Goal: Information Seeking & Learning: Learn about a topic

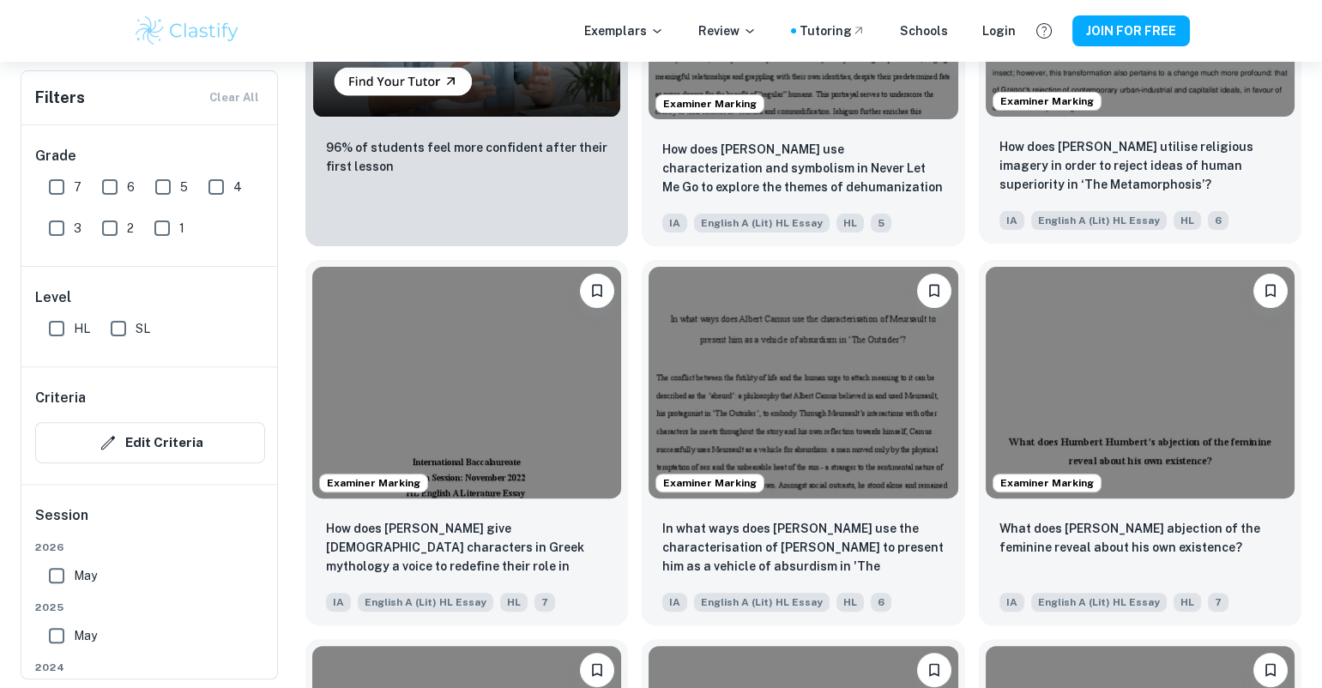
scroll to position [1463, 0]
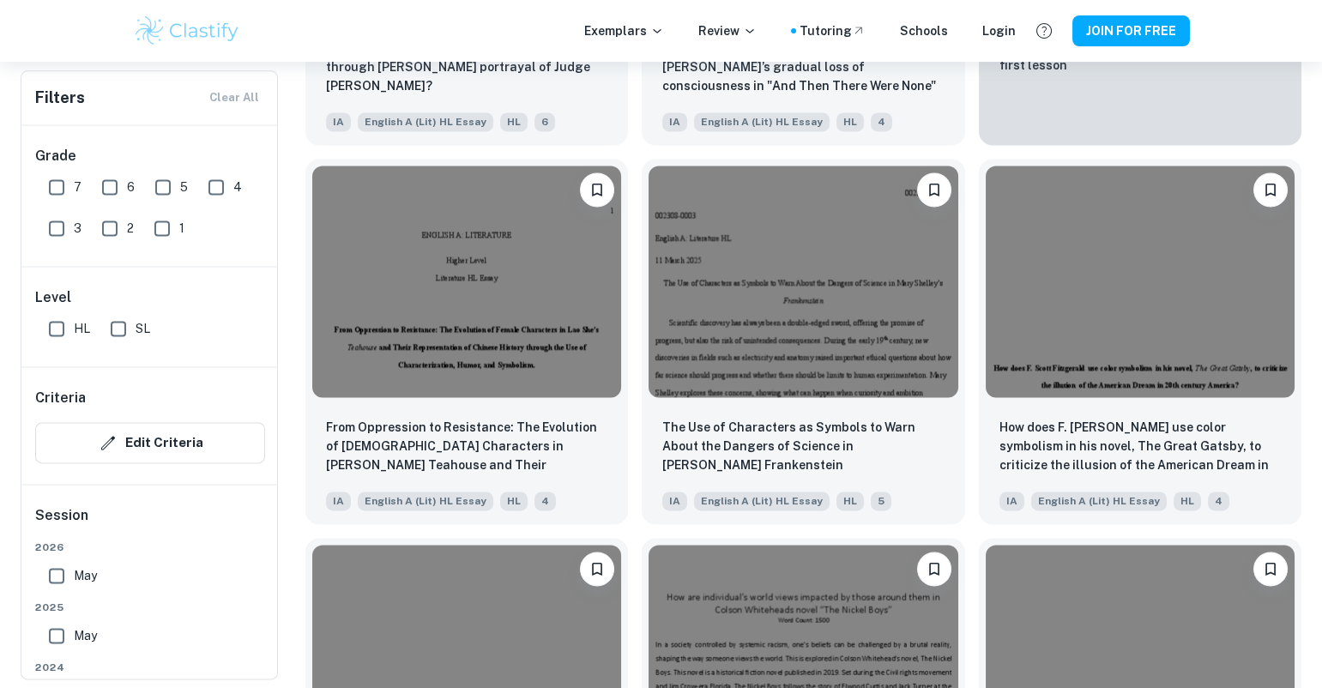
scroll to position [5266, 0]
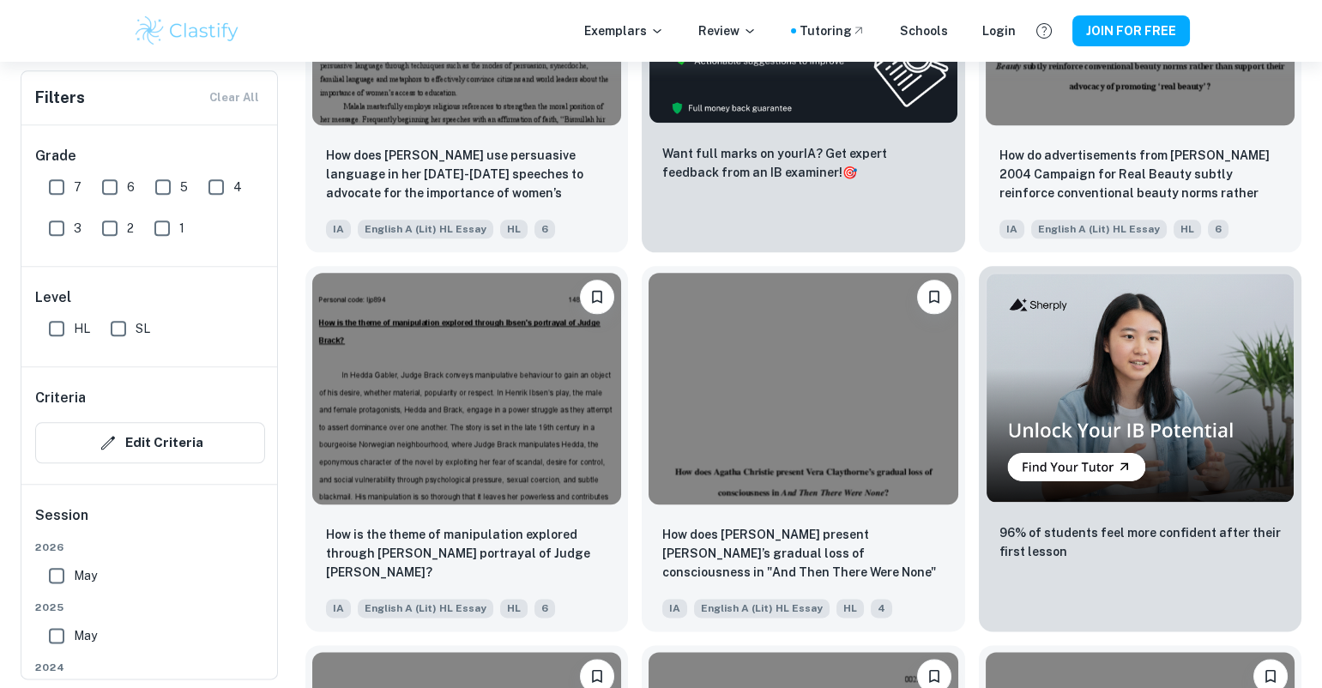
scroll to position [4853, 0]
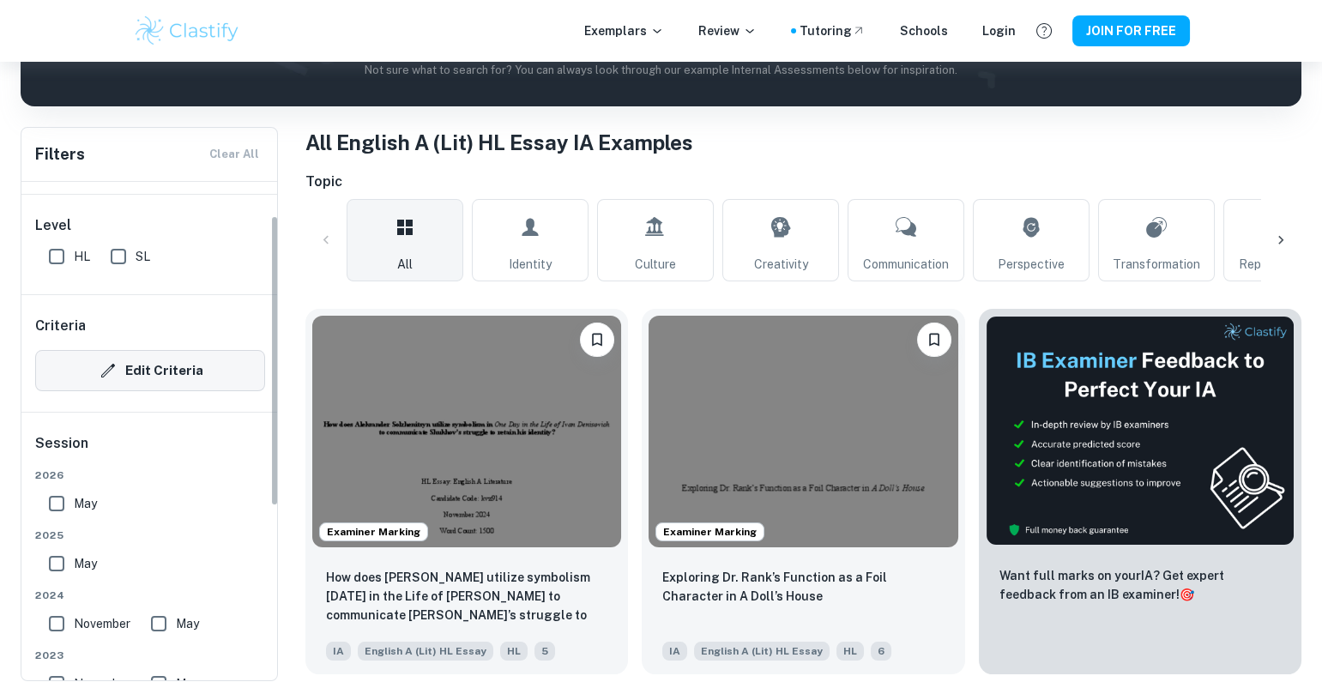
scroll to position [0, 0]
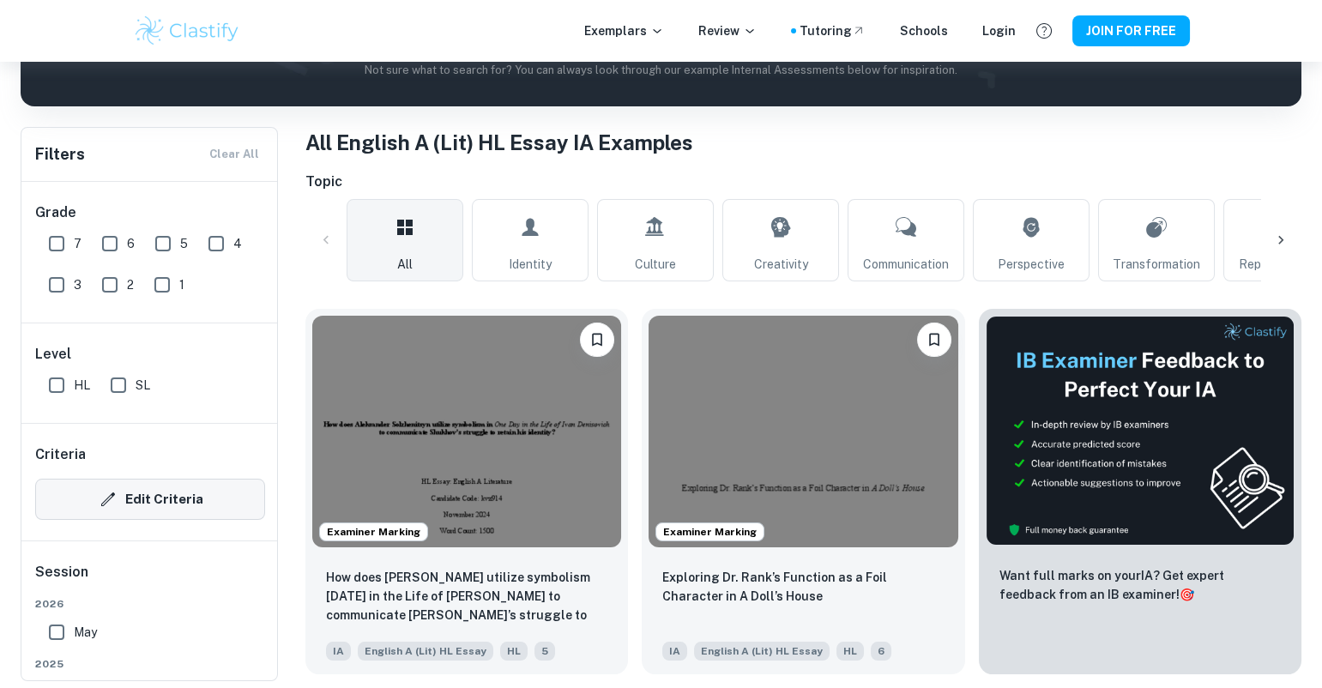
click at [136, 479] on button "Edit Criteria" at bounding box center [150, 499] width 230 height 41
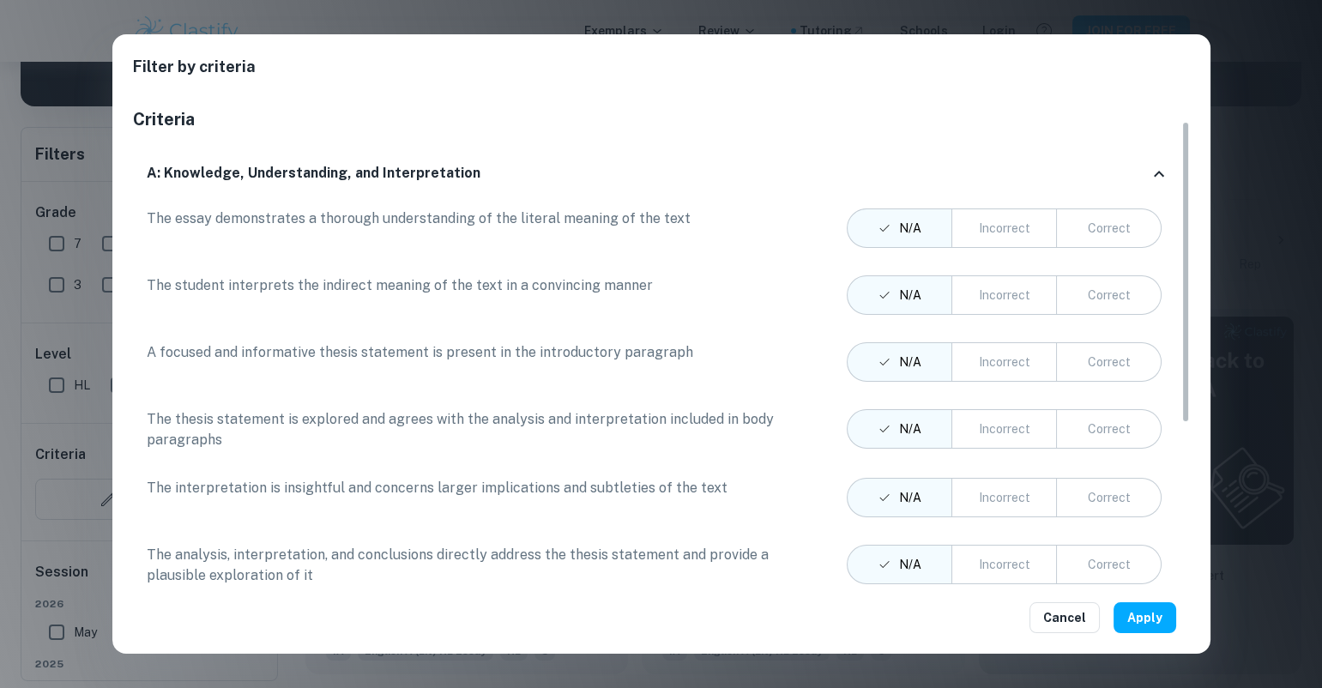
scroll to position [285, 0]
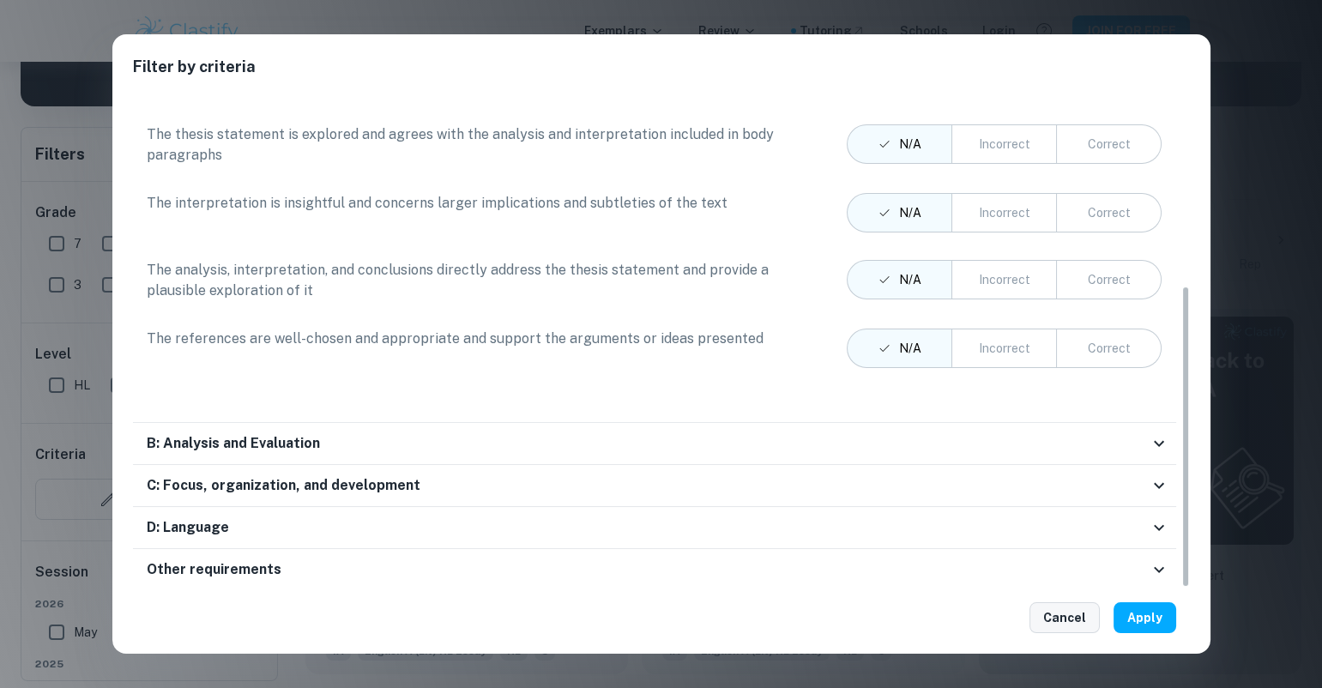
click at [1078, 612] on button "Cancel" at bounding box center [1064, 617] width 70 height 31
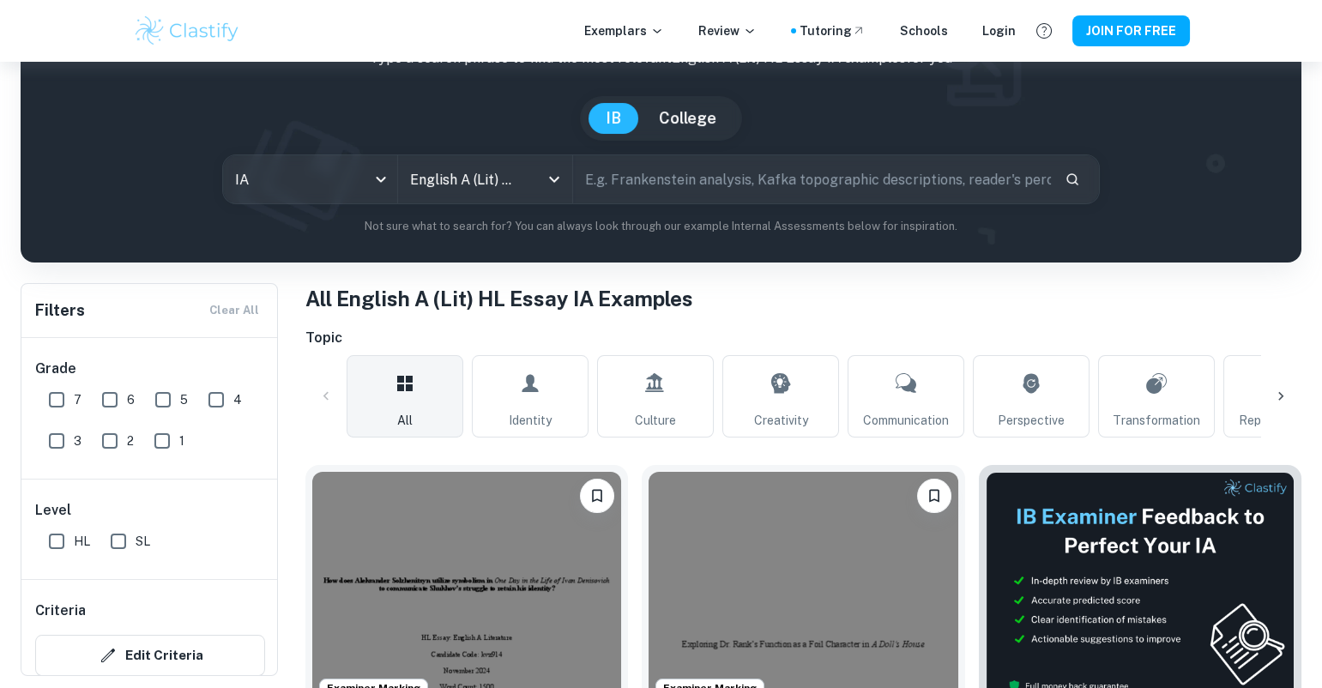
scroll to position [118, 0]
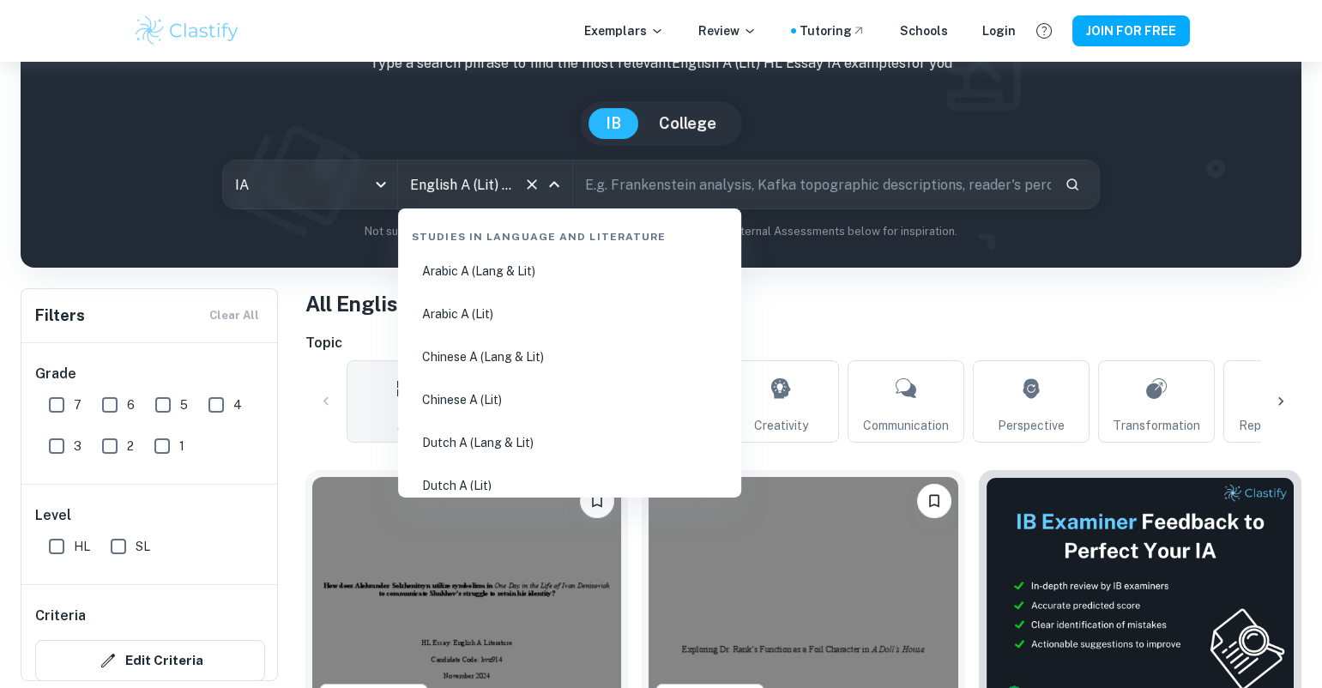
click at [516, 175] on input "English A (Lit) HL Essay" at bounding box center [461, 184] width 111 height 33
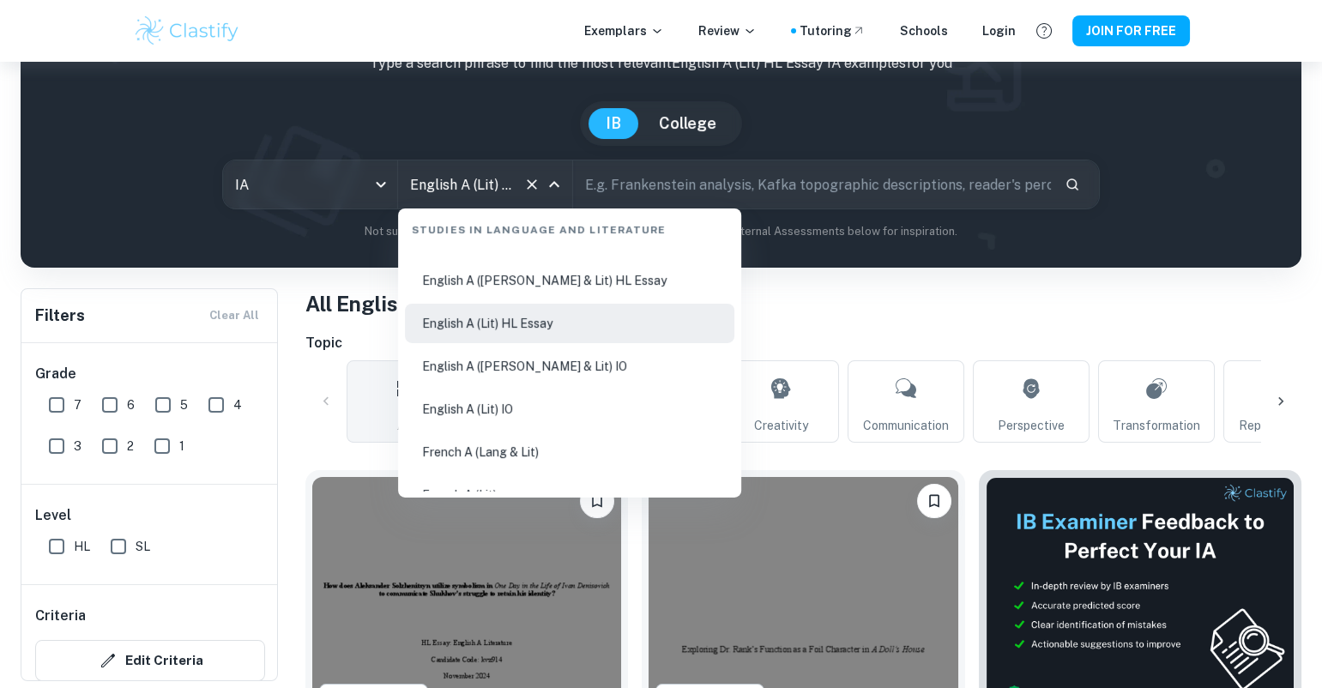
scroll to position [226, 0]
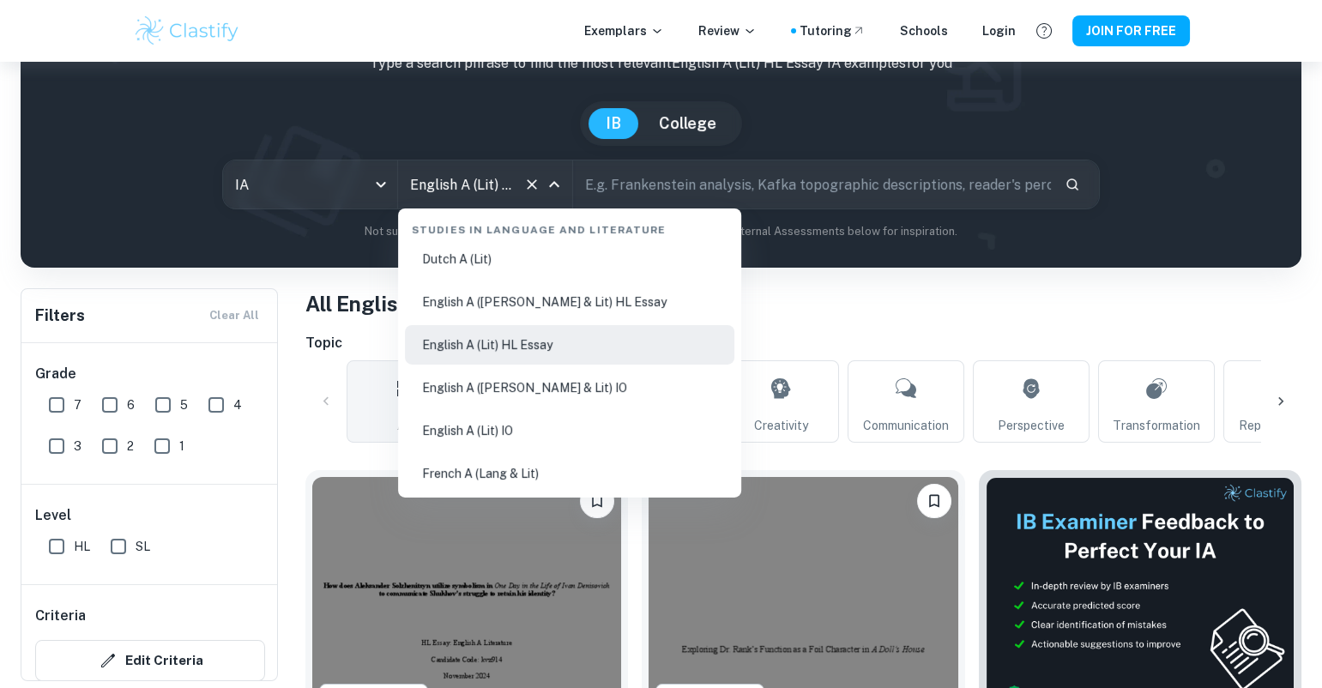
click at [595, 425] on li "English A (Lit) IO" at bounding box center [569, 430] width 329 height 39
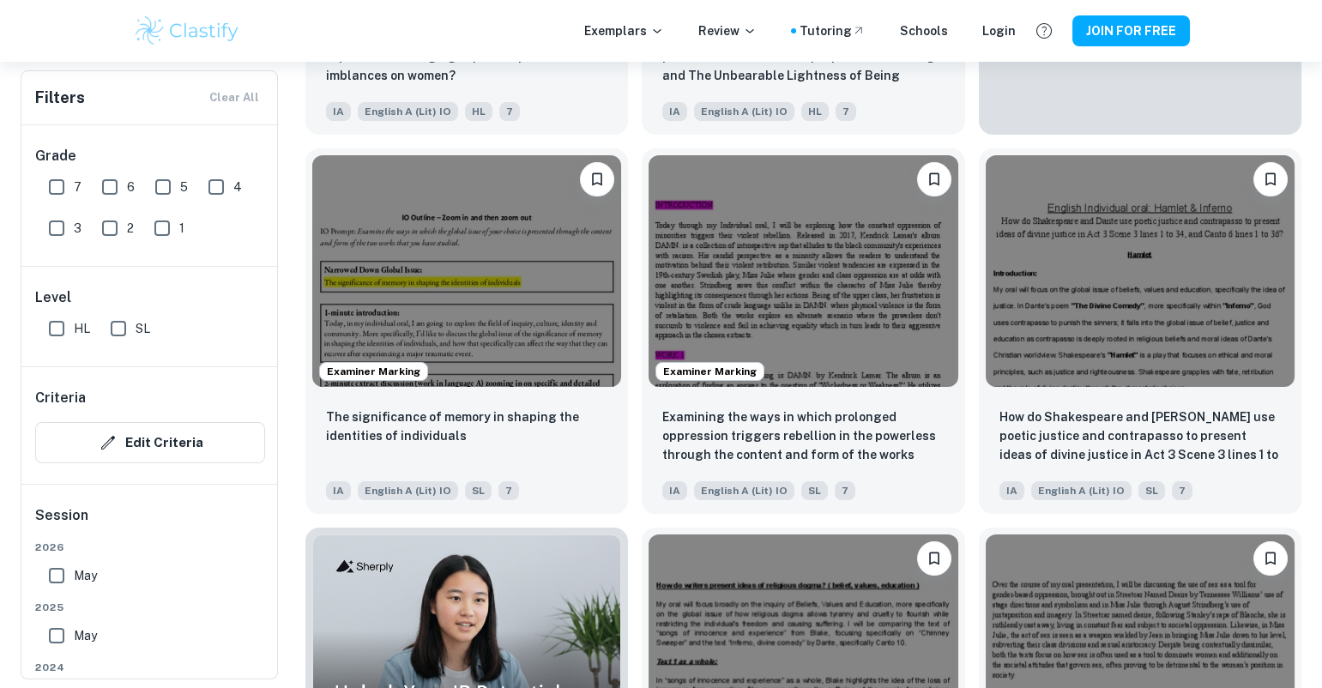
scroll to position [887, 0]
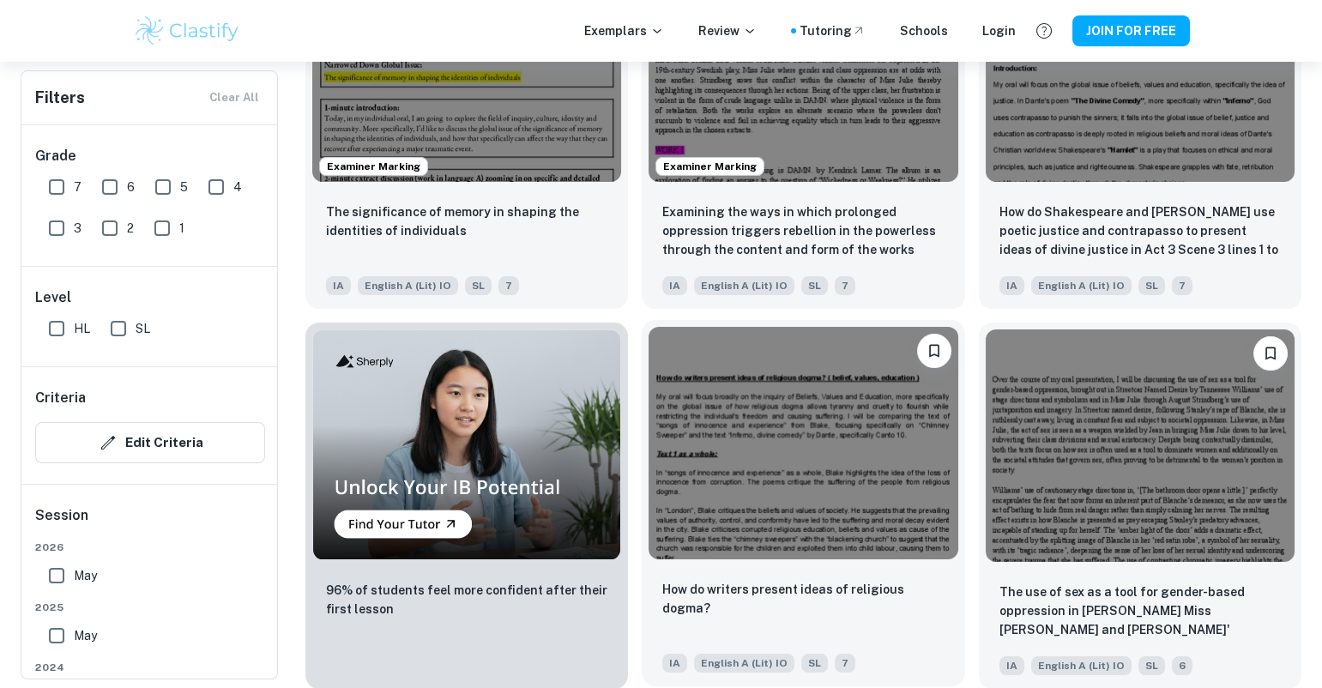
click at [802, 476] on img at bounding box center [802, 443] width 309 height 232
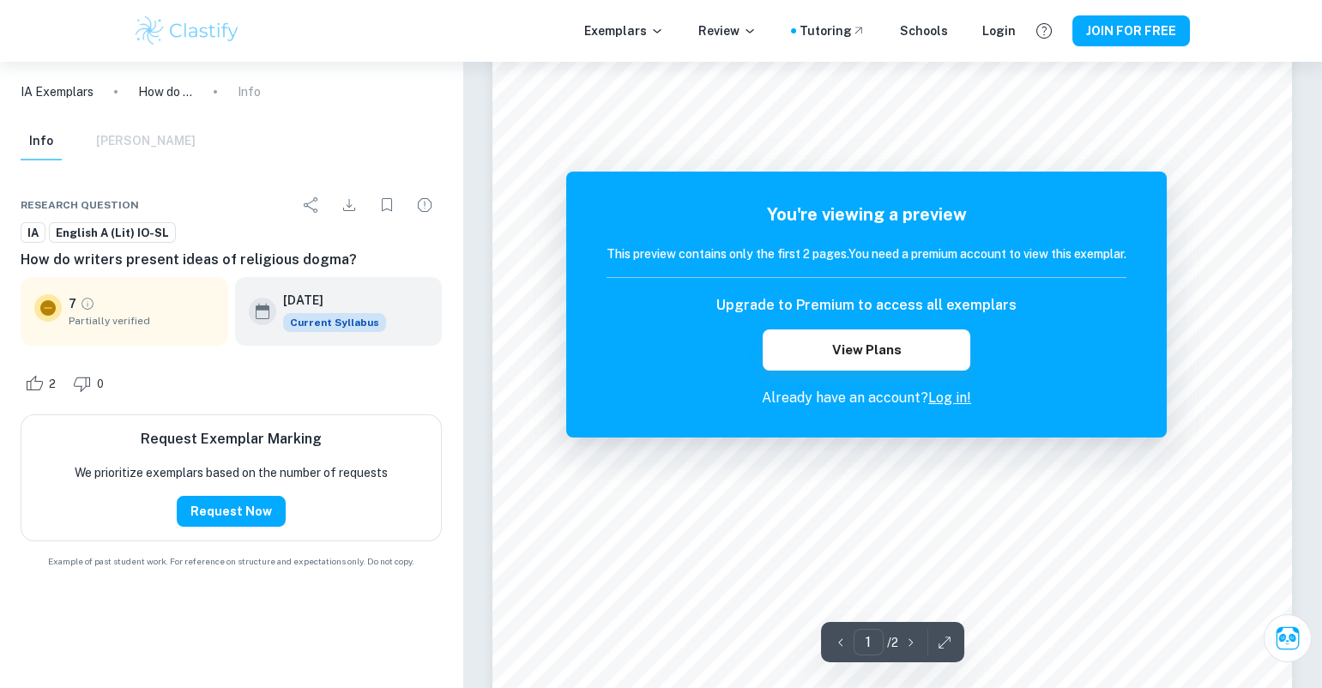
scroll to position [785, 0]
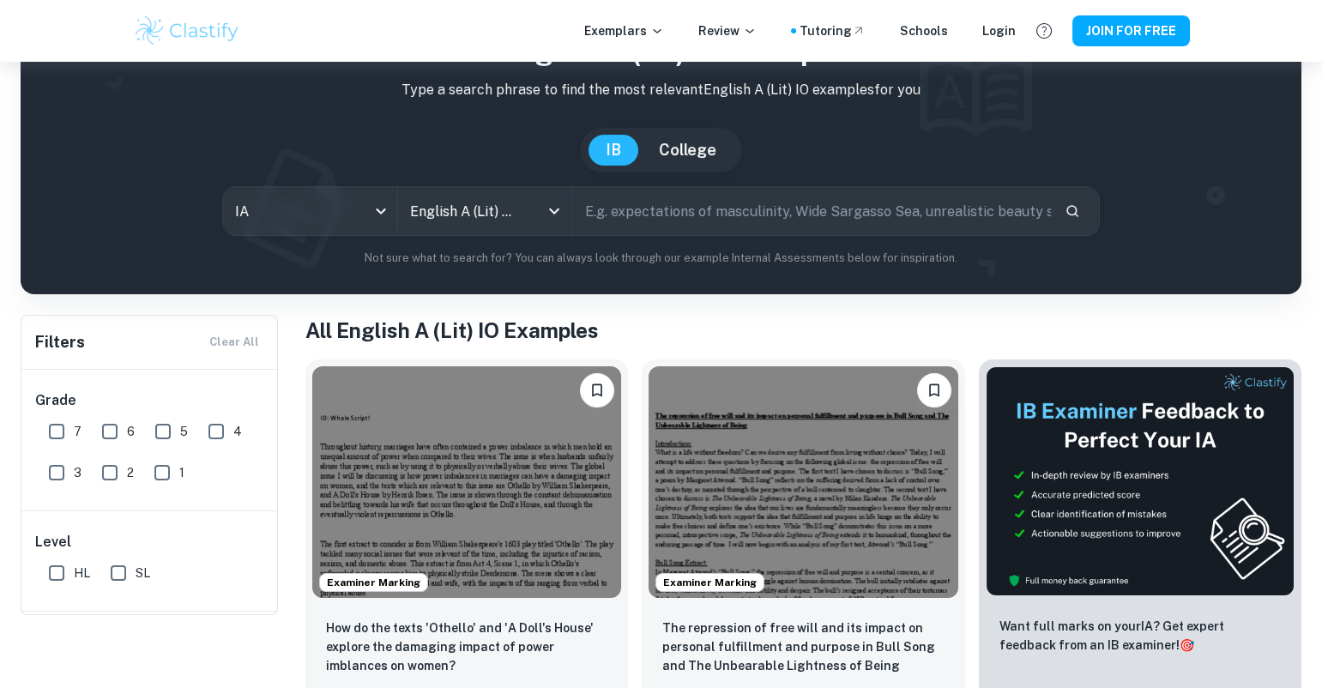
scroll to position [26, 0]
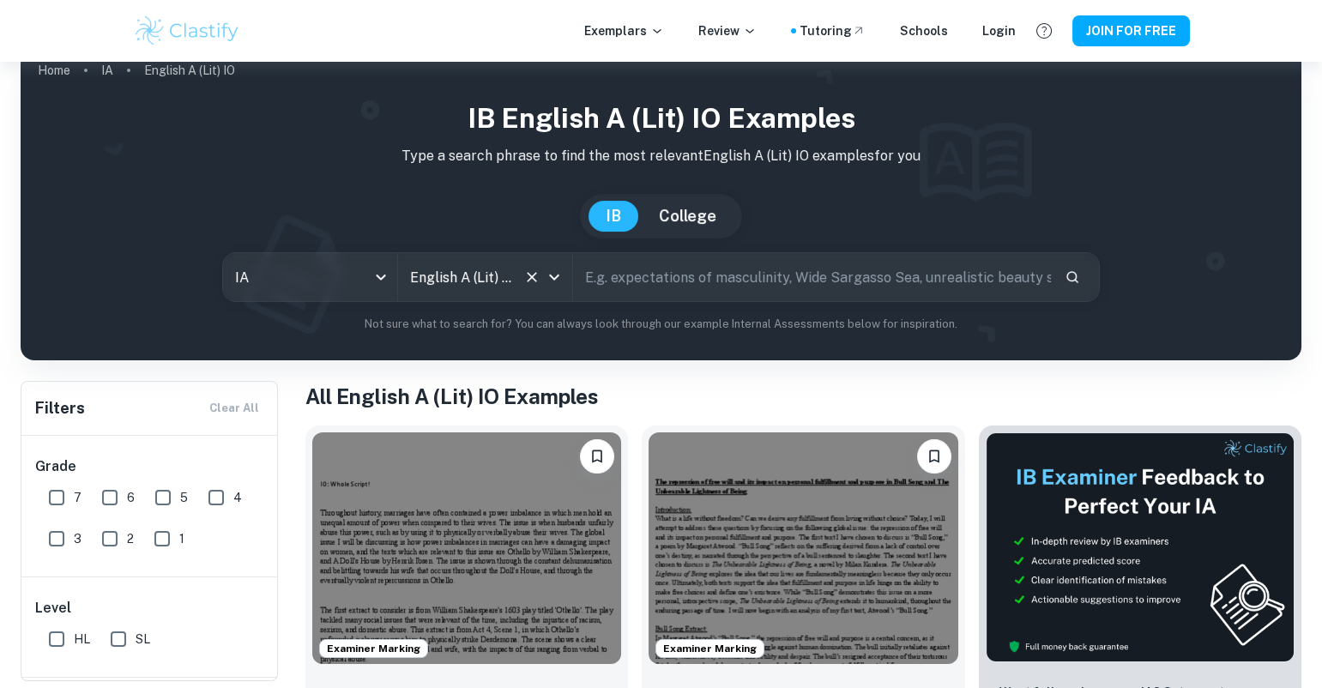
click at [517, 280] on div "English A (Lit) IO All Subjects" at bounding box center [485, 277] width 174 height 48
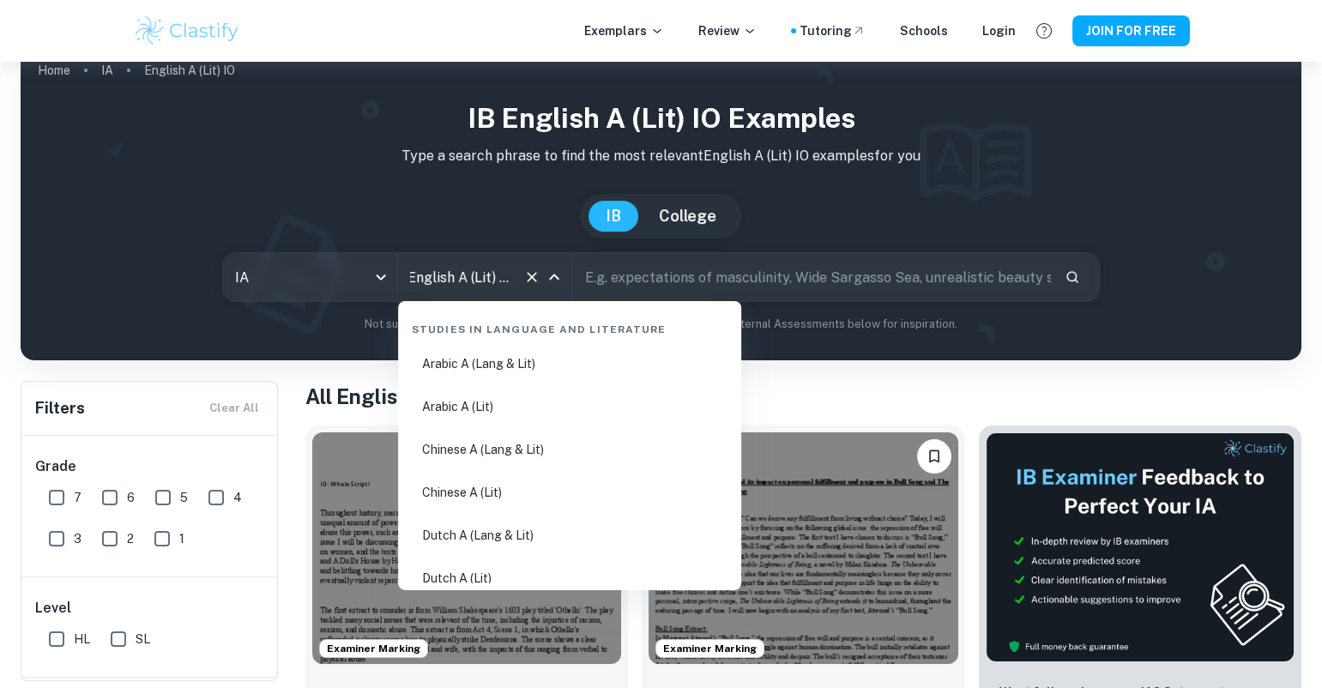
scroll to position [185, 0]
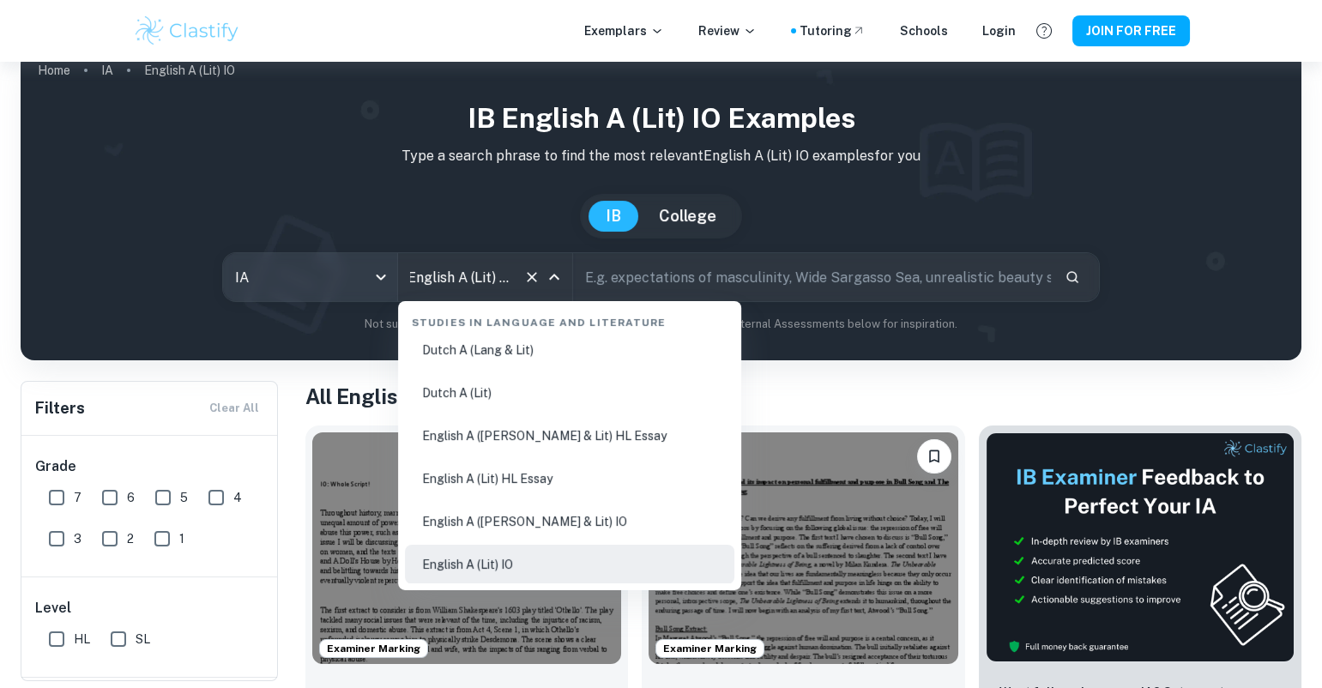
click at [324, 287] on body "We value your privacy We use cookies to enhance your browsing experience, serve…" at bounding box center [661, 380] width 1322 height 688
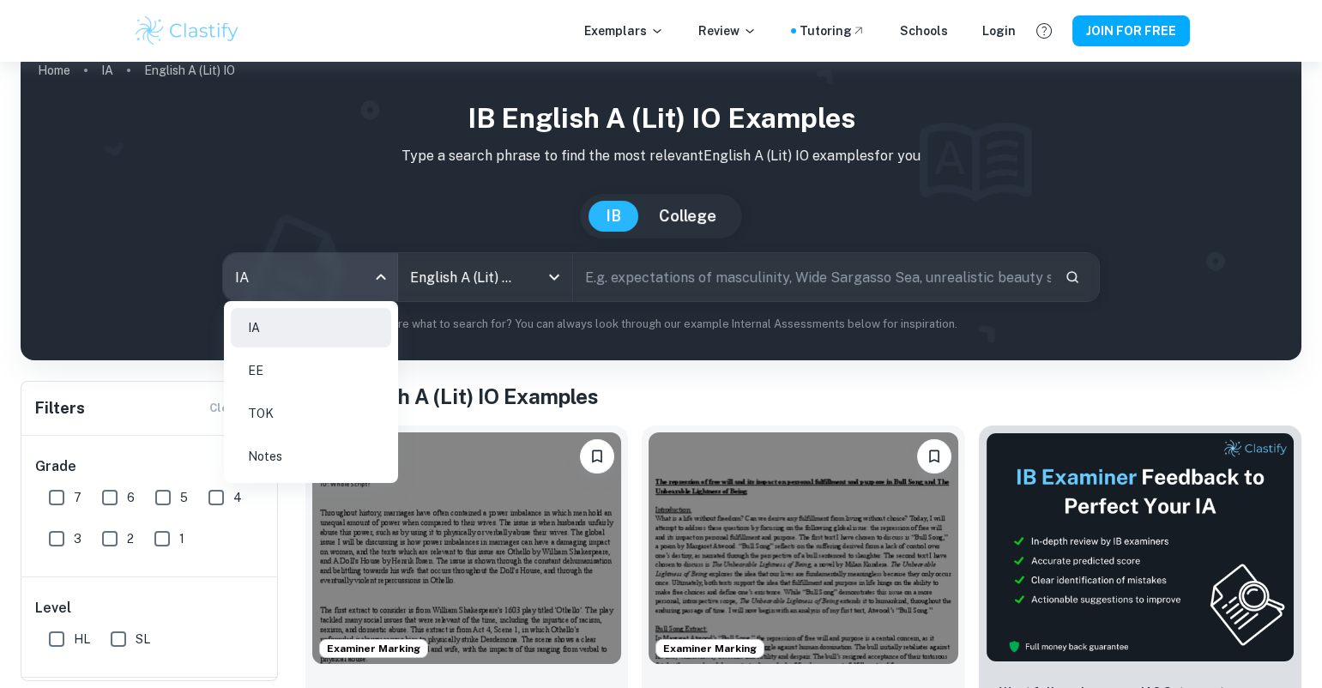
click at [460, 274] on div at bounding box center [661, 344] width 1322 height 688
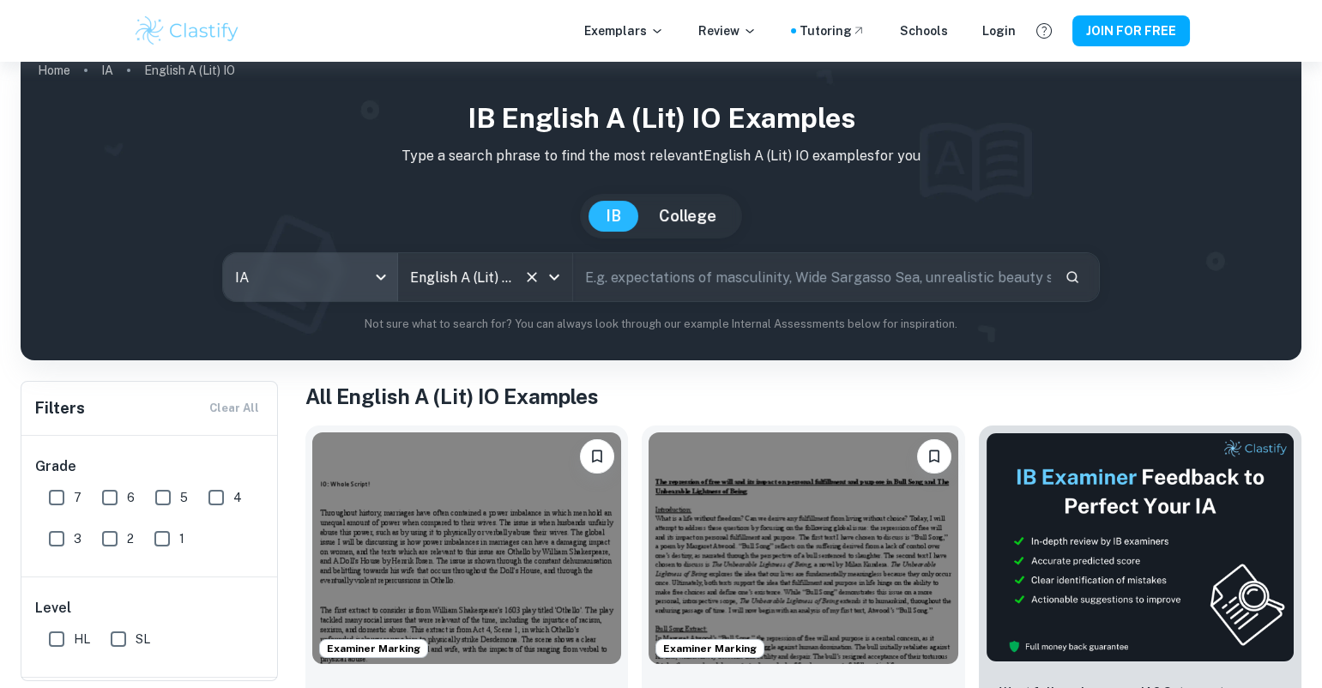
click at [486, 265] on input "English A (Lit) IO" at bounding box center [461, 277] width 111 height 33
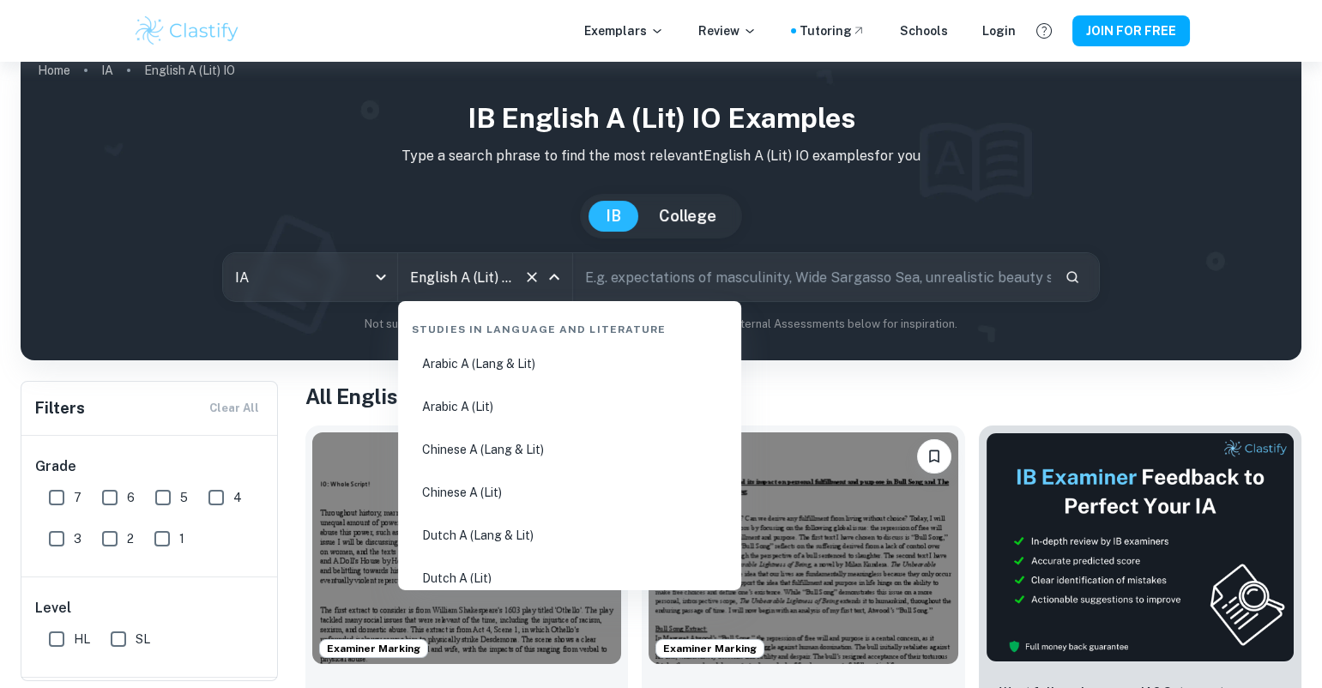
scroll to position [185, 0]
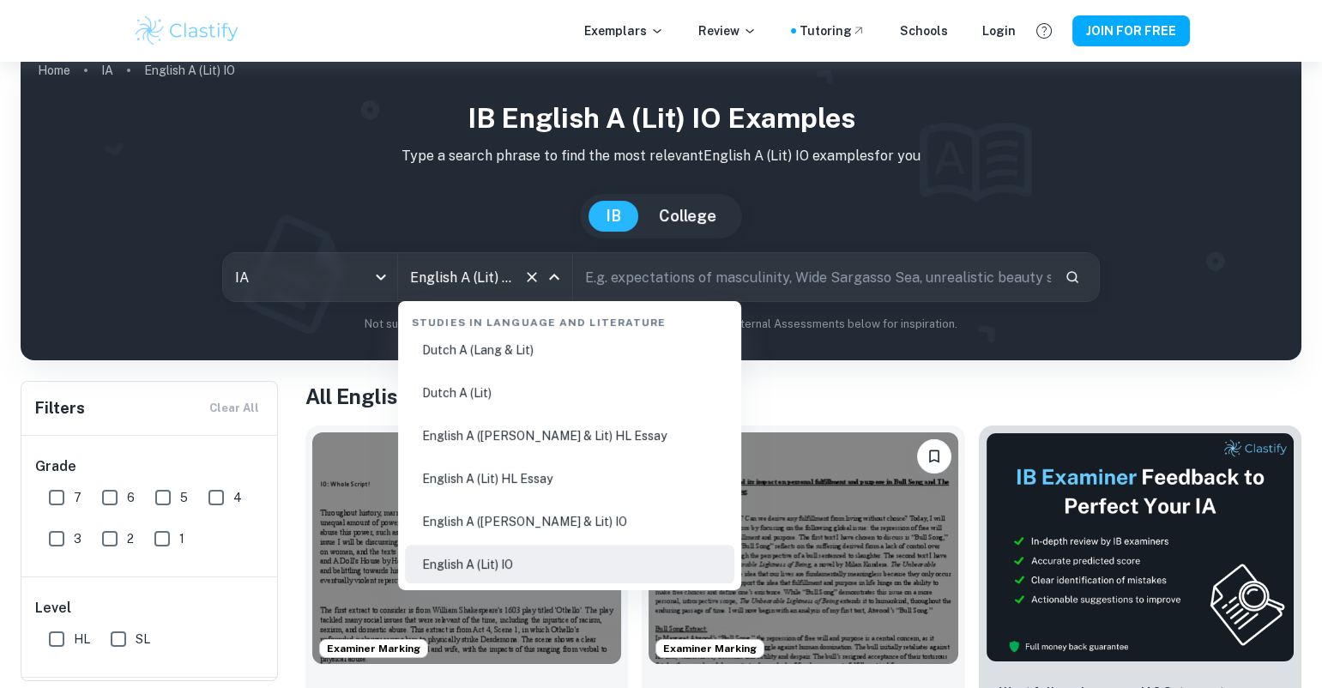
click at [529, 436] on li "English A (Lang & Lit) HL Essay" at bounding box center [569, 435] width 329 height 39
type input "English A (Lang & Lit) HL Essay"
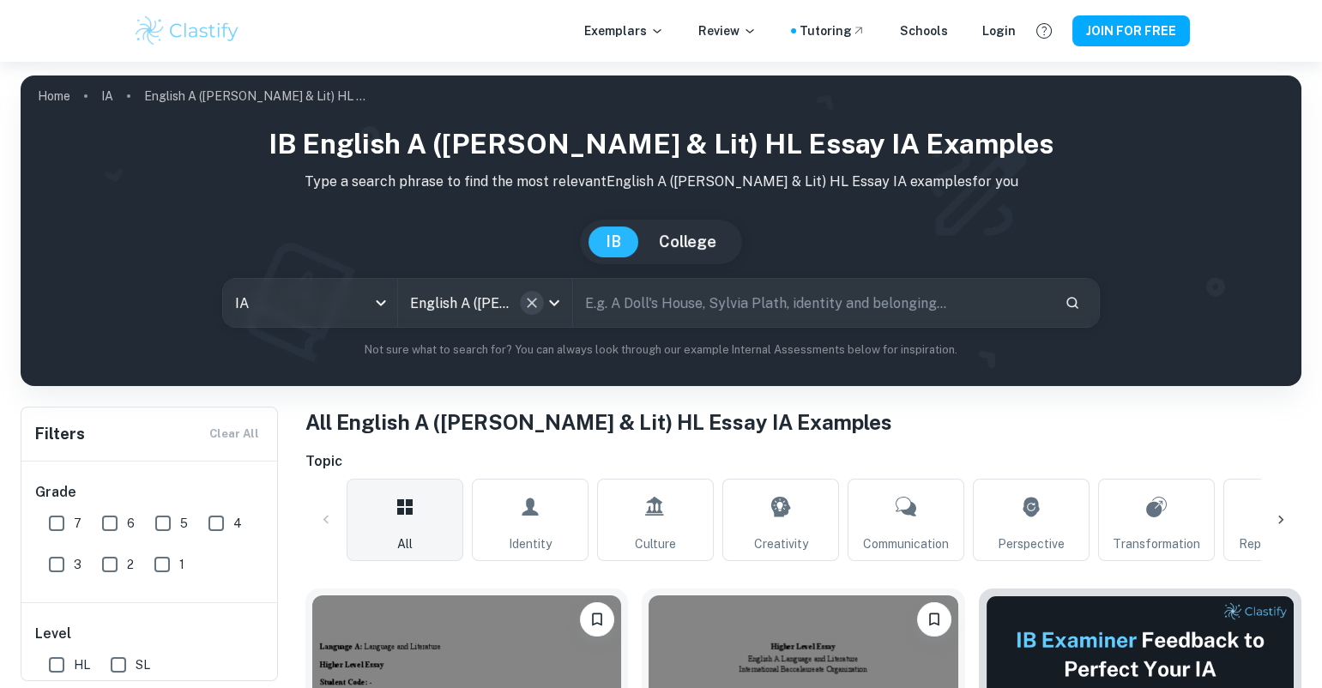
click at [531, 304] on icon "Clear" at bounding box center [531, 302] width 17 height 17
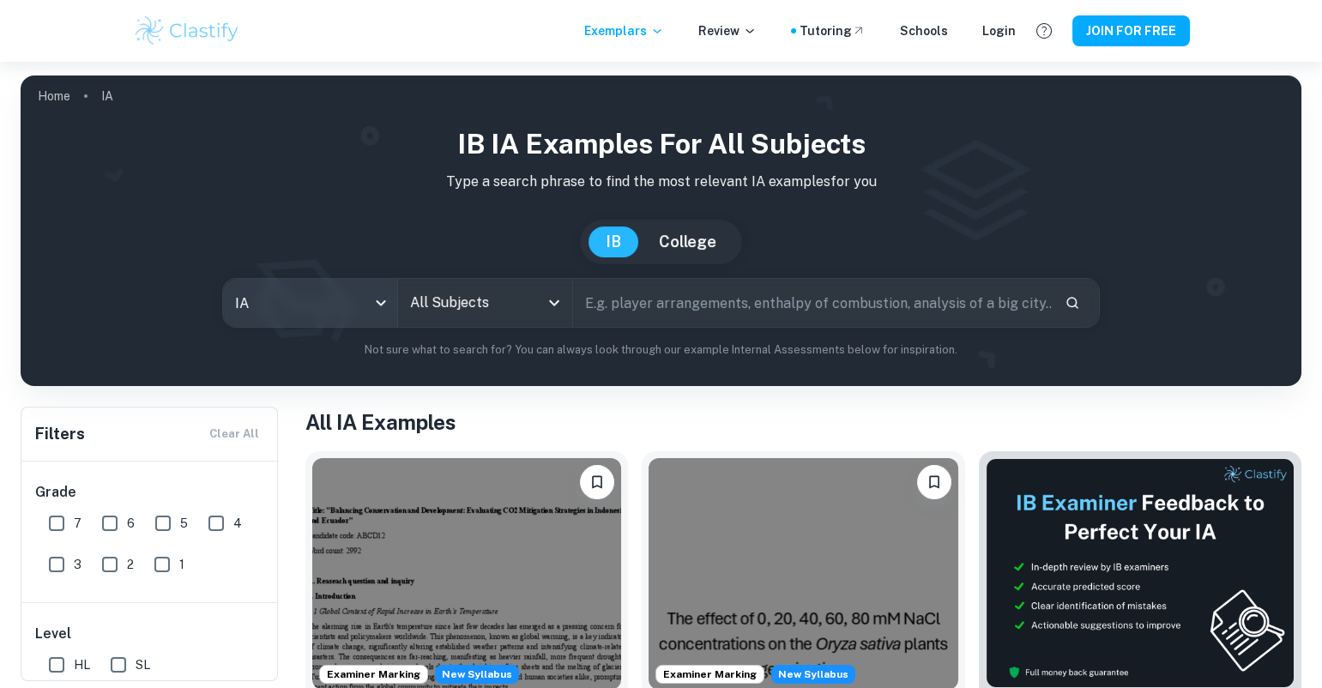
click at [311, 307] on body "We value your privacy We use cookies to enhance your browsing experience, serve…" at bounding box center [661, 406] width 1322 height 688
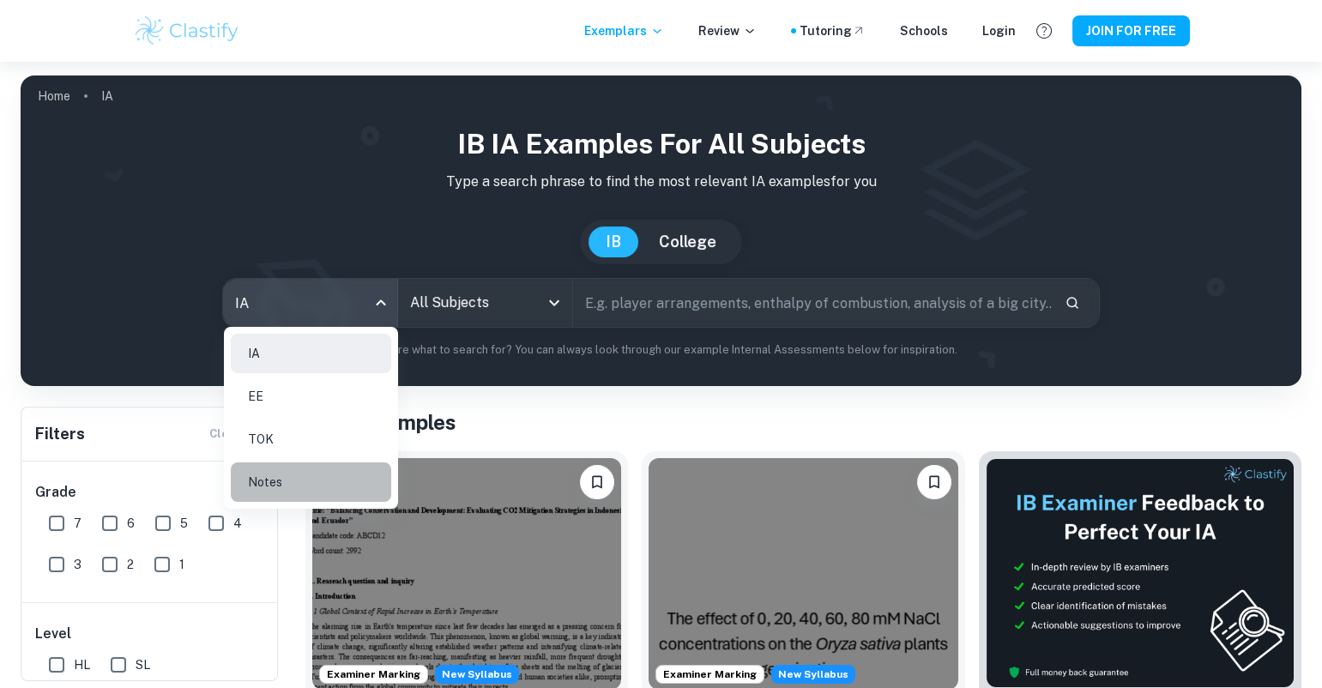
click at [310, 481] on li "Notes" at bounding box center [311, 481] width 160 height 39
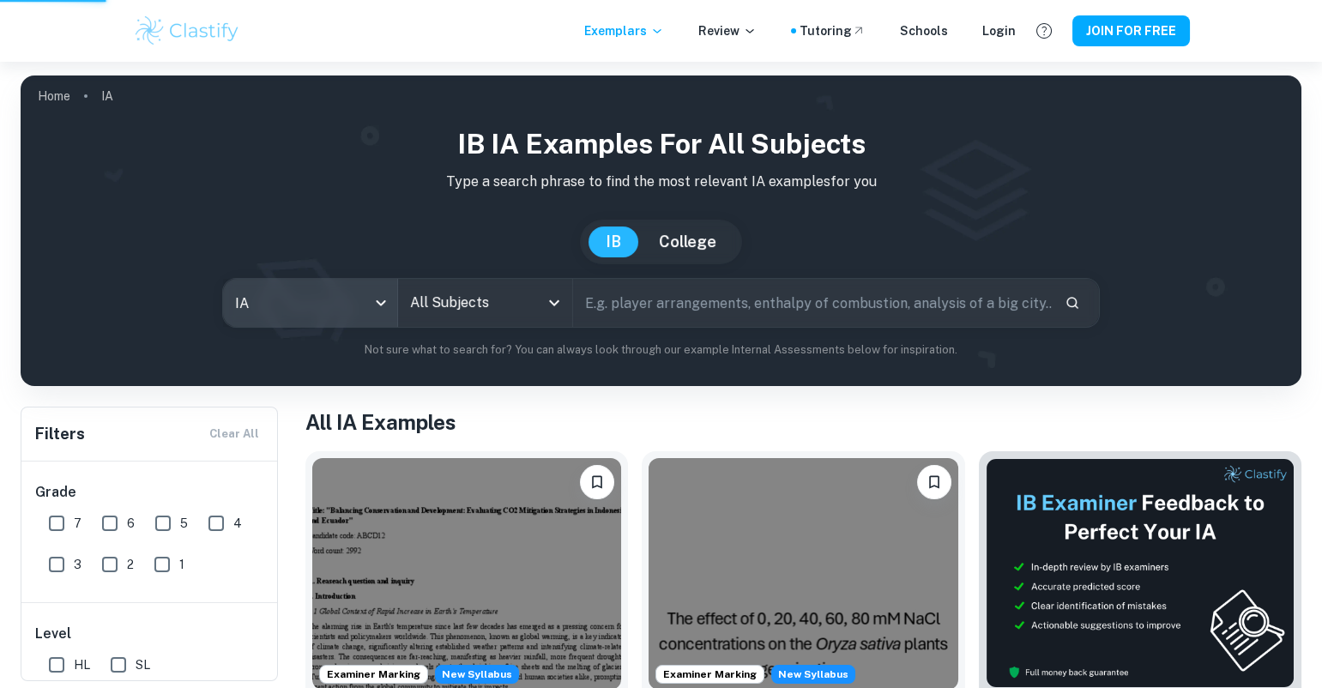
type input "notes"
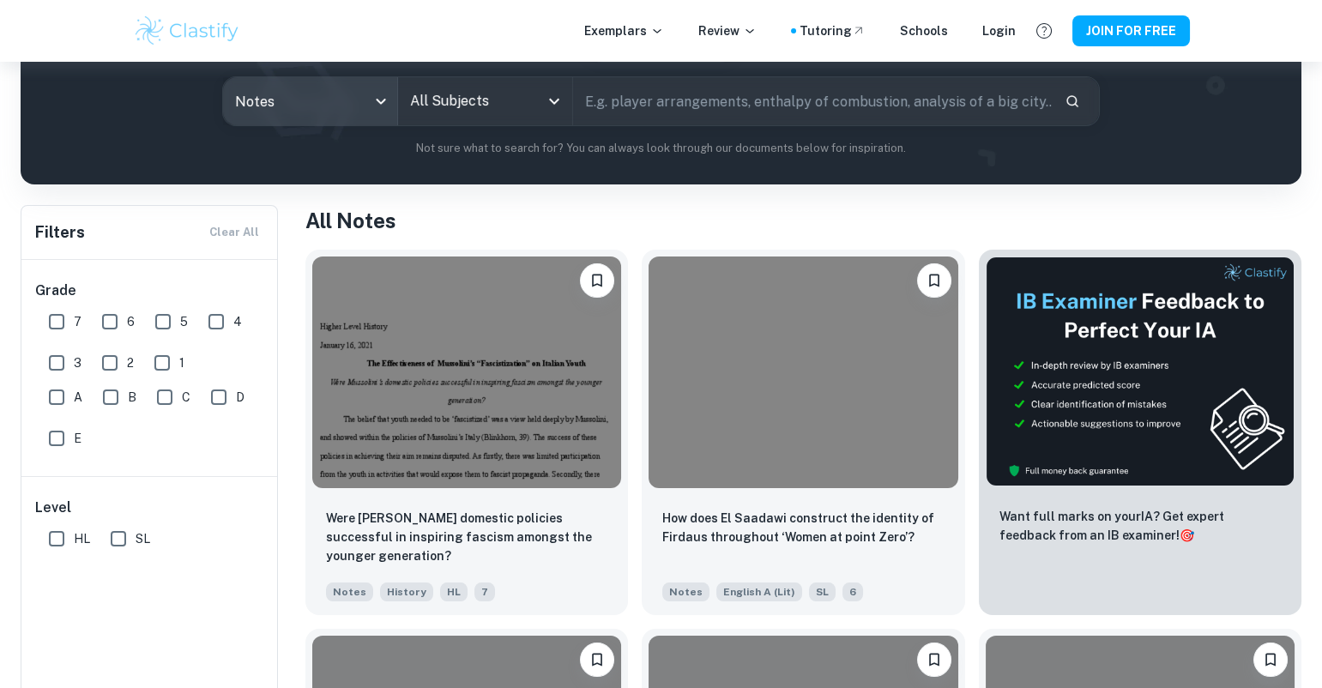
scroll to position [202, 0]
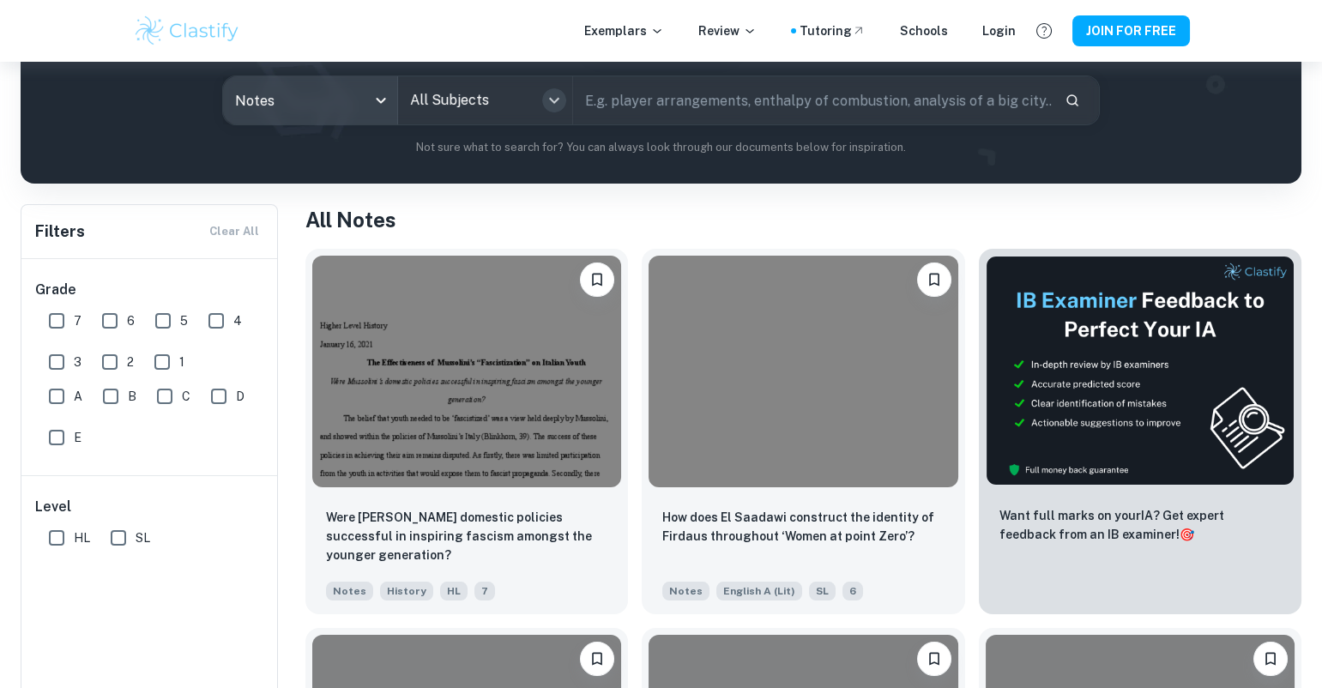
click at [557, 94] on icon "Open" at bounding box center [554, 100] width 21 height 21
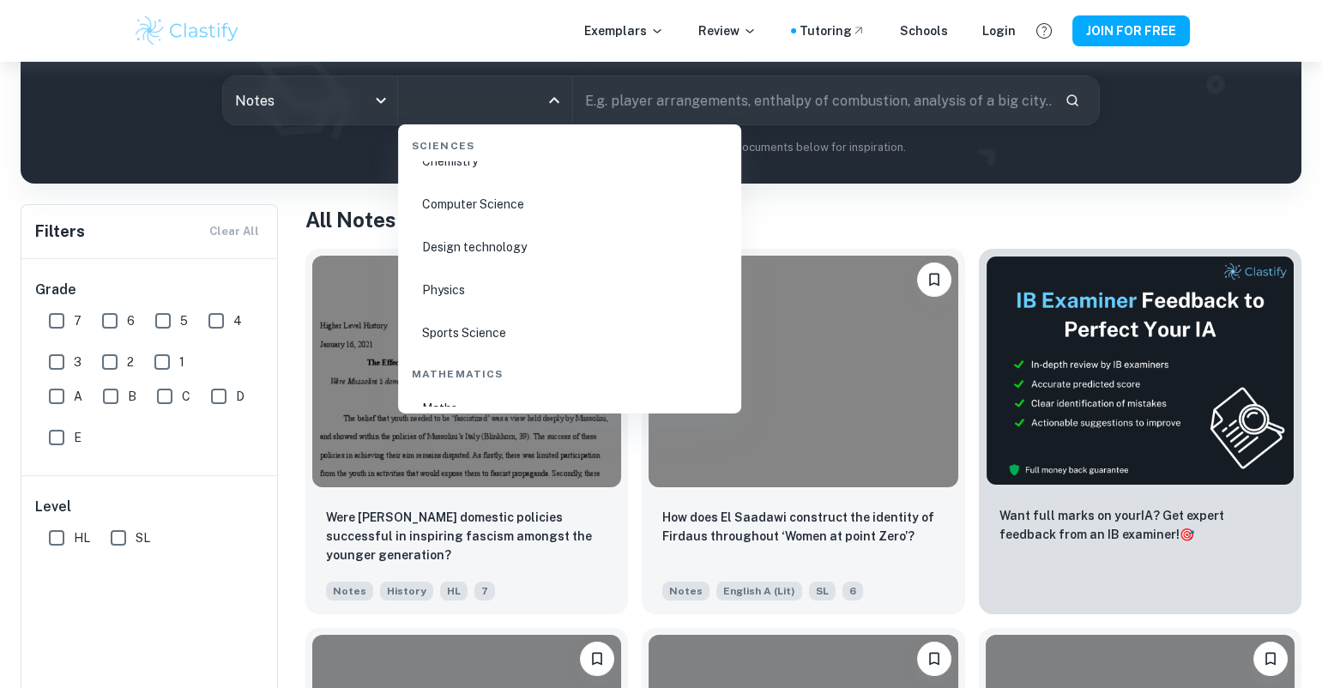
scroll to position [2554, 0]
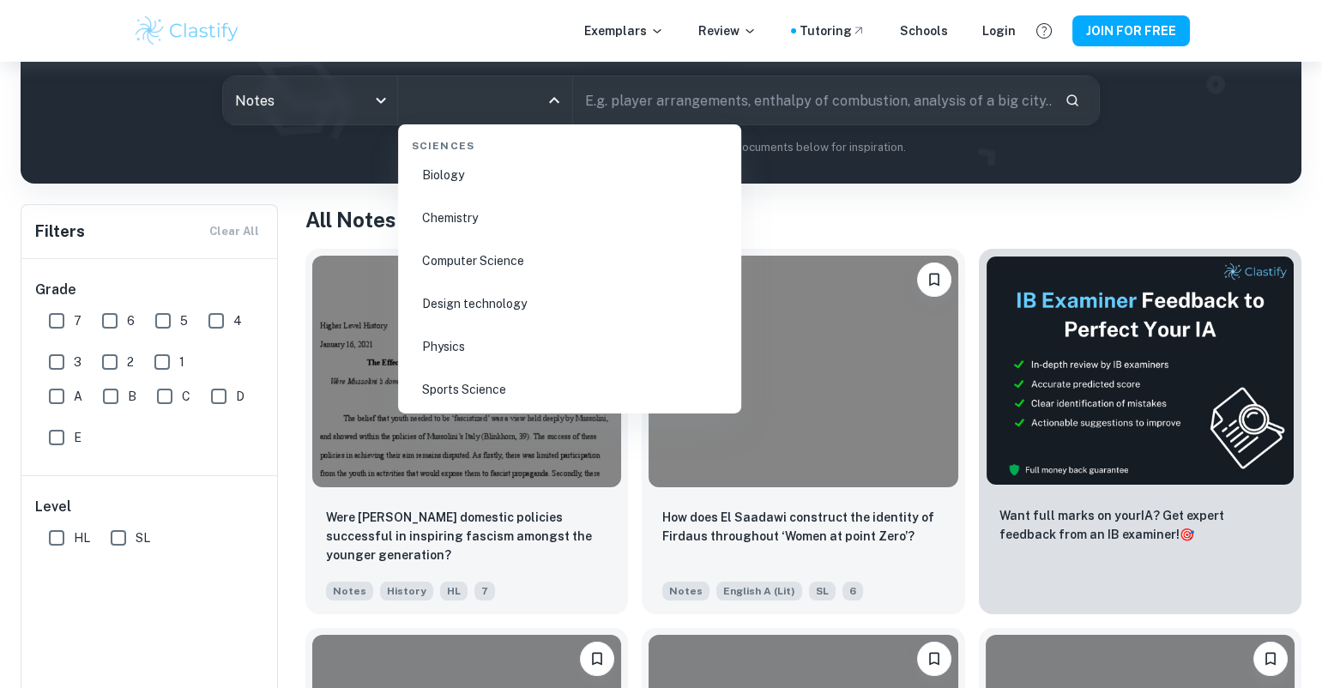
click at [522, 208] on li "Chemistry" at bounding box center [569, 217] width 329 height 39
type input "Chemistry"
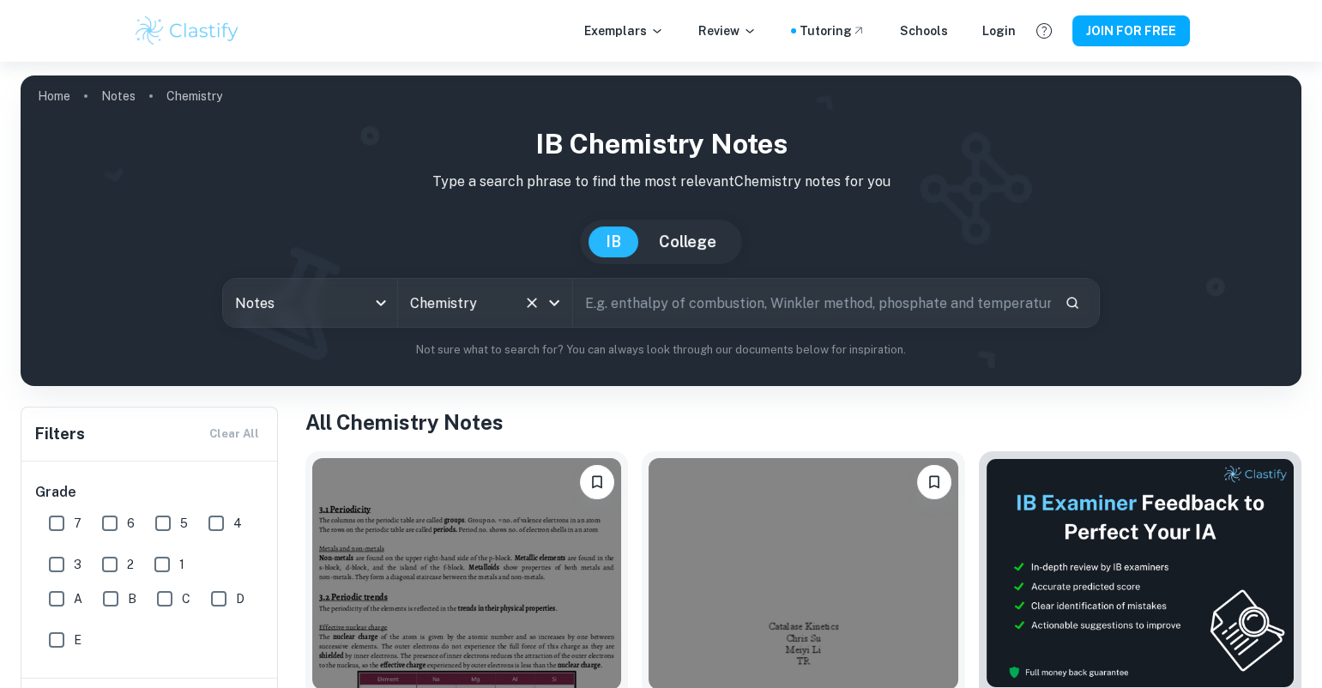
click at [519, 299] on div "Chemistry All Subjects" at bounding box center [485, 303] width 174 height 48
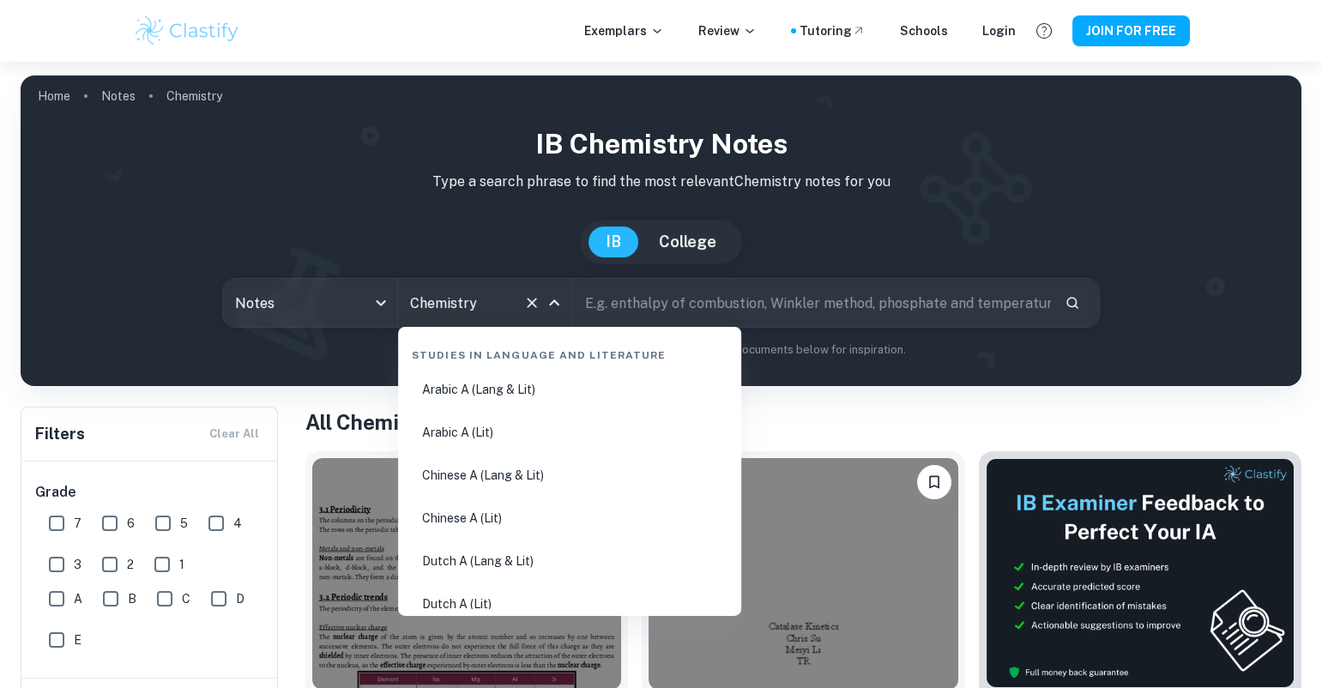
scroll to position [2385, 0]
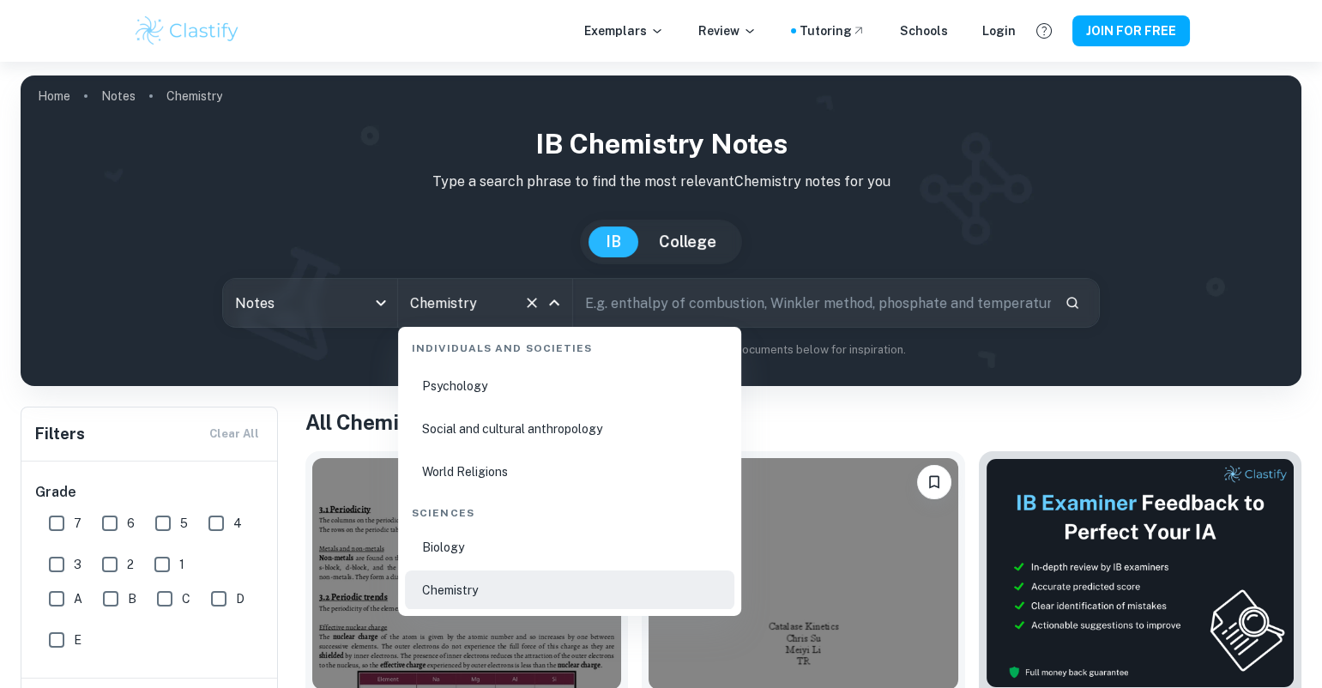
click at [529, 302] on icon "Clear" at bounding box center [531, 302] width 17 height 17
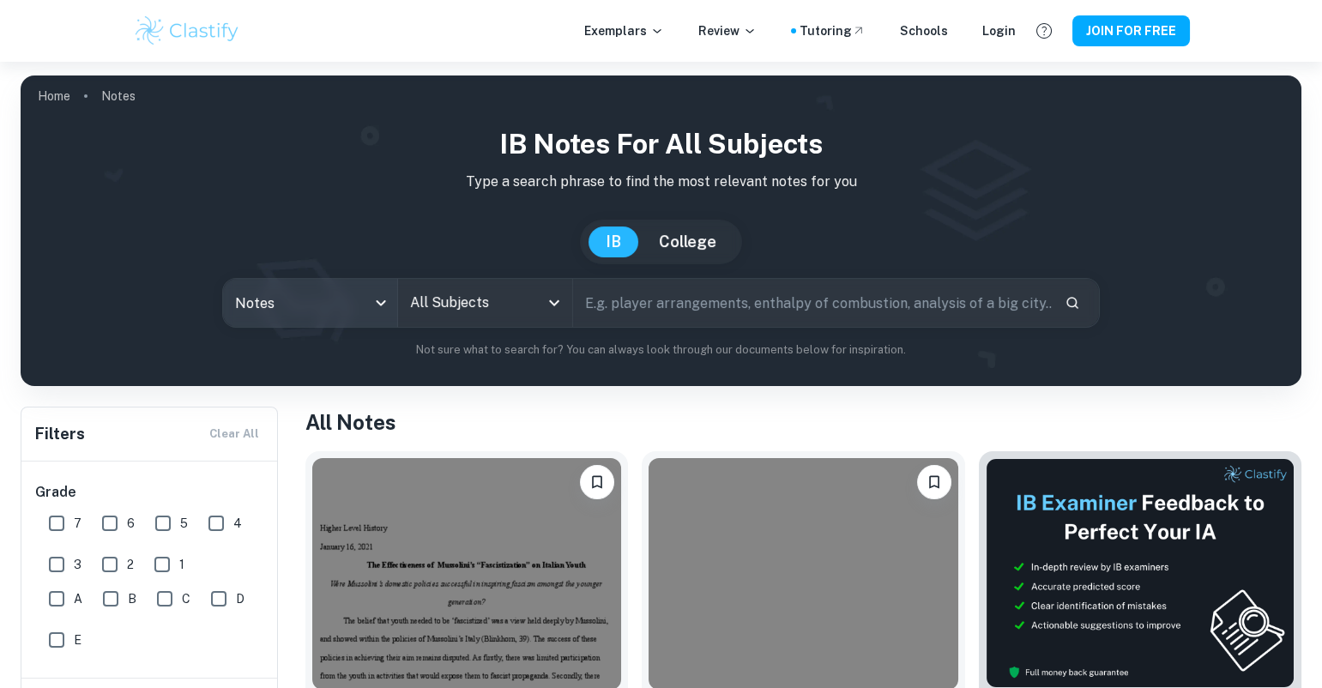
click at [364, 299] on body "We value your privacy We use cookies to enhance your browsing experience, serve…" at bounding box center [661, 406] width 1322 height 688
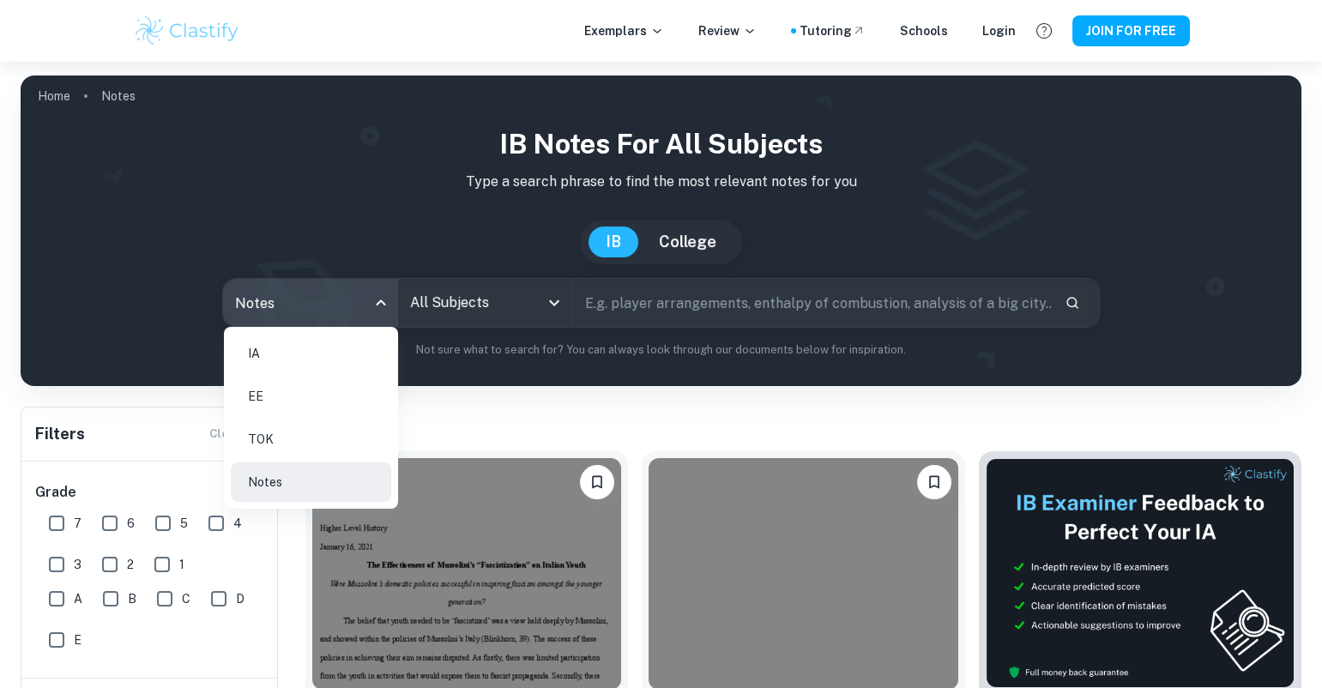
click at [329, 400] on li "EE" at bounding box center [311, 396] width 160 height 39
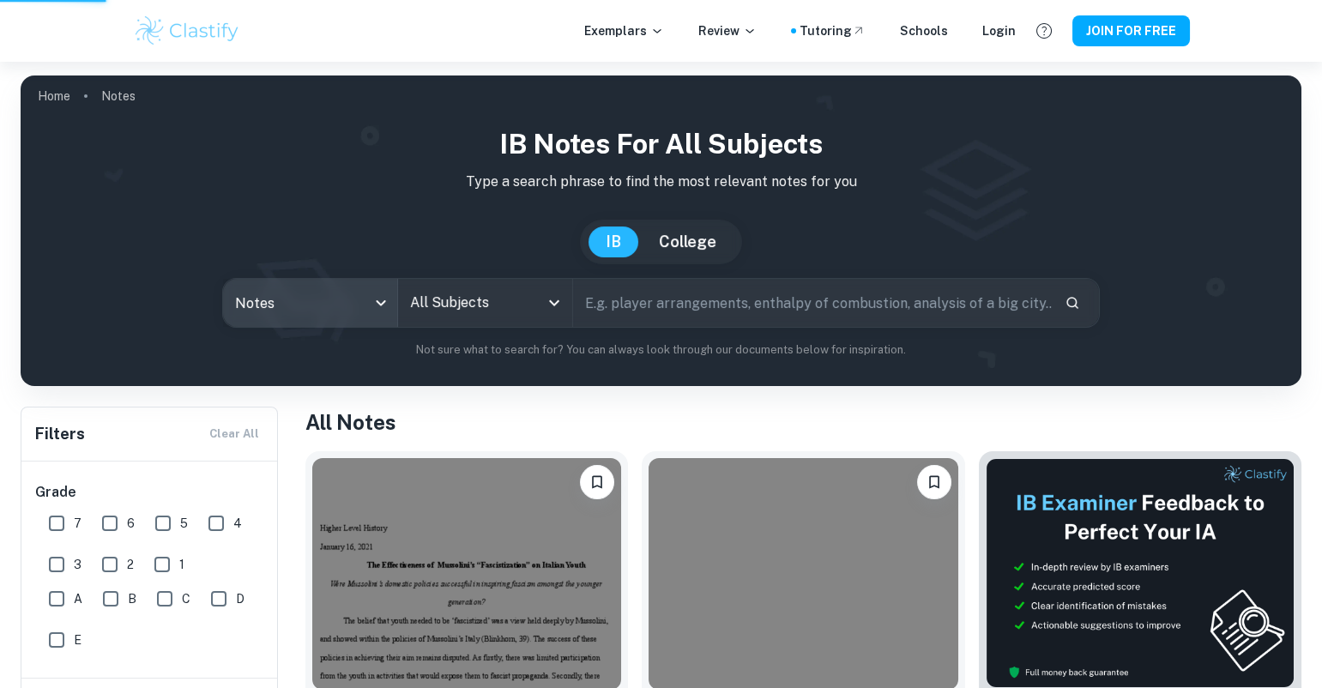
type input "ee"
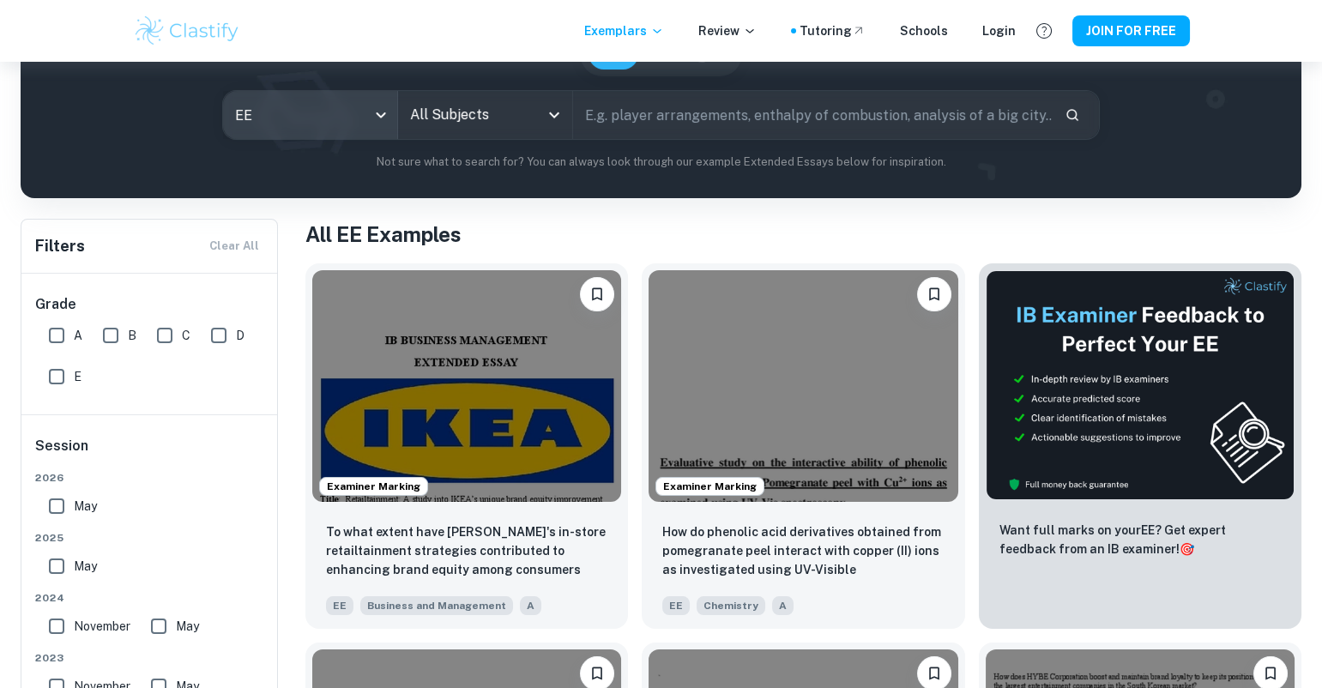
scroll to position [173, 0]
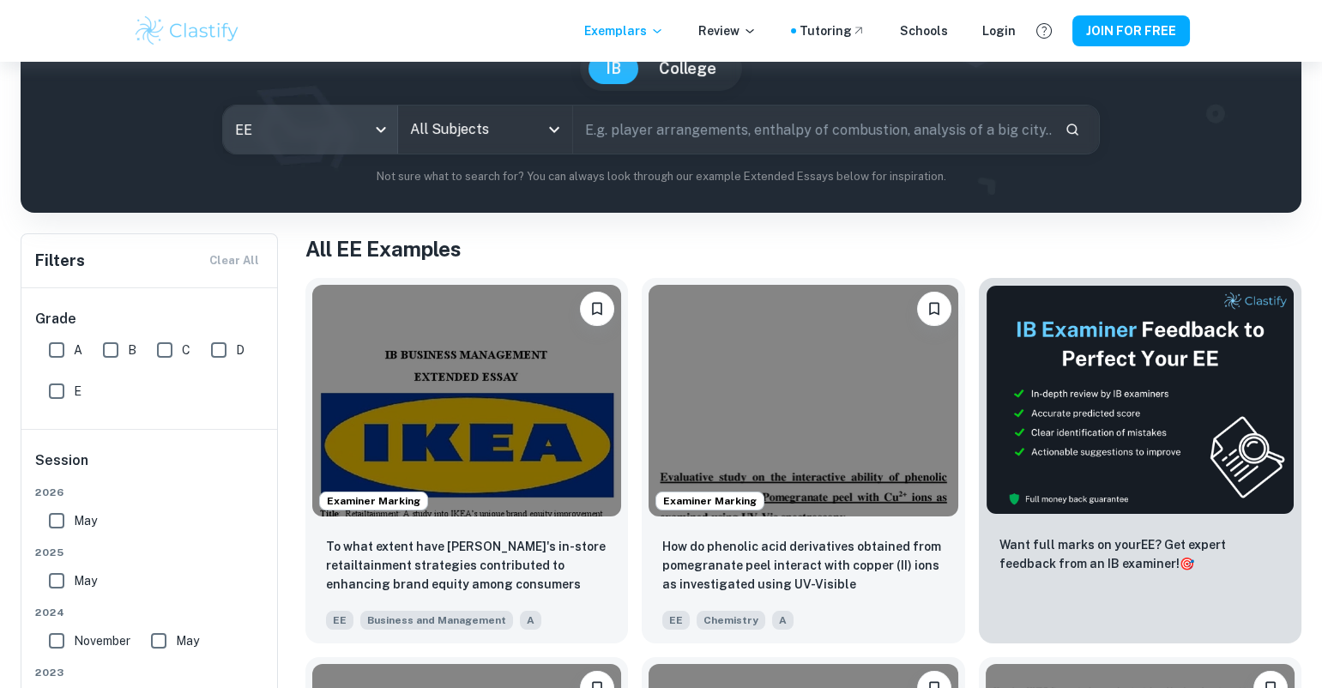
click at [547, 132] on icon "Open" at bounding box center [554, 129] width 21 height 21
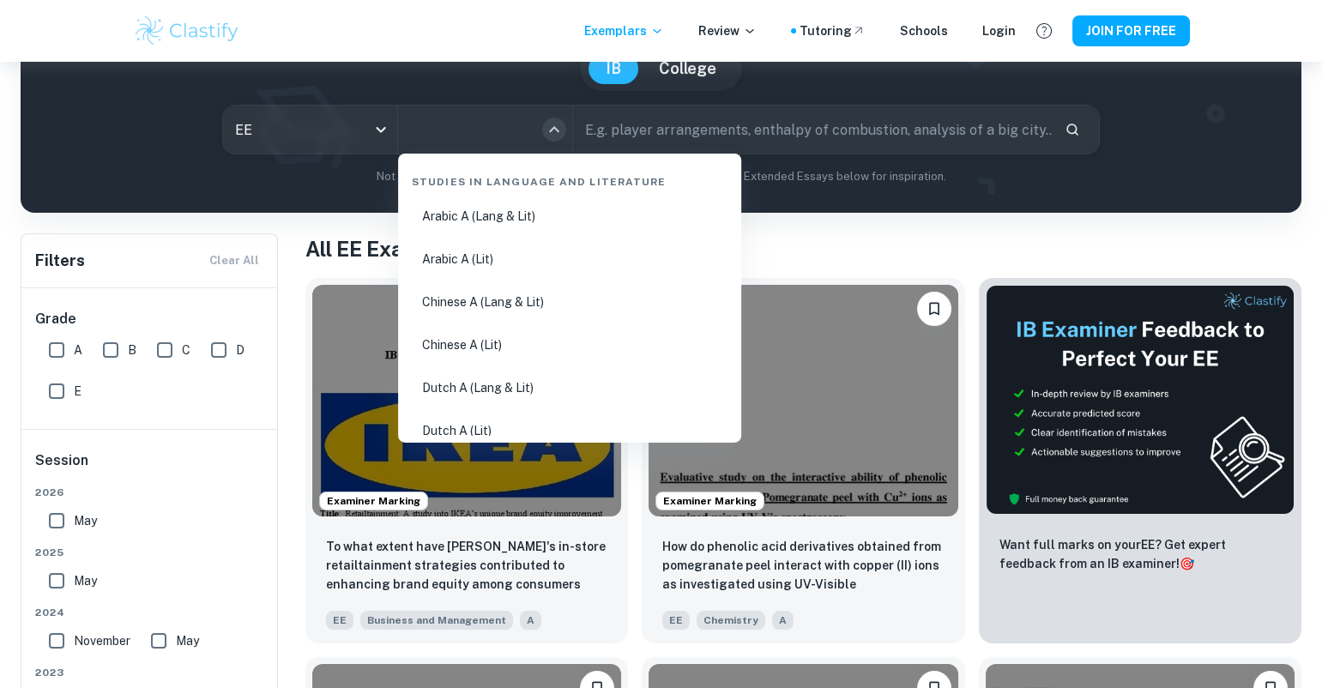
click at [552, 122] on icon "Close" at bounding box center [554, 129] width 21 height 21
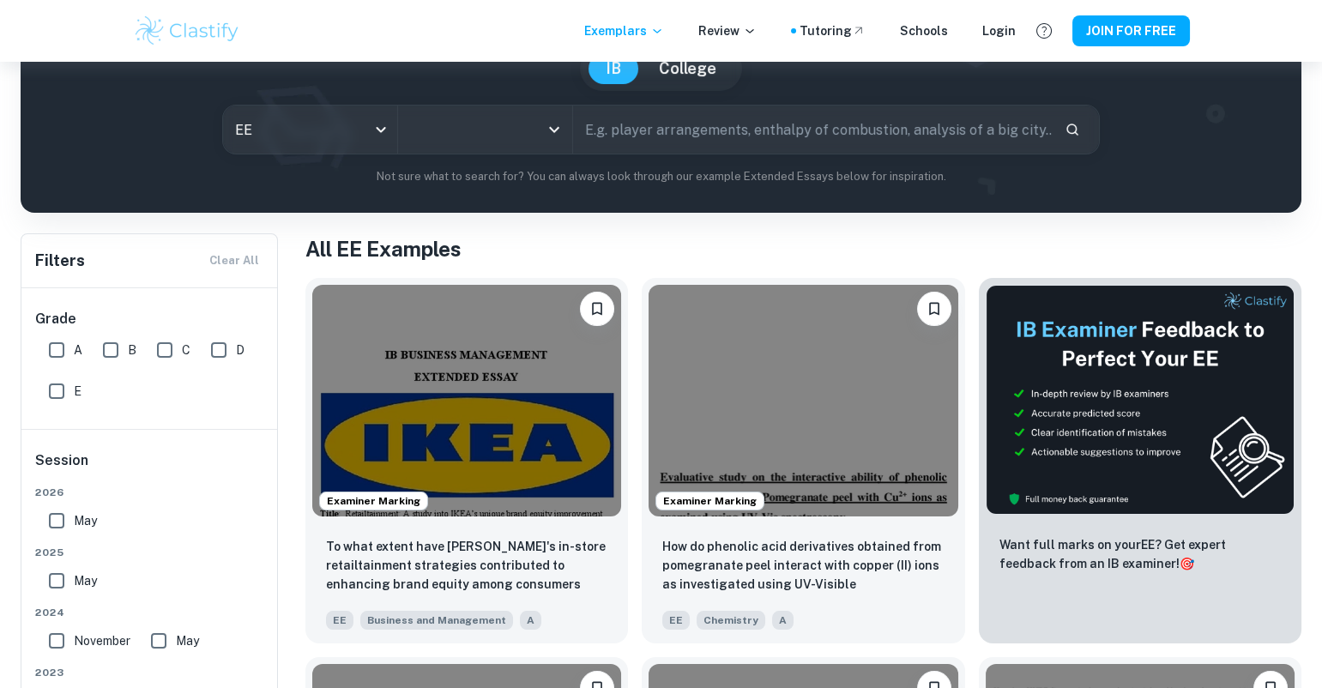
click at [62, 353] on input "A" at bounding box center [56, 350] width 34 height 34
checkbox input "true"
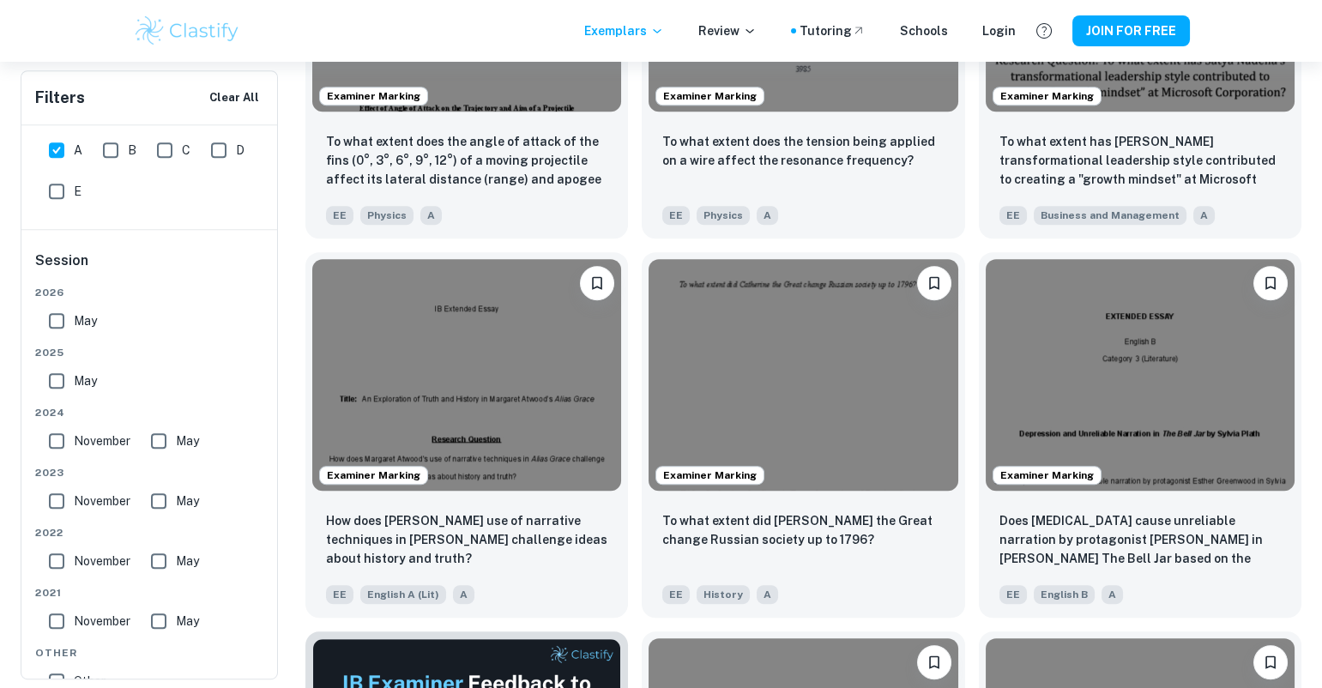
scroll to position [2199, 0]
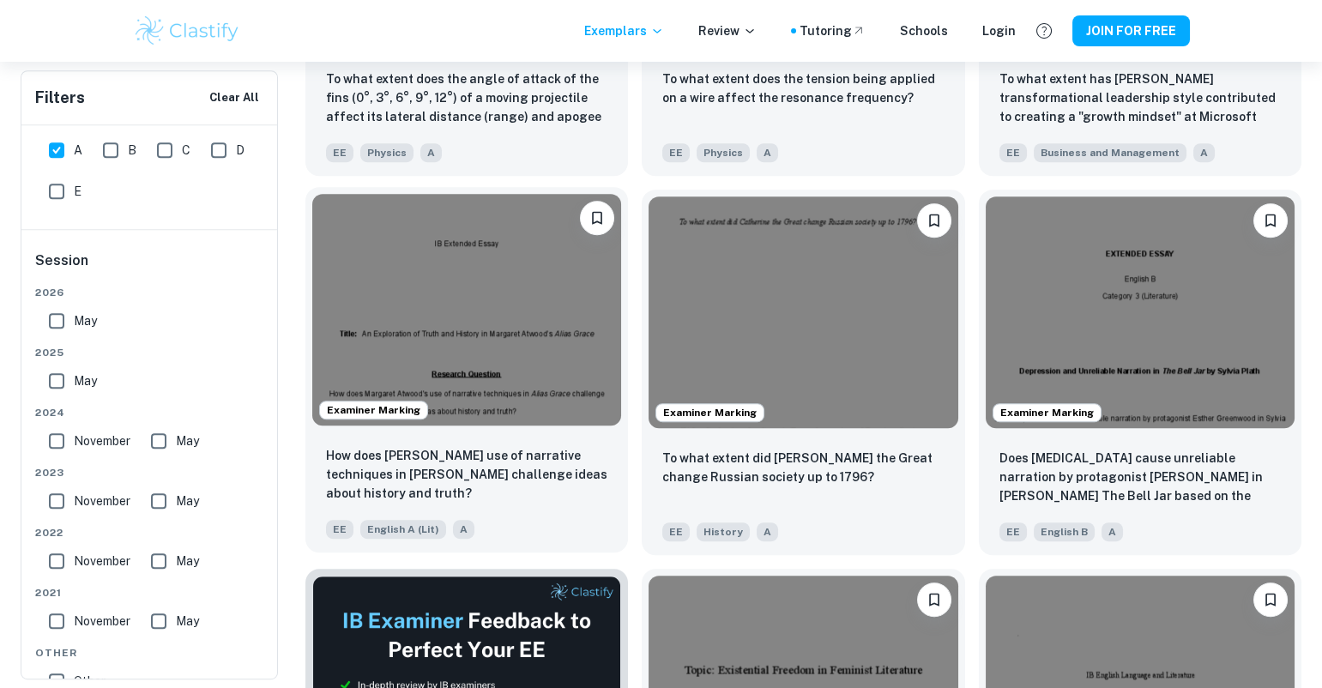
click at [602, 420] on img at bounding box center [466, 310] width 309 height 232
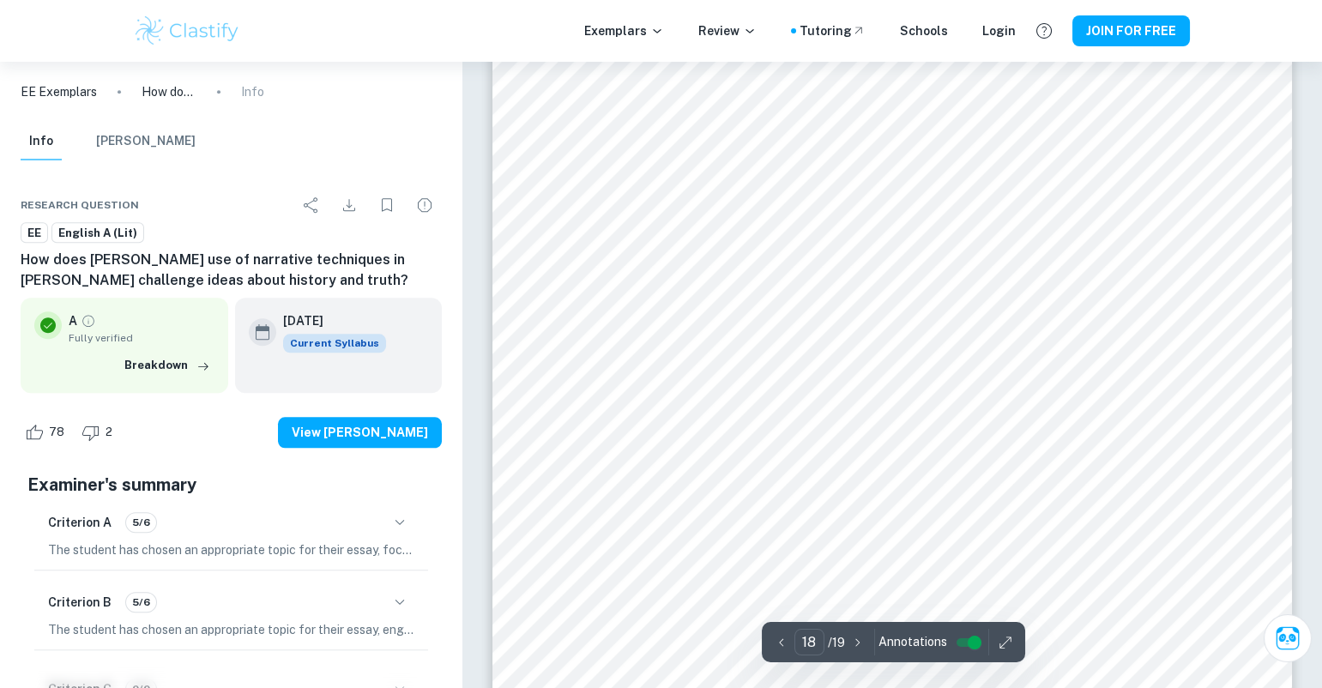
scroll to position [18493, 0]
type input "19"
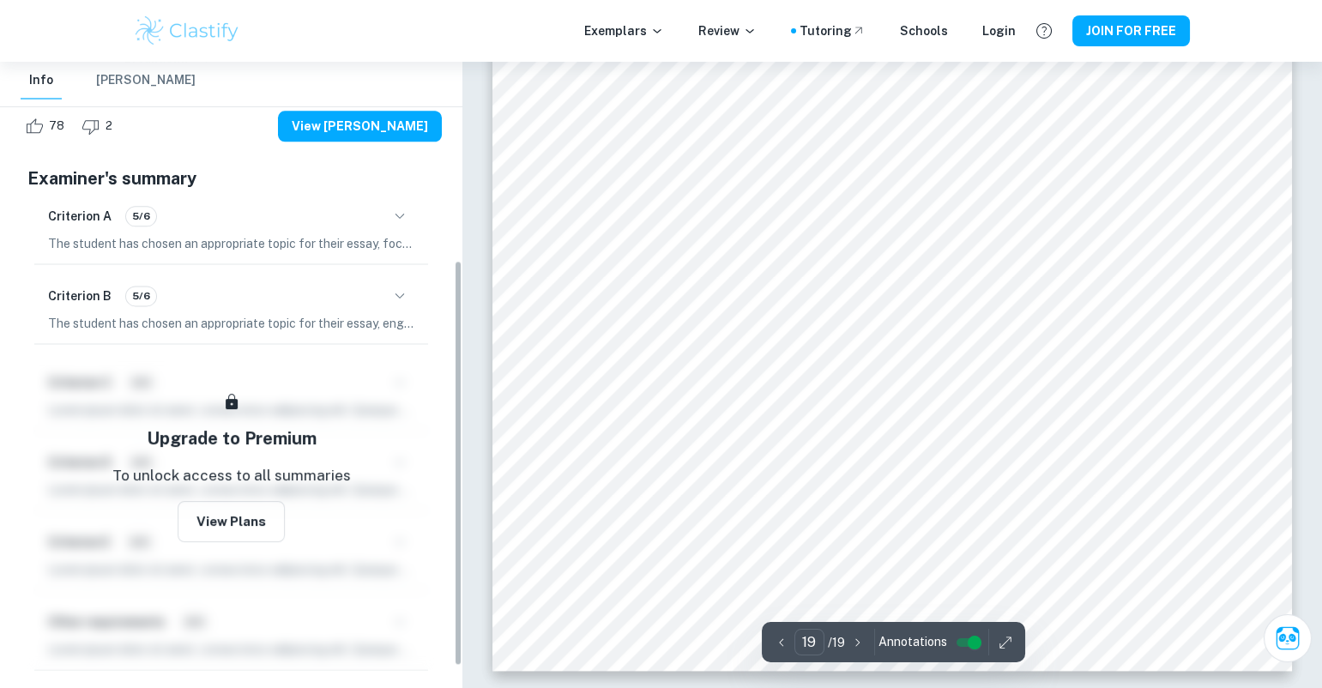
scroll to position [310, 0]
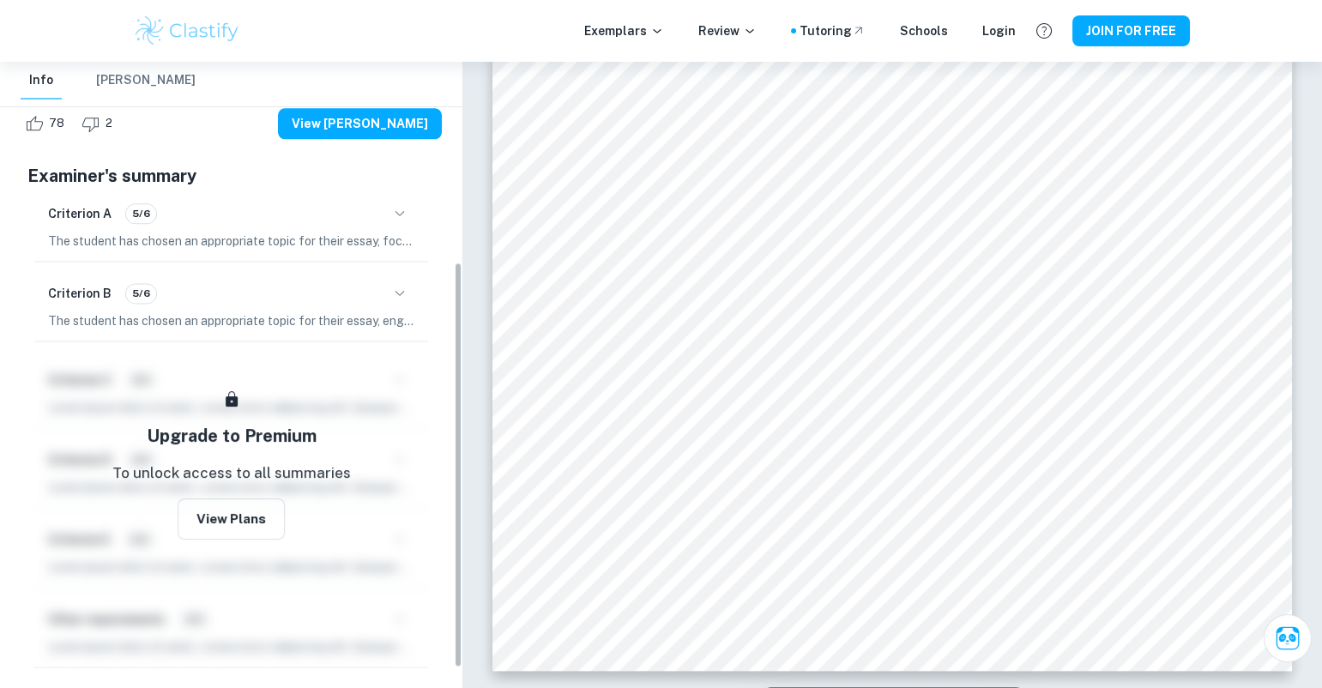
click at [389, 285] on button "button" at bounding box center [399, 293] width 29 height 29
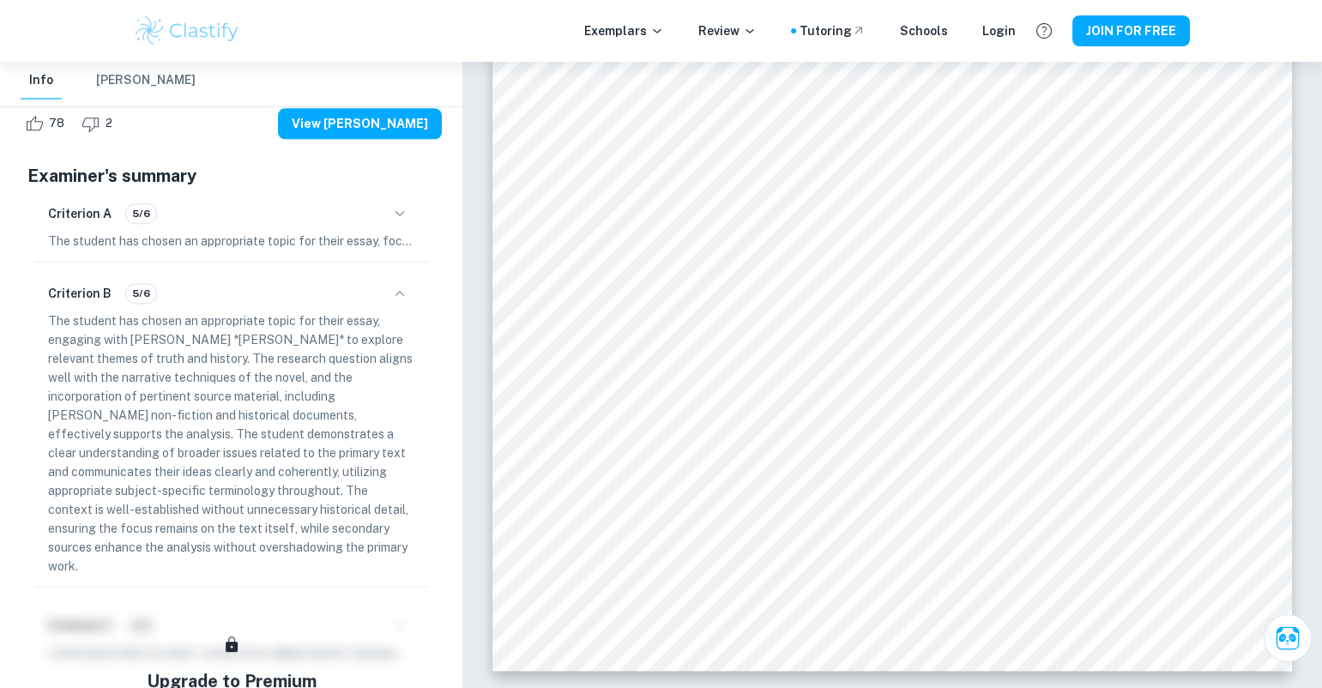
click at [390, 203] on icon "button" at bounding box center [399, 213] width 21 height 21
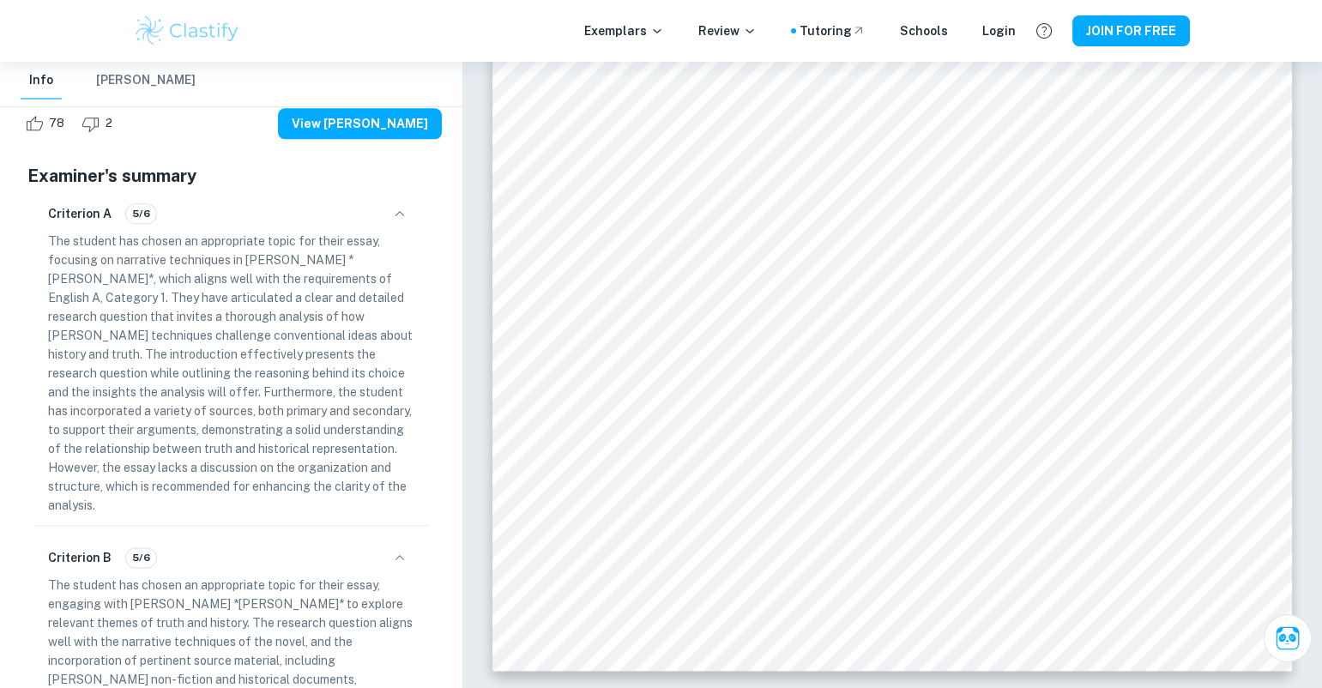
click at [394, 206] on icon "button" at bounding box center [399, 213] width 21 height 21
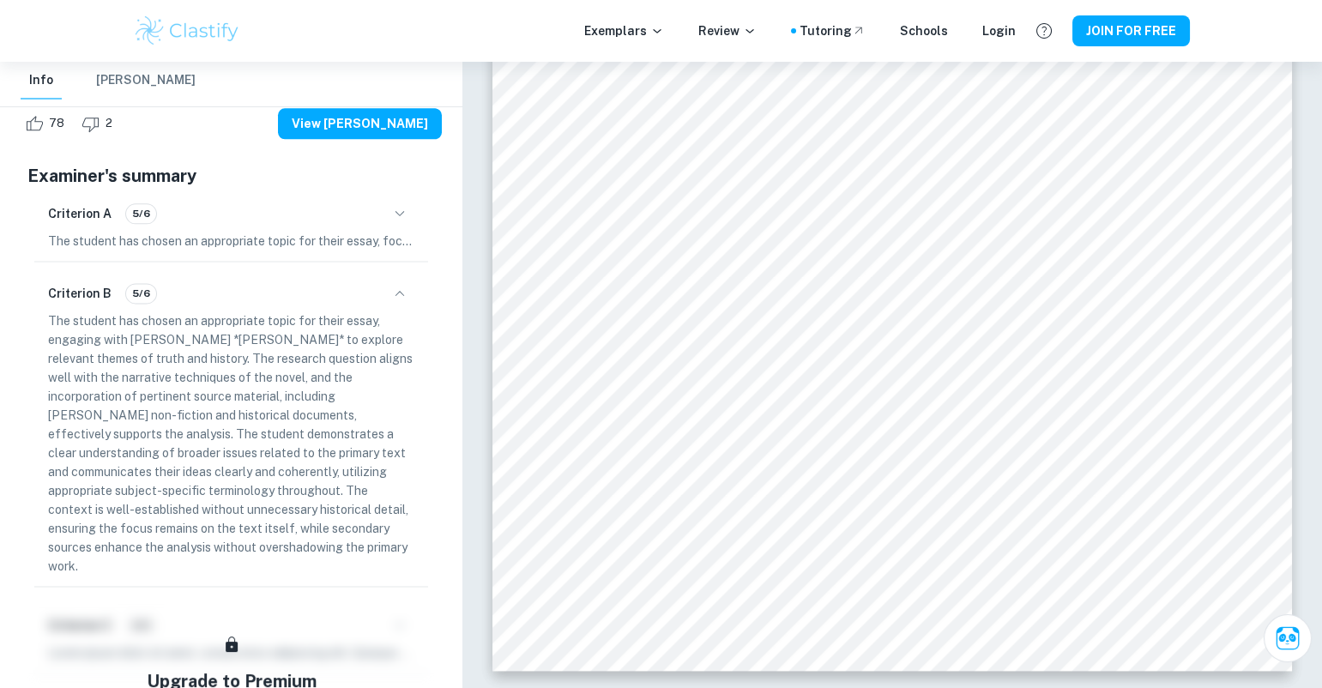
click at [399, 303] on button "button" at bounding box center [399, 293] width 29 height 29
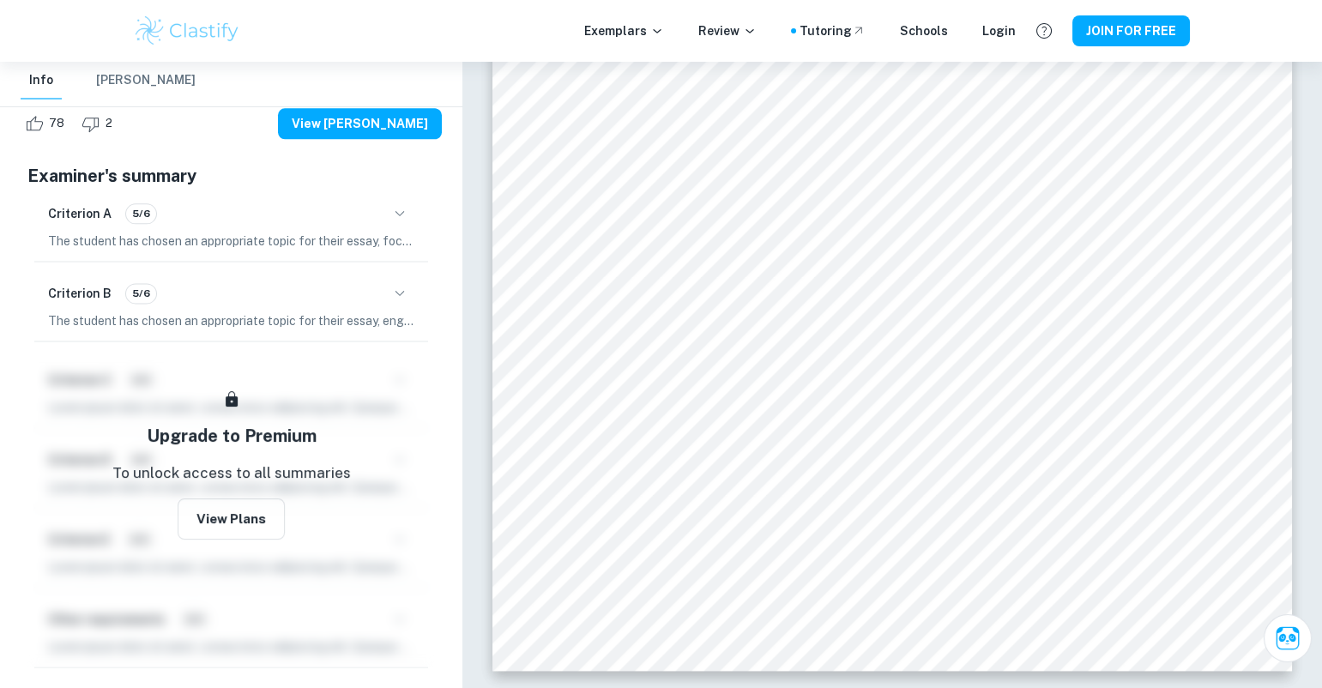
scroll to position [341, 0]
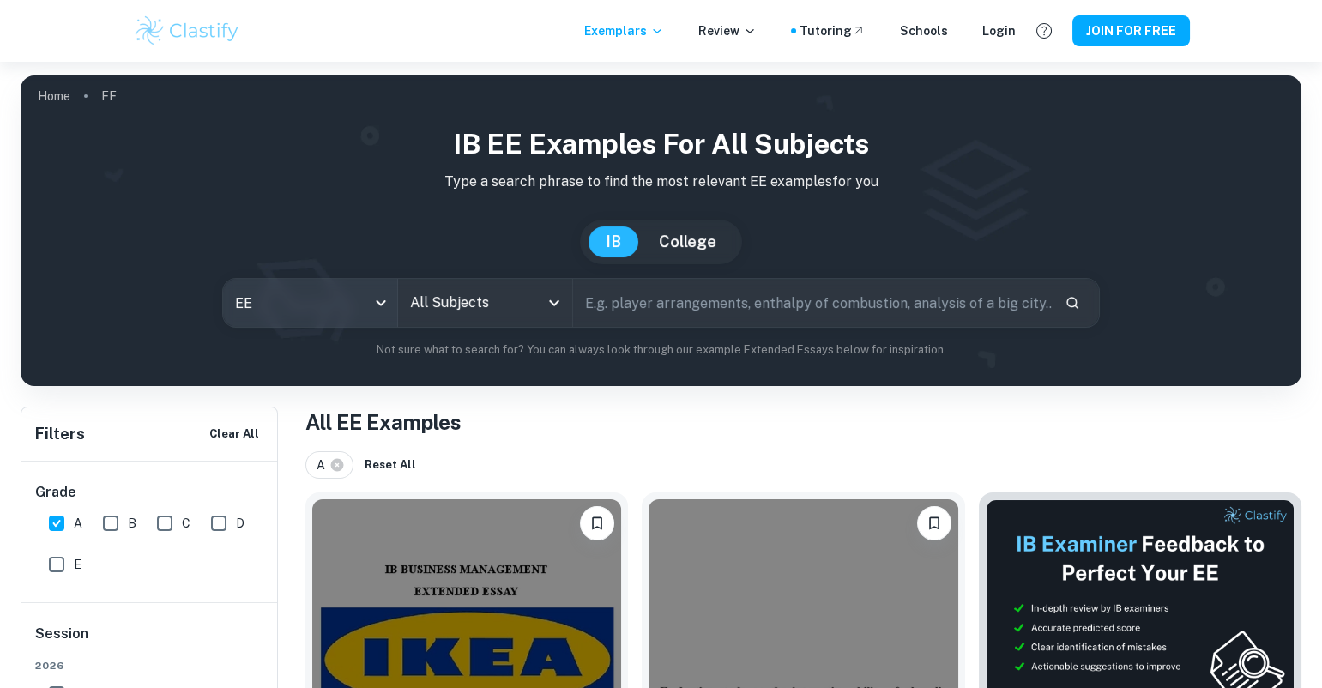
click at [323, 299] on body "We value your privacy We use cookies to enhance your browsing experience, serve…" at bounding box center [661, 406] width 1322 height 688
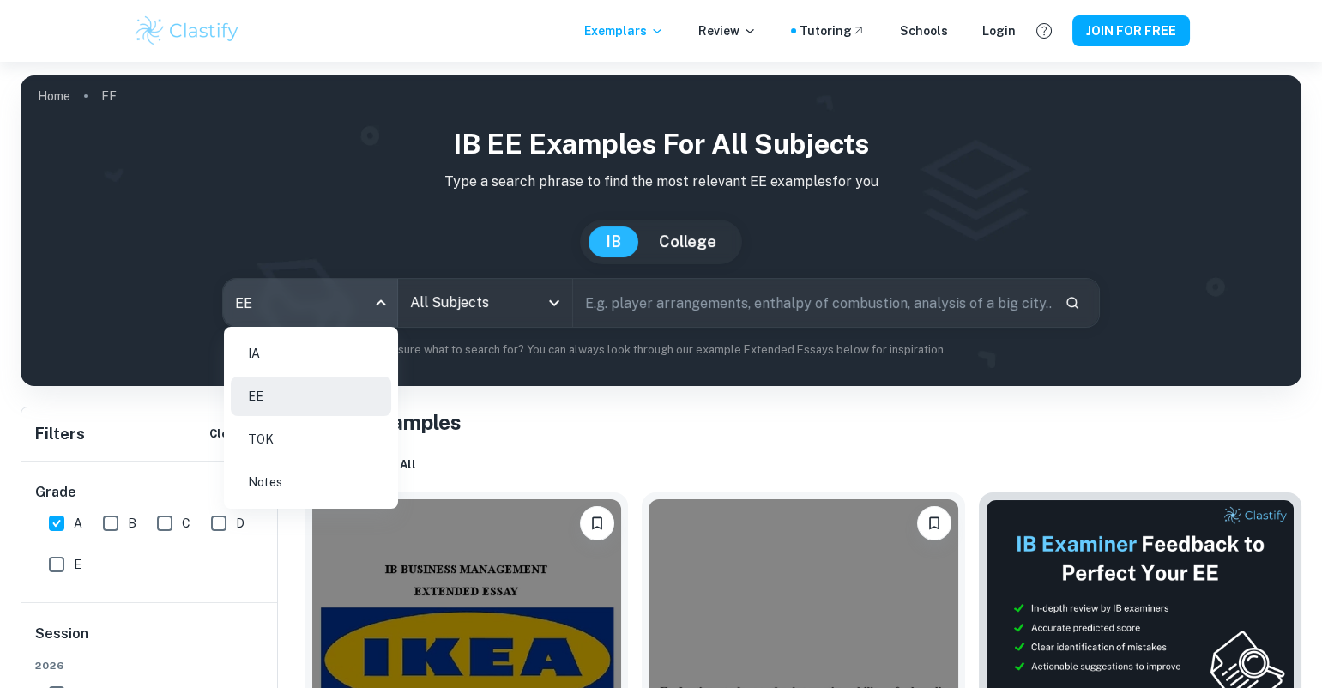
click at [290, 427] on li "TOK" at bounding box center [311, 438] width 160 height 39
checkbox input "false"
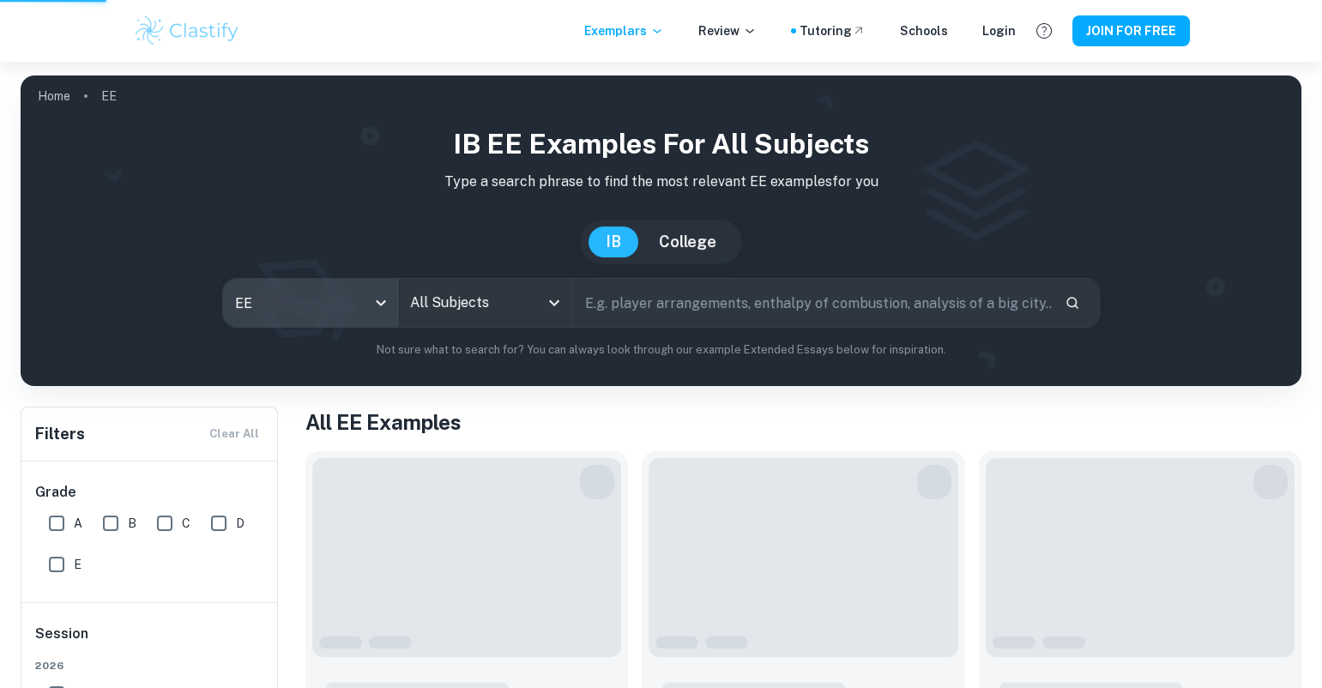
type input "tok"
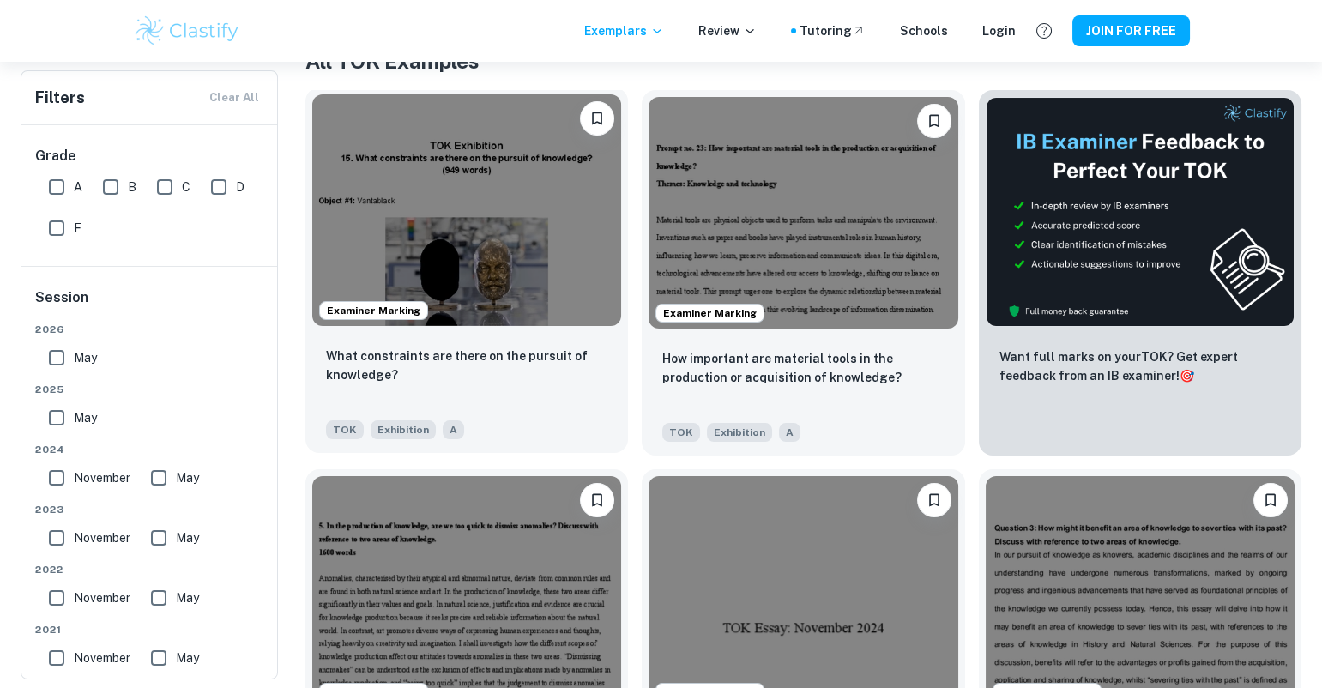
scroll to position [368, 0]
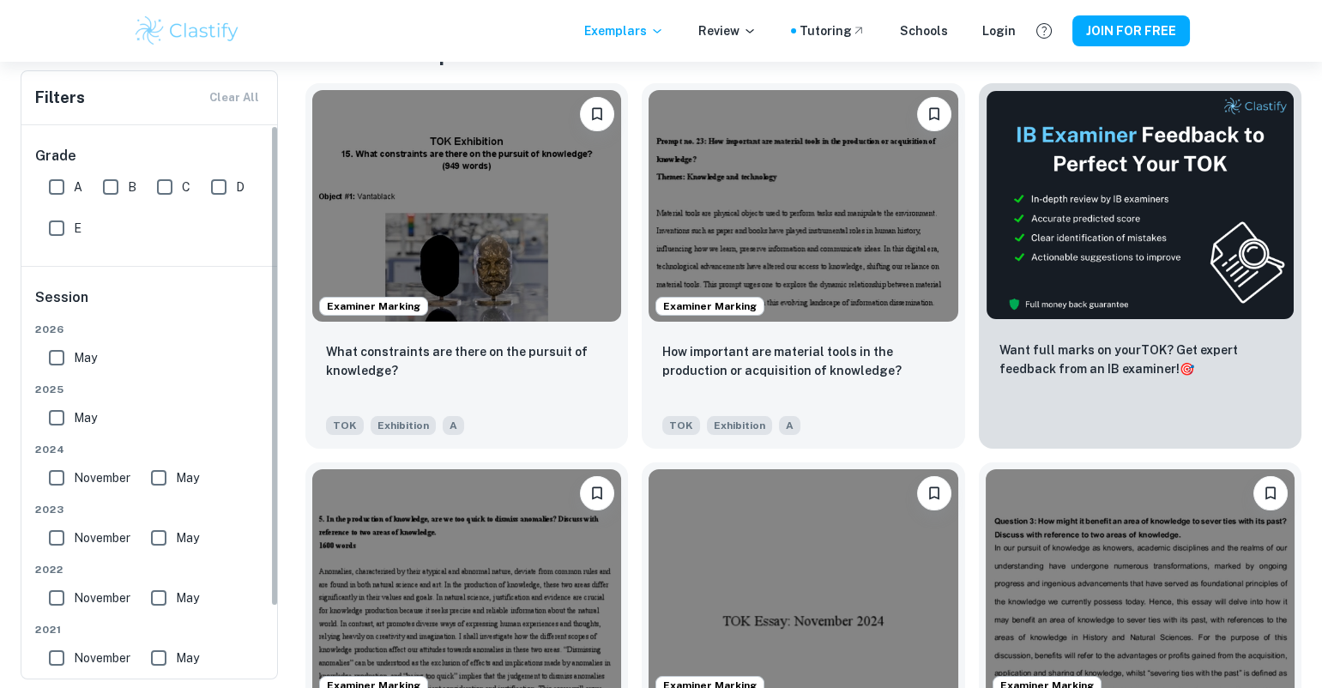
click at [56, 177] on input "A" at bounding box center [56, 187] width 34 height 34
checkbox input "true"
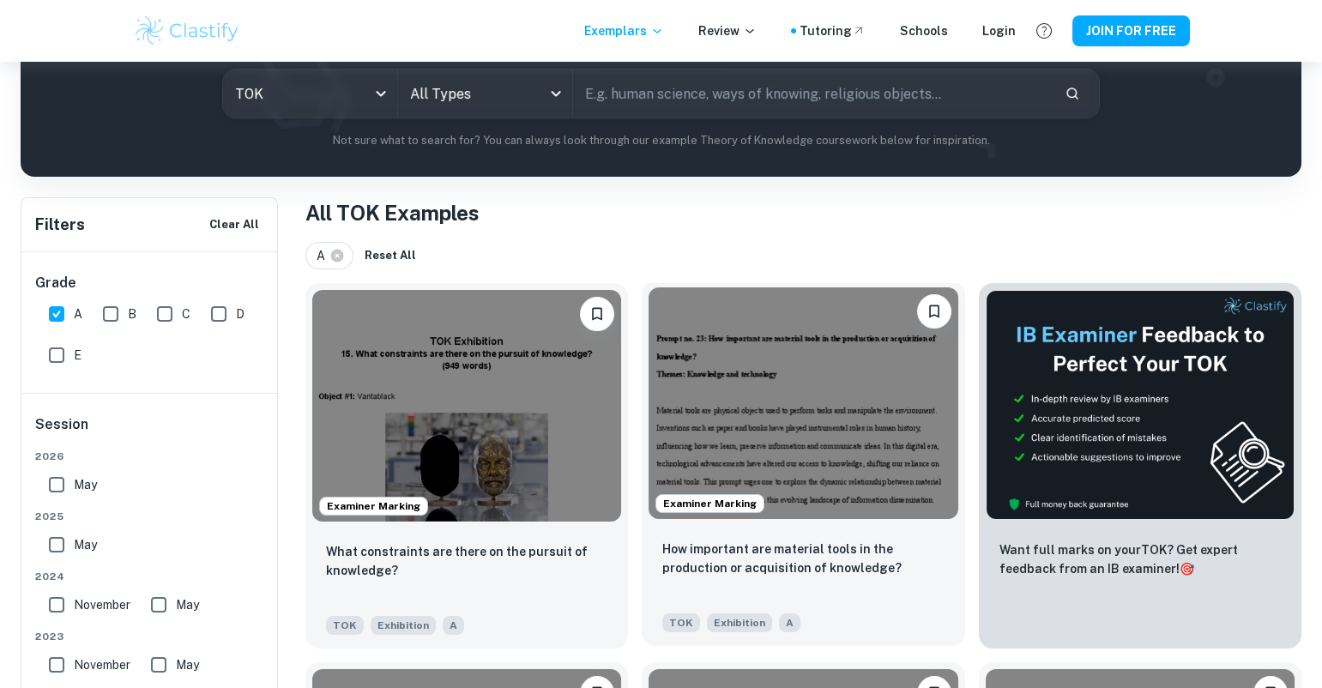
scroll to position [237, 0]
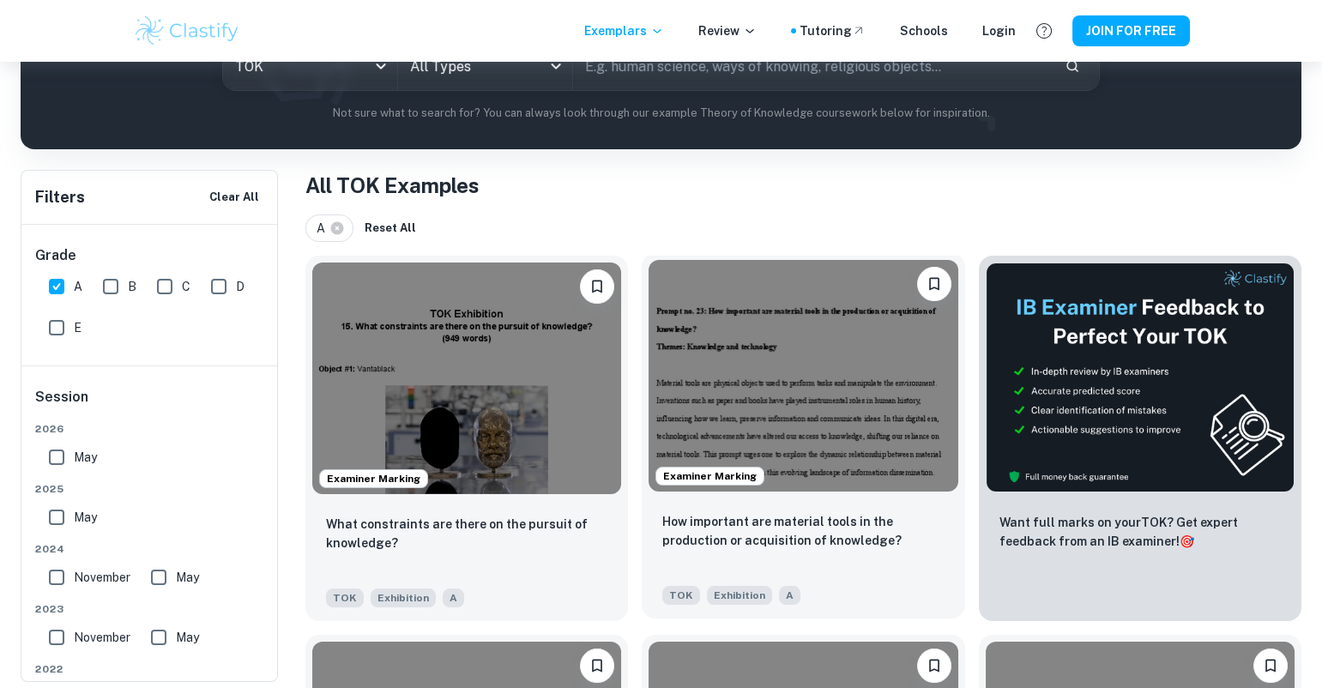
click at [826, 447] on img at bounding box center [802, 376] width 309 height 232
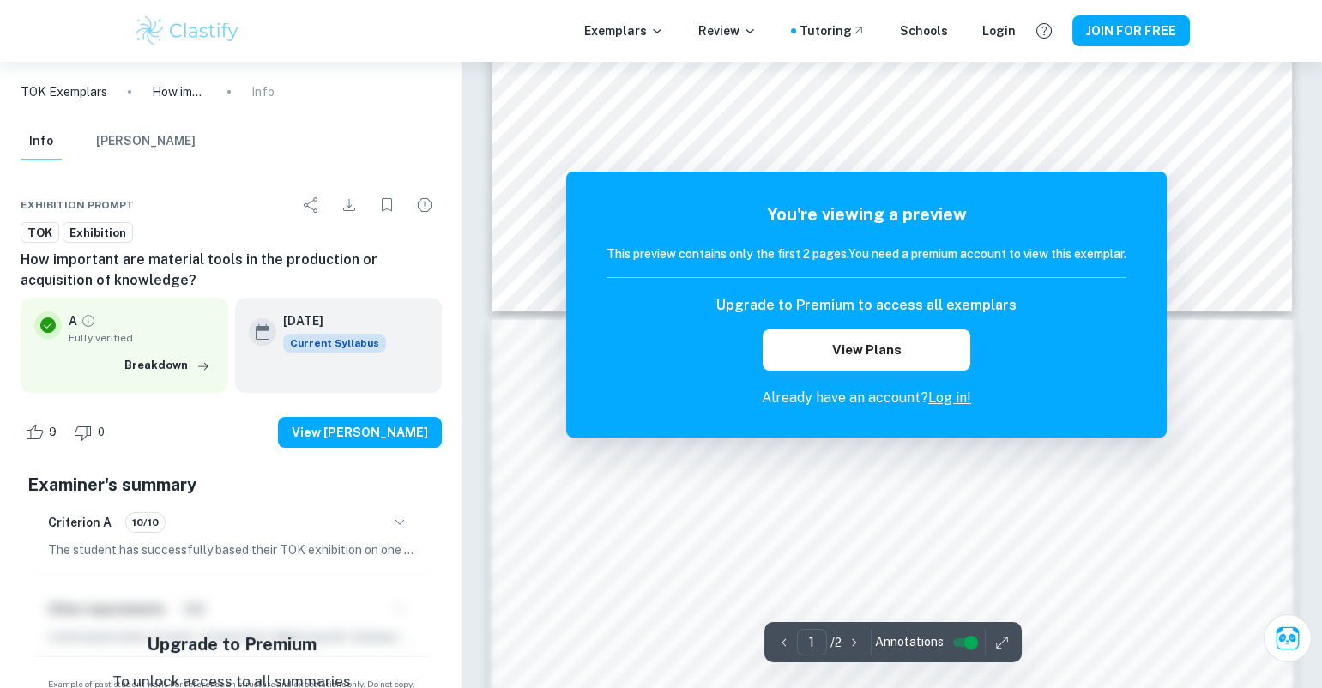
scroll to position [922, 0]
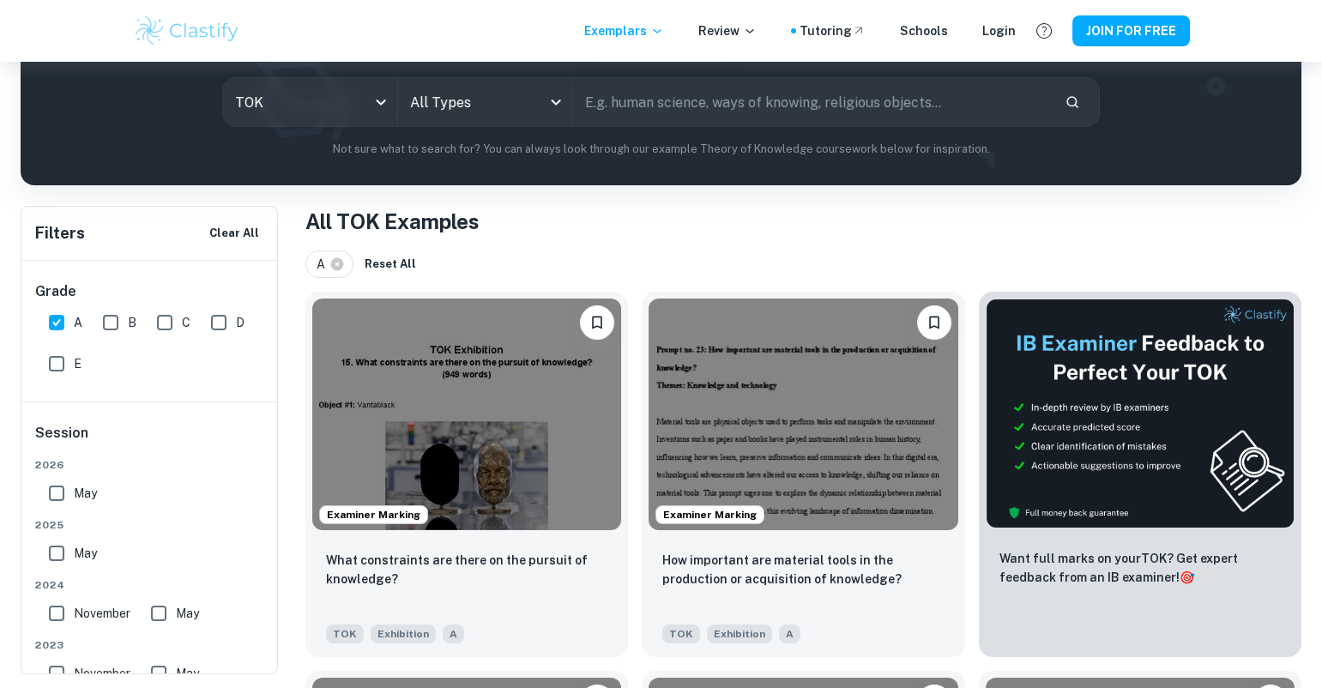
scroll to position [174, 0]
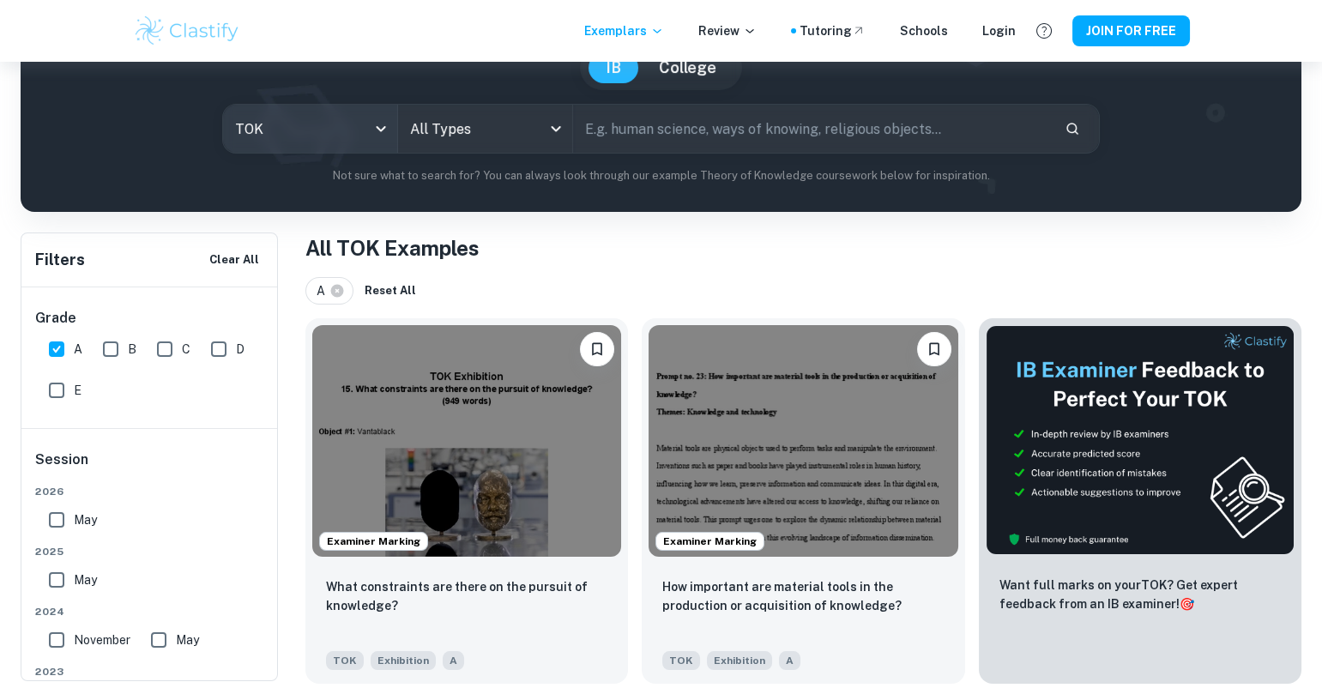
click at [306, 136] on body "We value your privacy We use cookies to enhance your browsing experience, serve…" at bounding box center [661, 232] width 1322 height 688
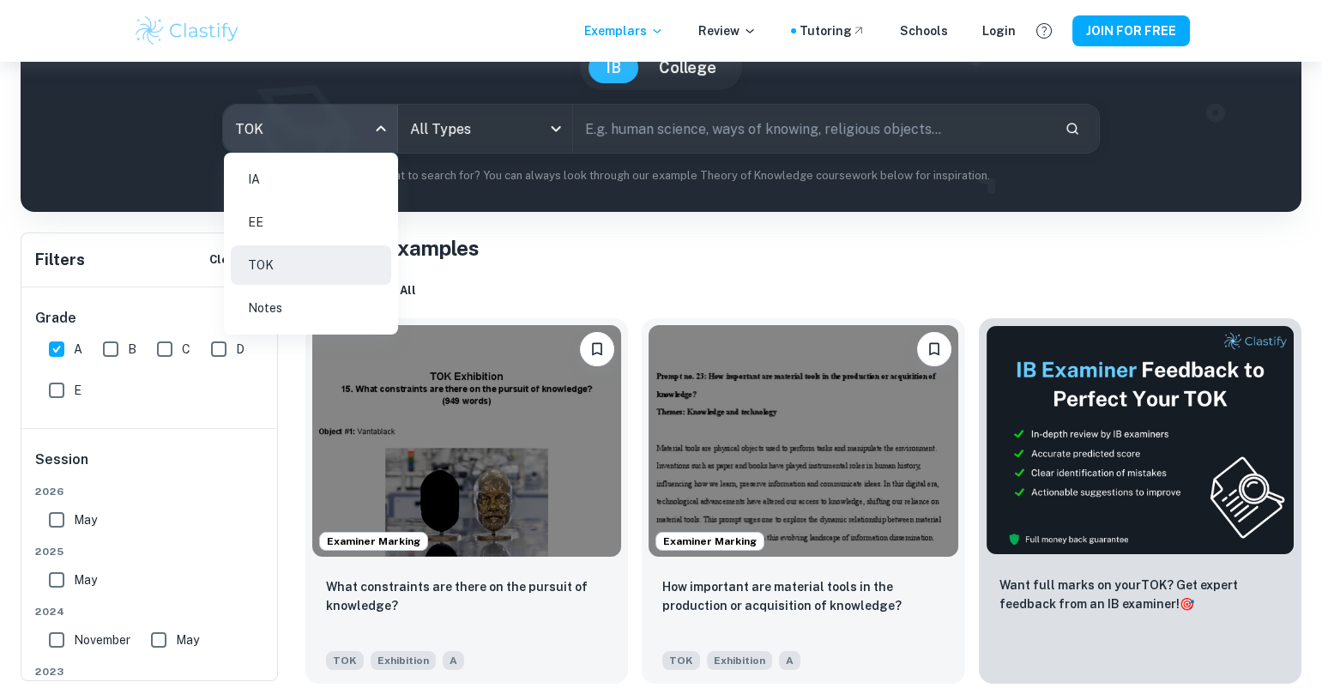
click at [316, 188] on li "IA" at bounding box center [311, 179] width 160 height 39
type input "ia"
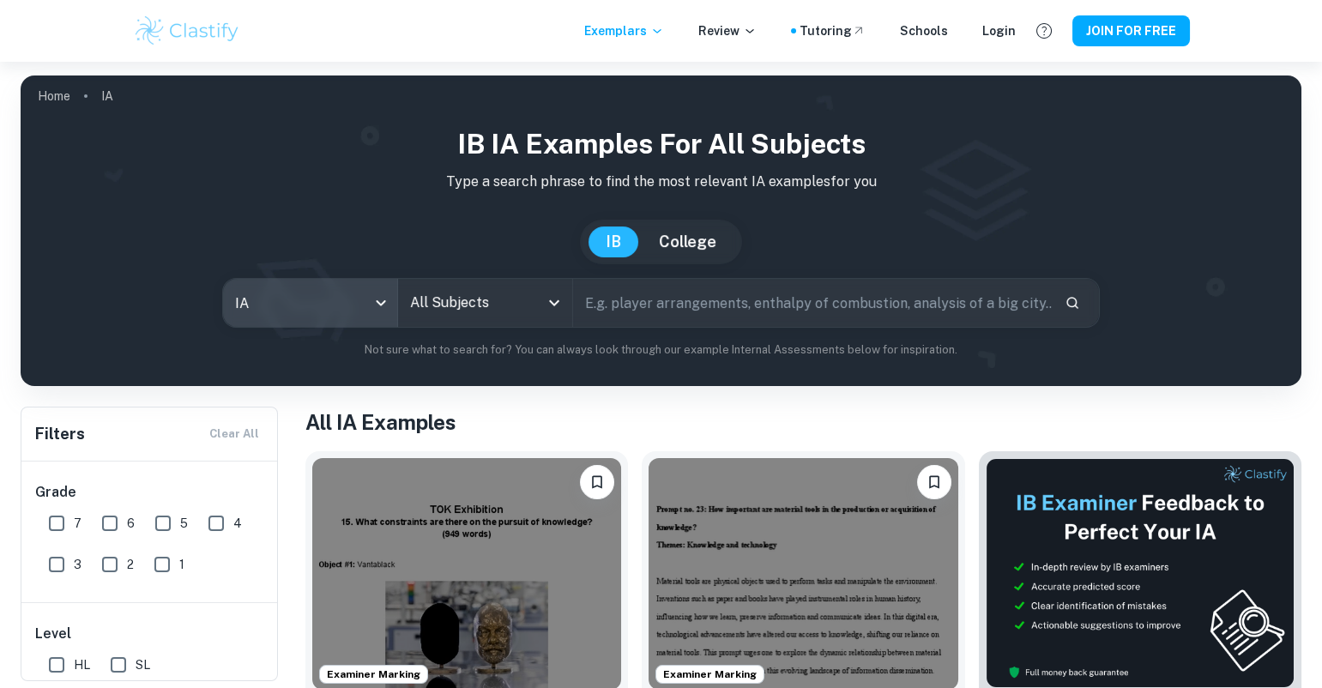
click at [481, 315] on input "All Subjects" at bounding box center [472, 302] width 133 height 33
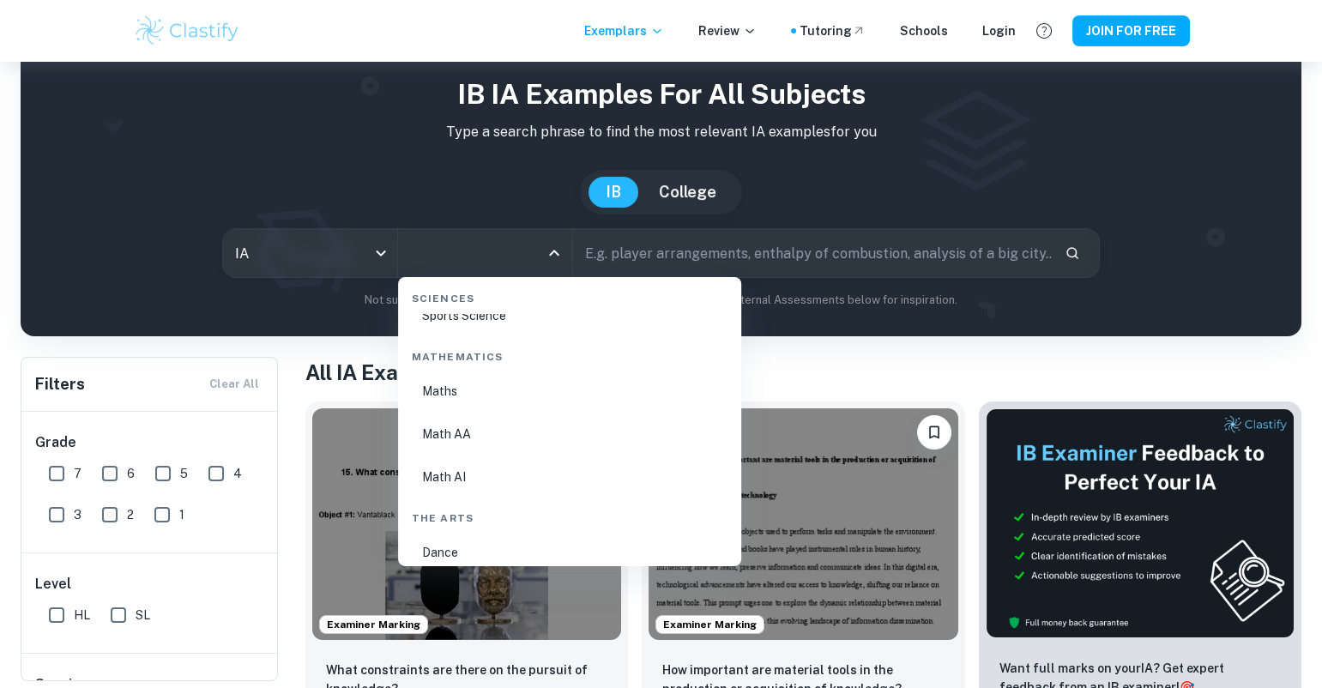
scroll to position [2898, 0]
click at [526, 399] on li "Maths" at bounding box center [569, 402] width 329 height 39
type input "Maths"
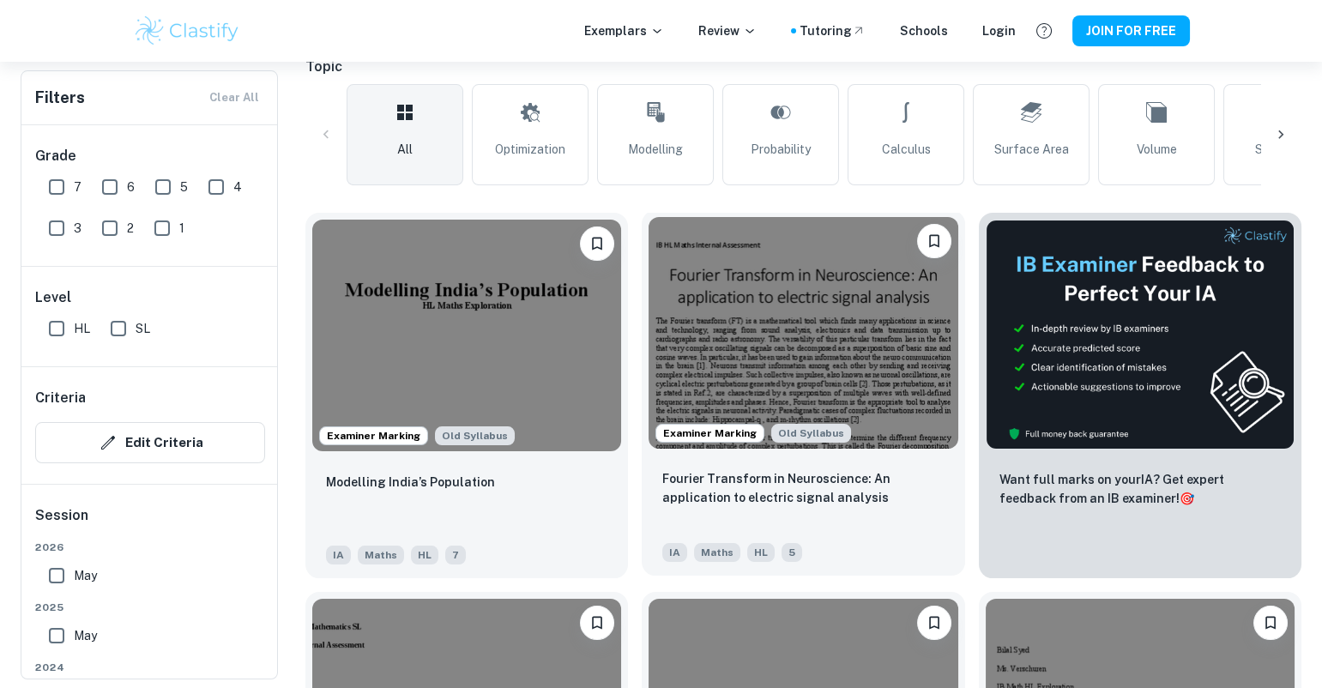
scroll to position [432, 0]
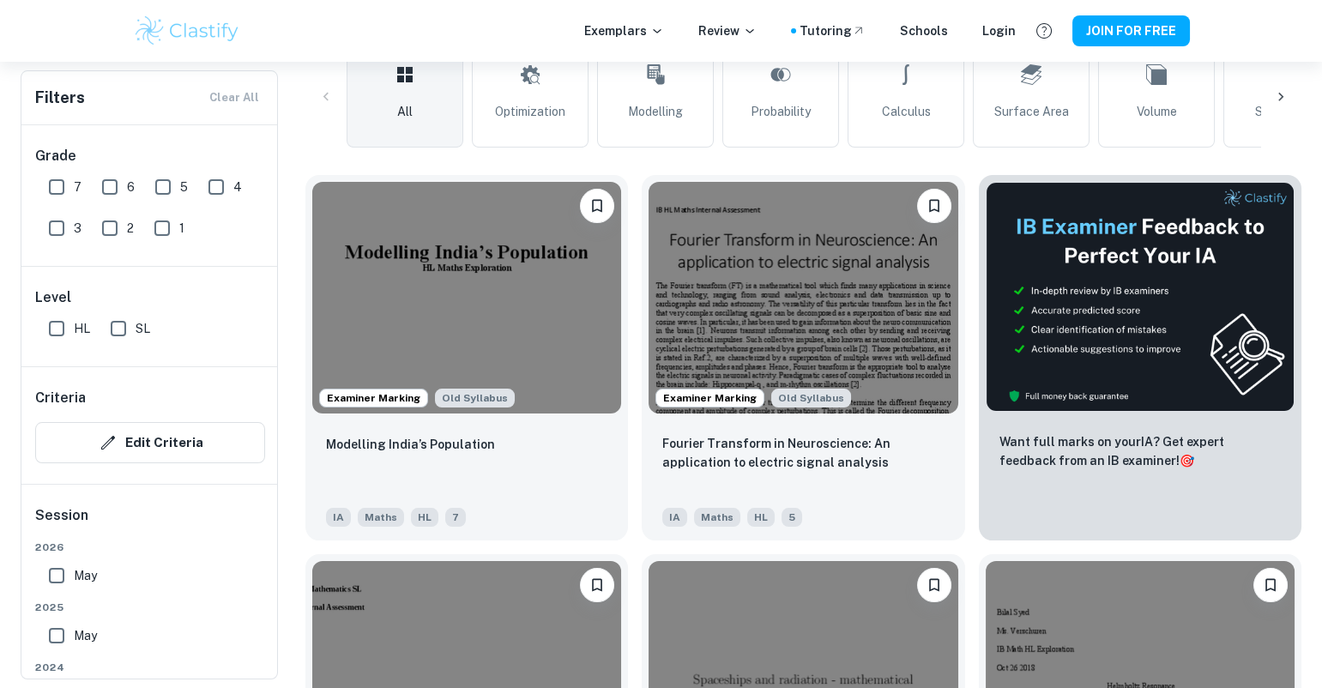
click at [69, 179] on input "7" at bounding box center [56, 187] width 34 height 34
checkbox input "true"
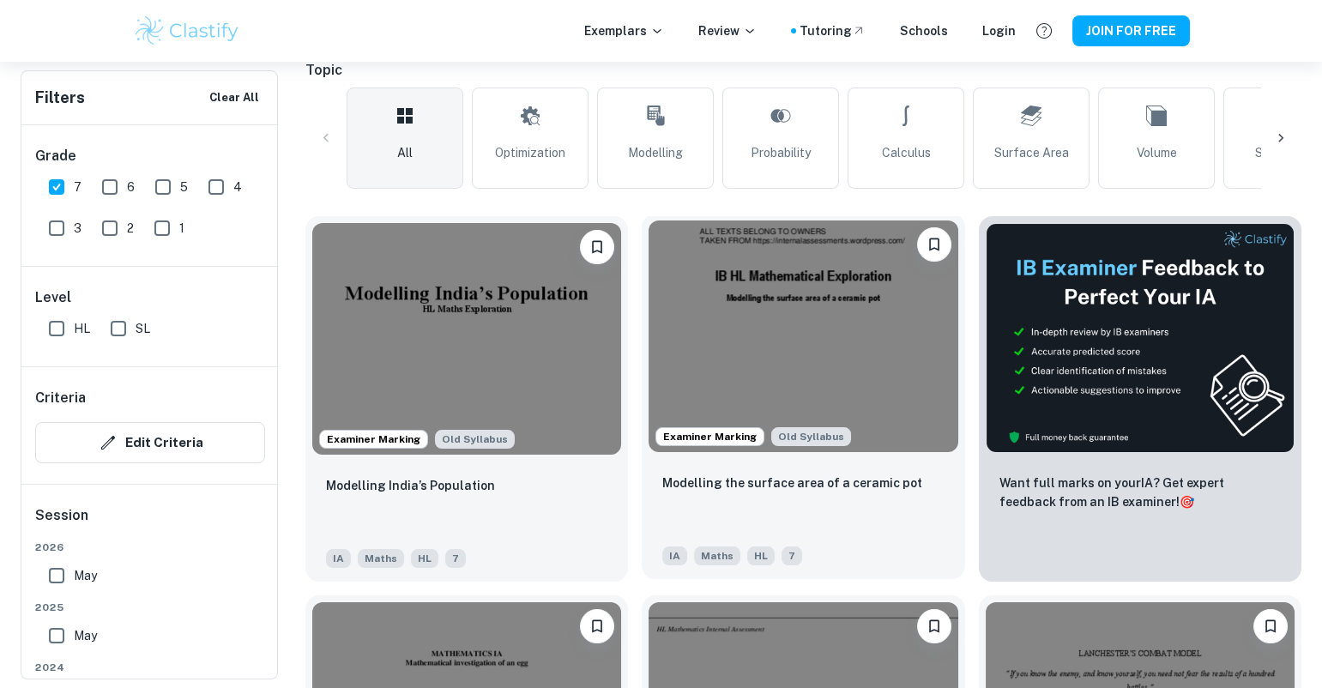
click at [744, 320] on img at bounding box center [802, 336] width 309 height 232
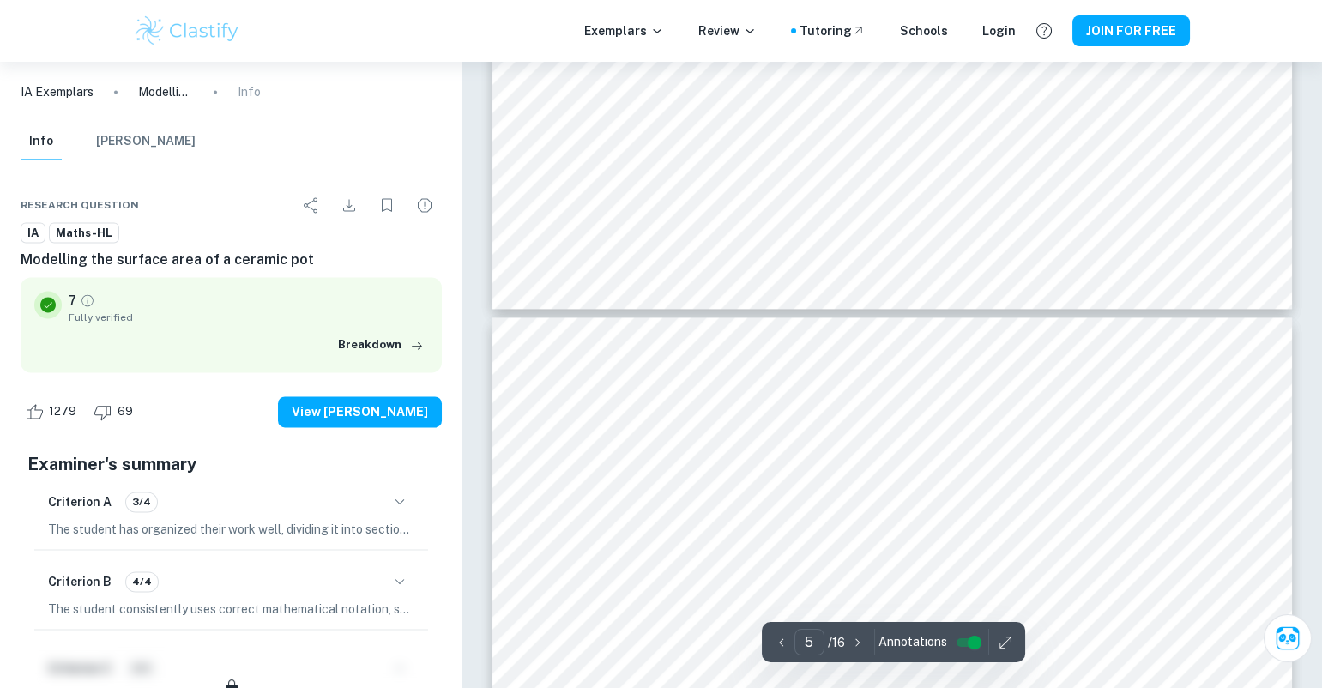
type input "6"
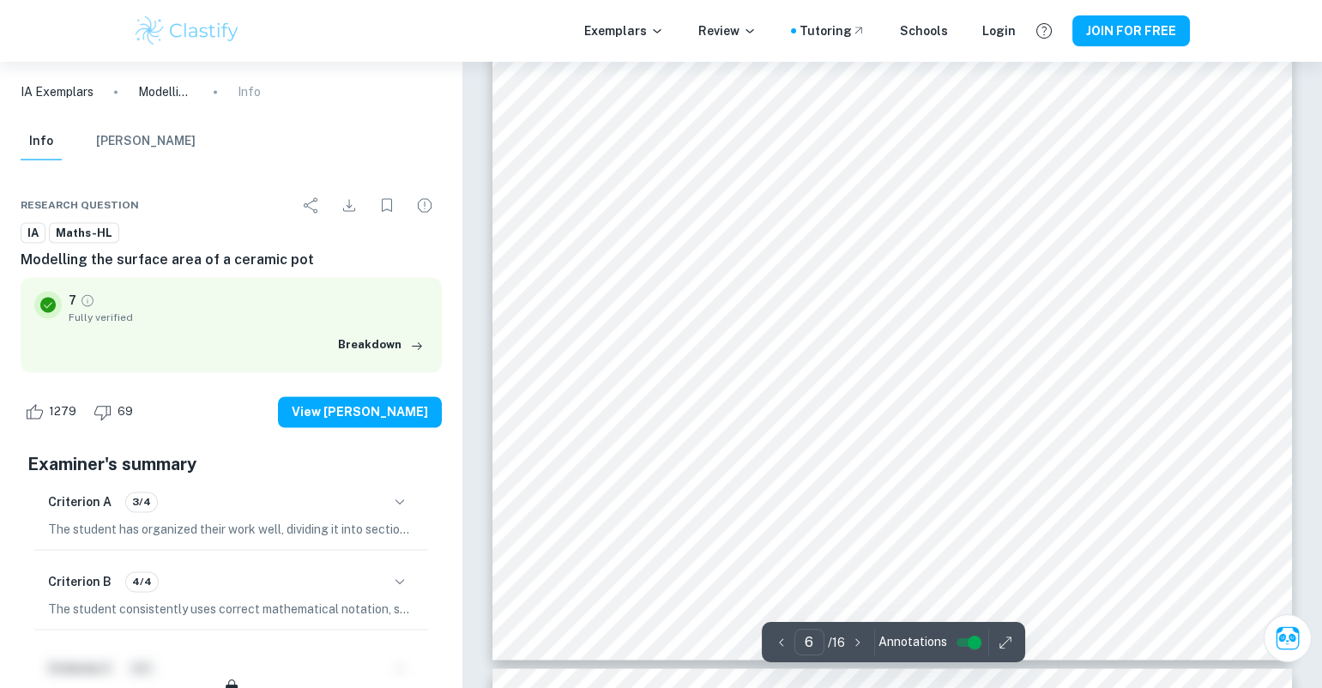
scroll to position [6817, 0]
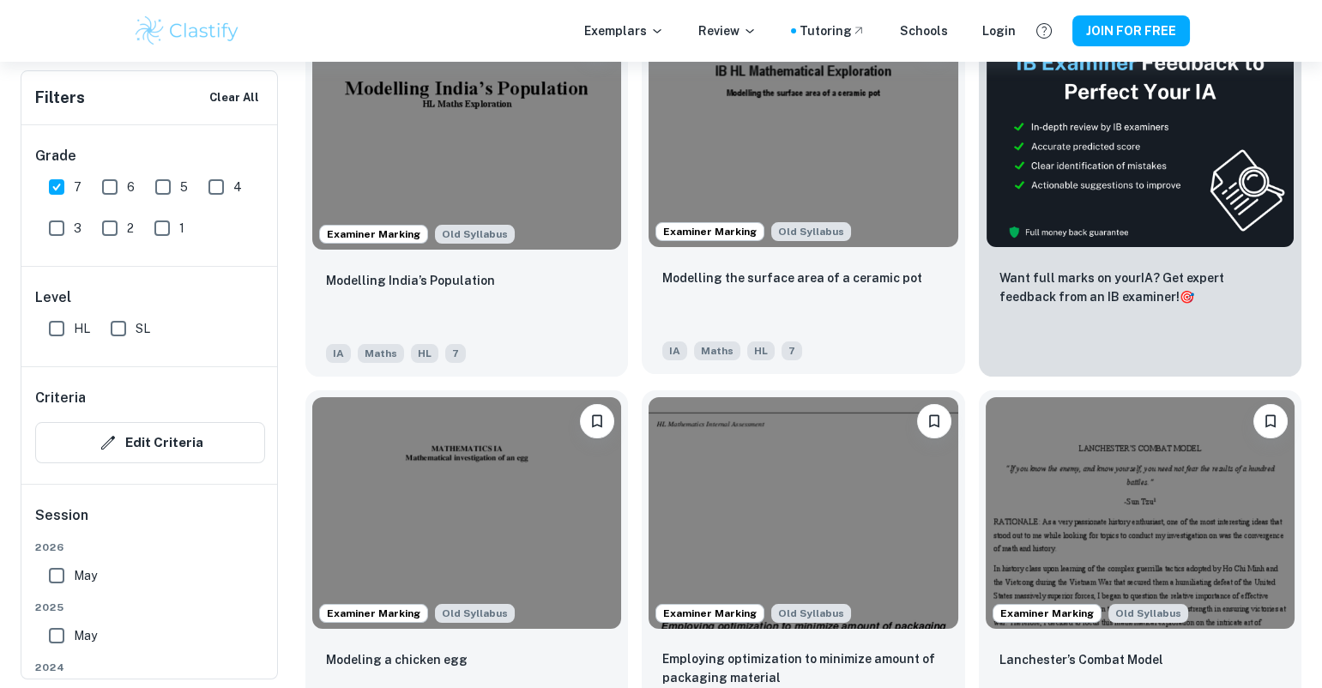
scroll to position [711, 0]
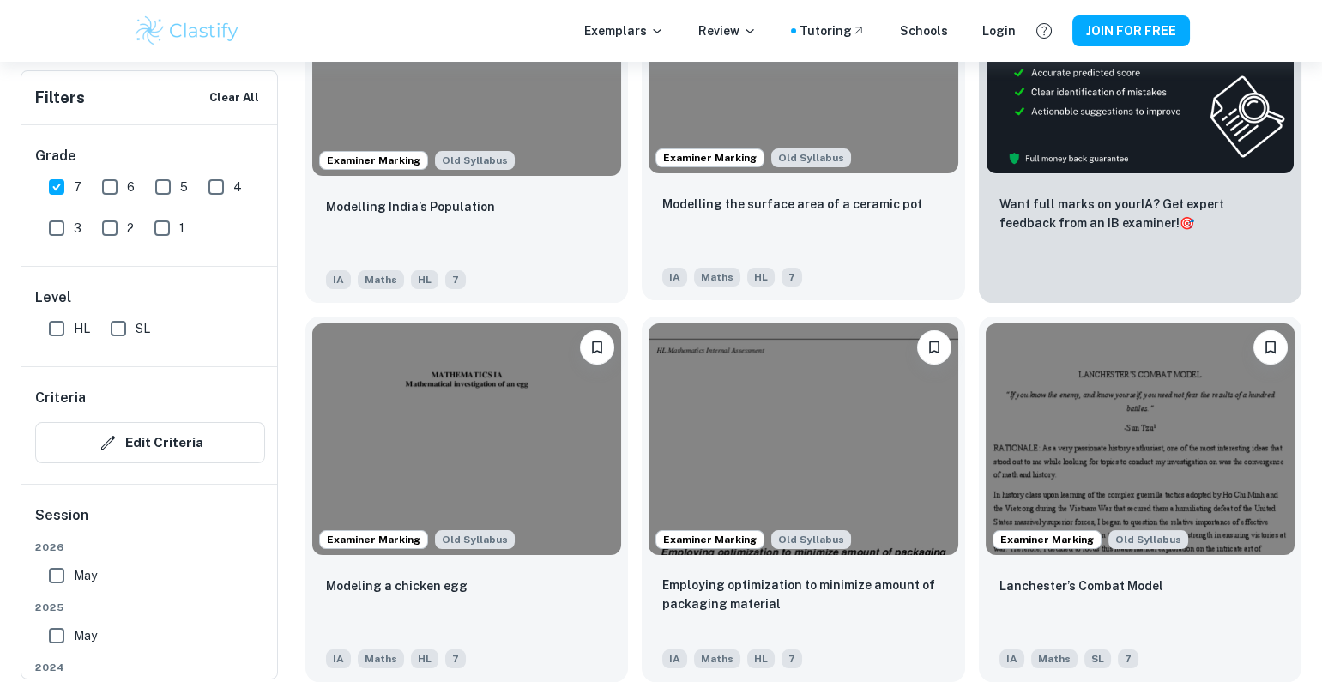
click at [855, 139] on img at bounding box center [802, 58] width 309 height 232
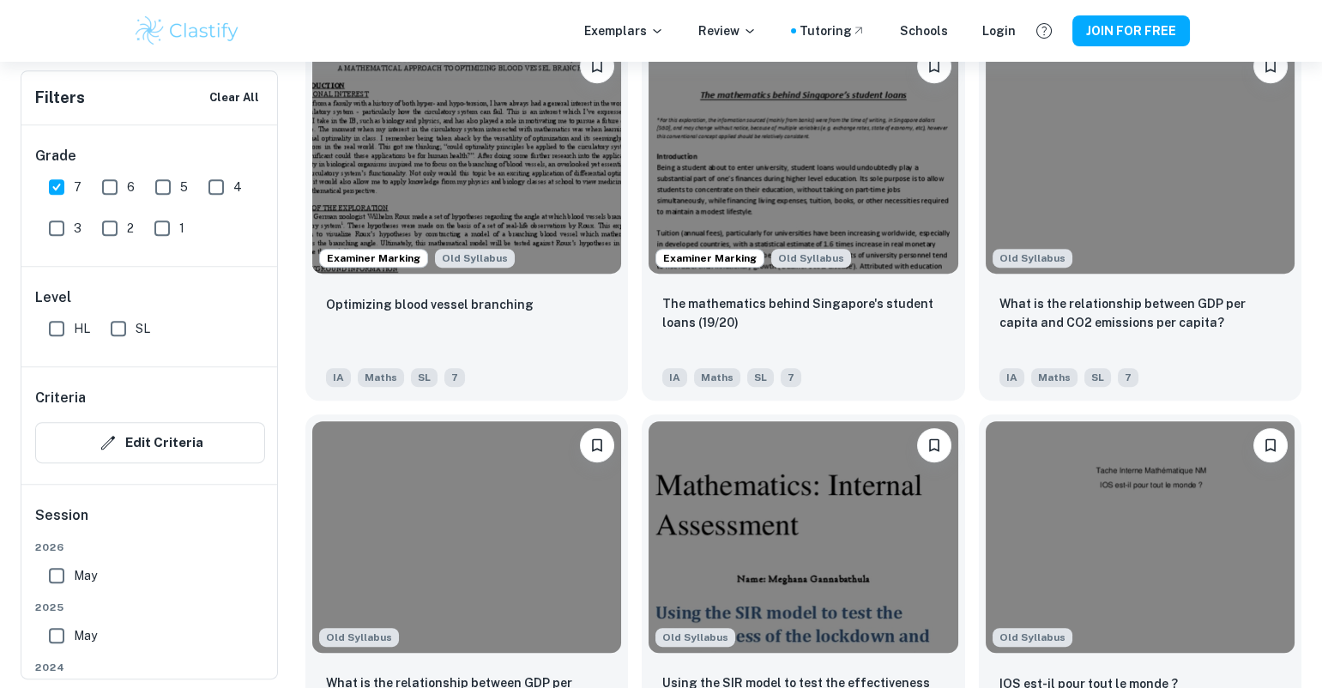
scroll to position [1843, 0]
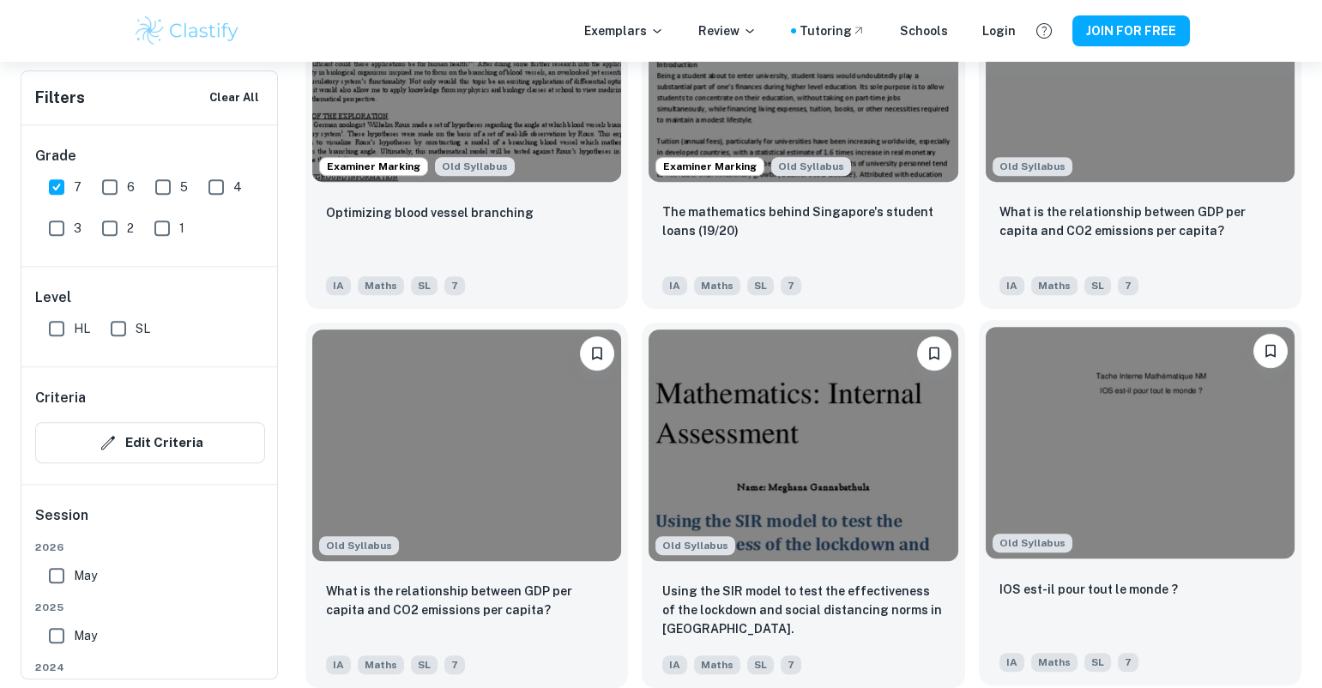
click at [1094, 456] on img at bounding box center [1140, 443] width 309 height 232
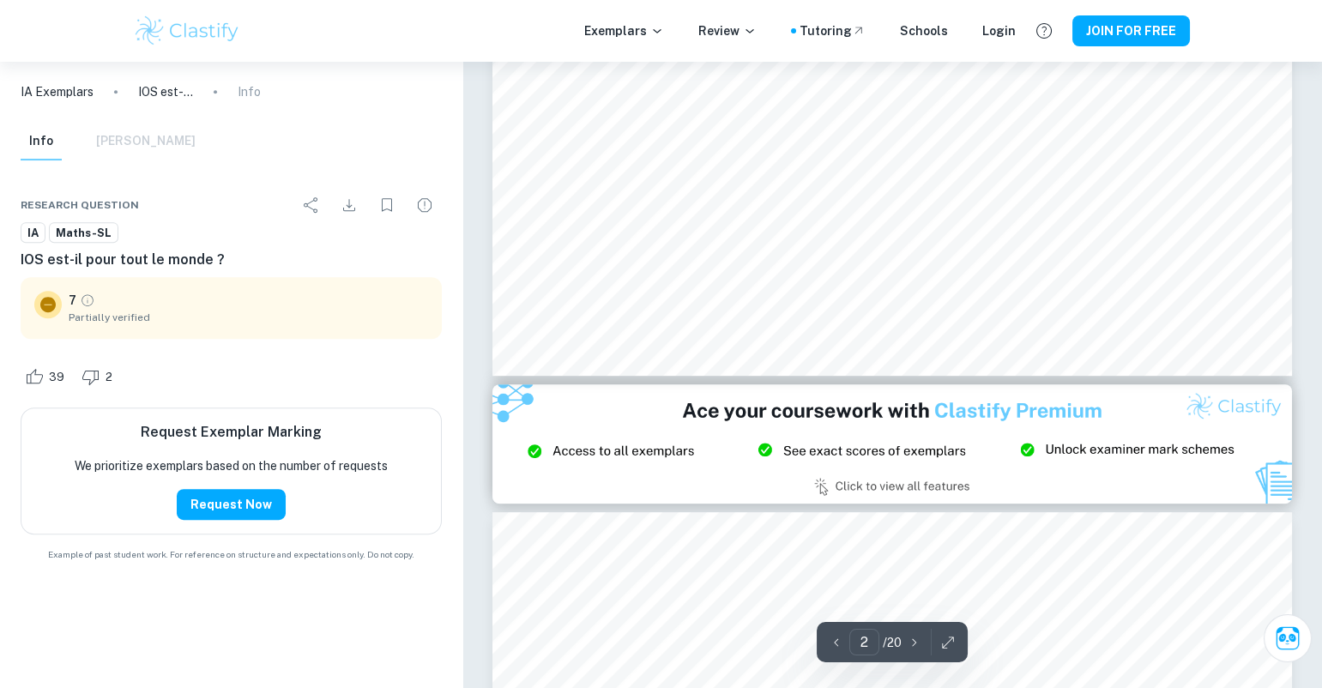
type input "3"
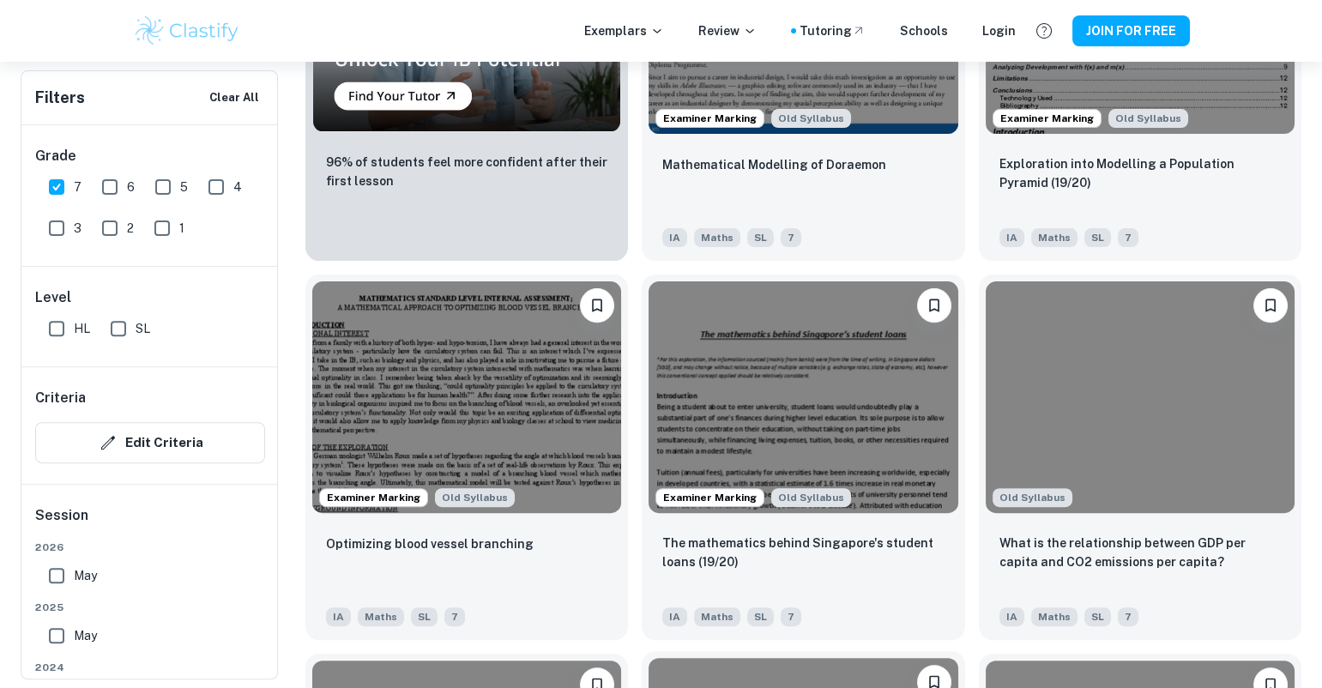
scroll to position [1473, 0]
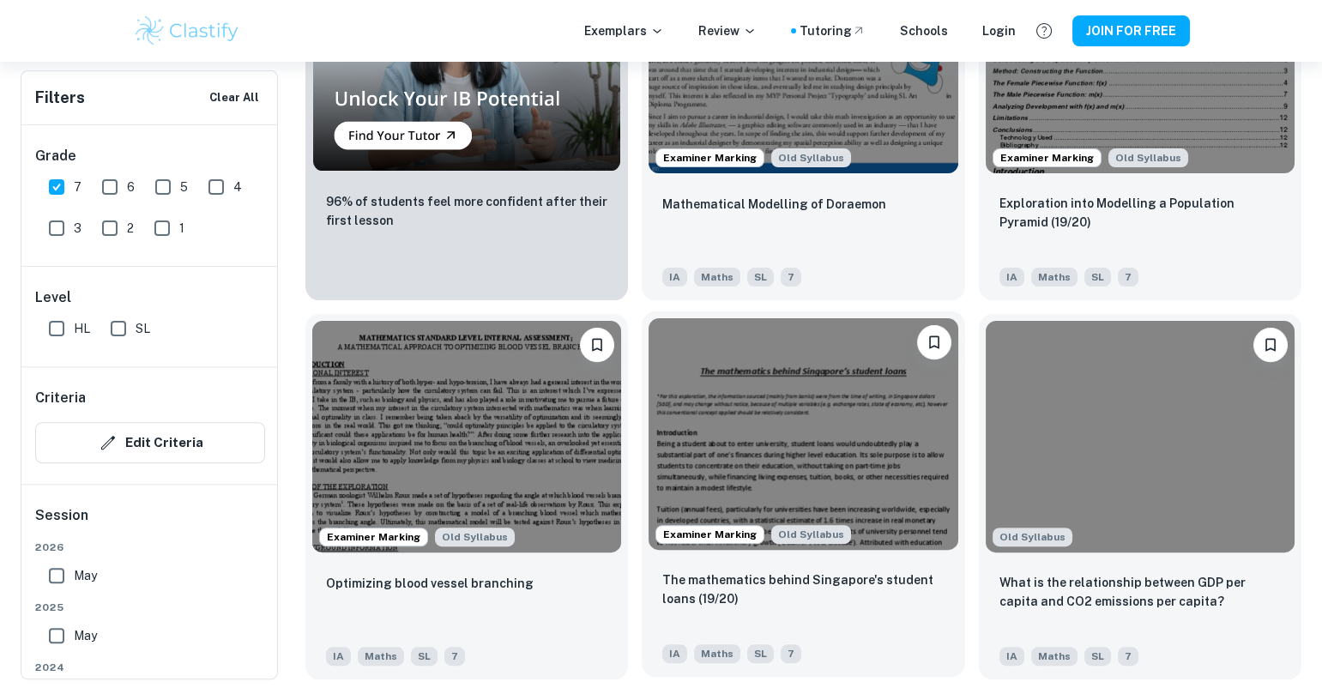
click at [811, 406] on img at bounding box center [802, 434] width 309 height 232
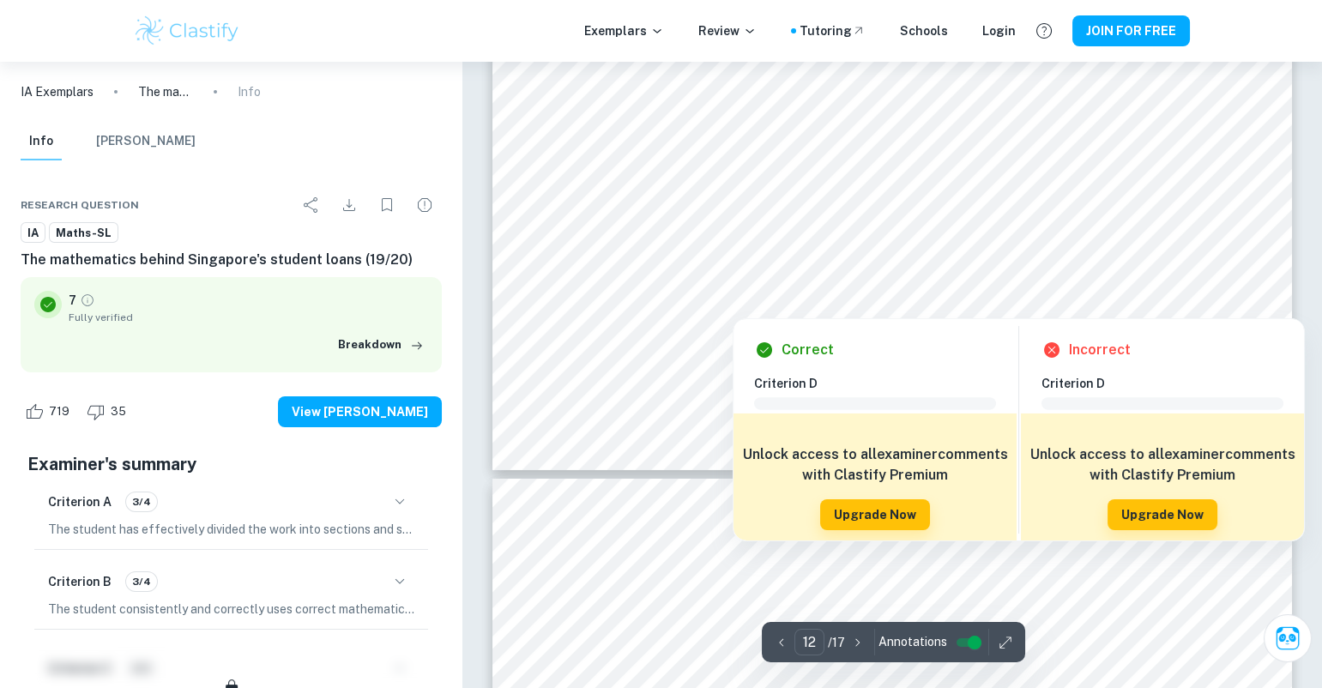
scroll to position [13666, 0]
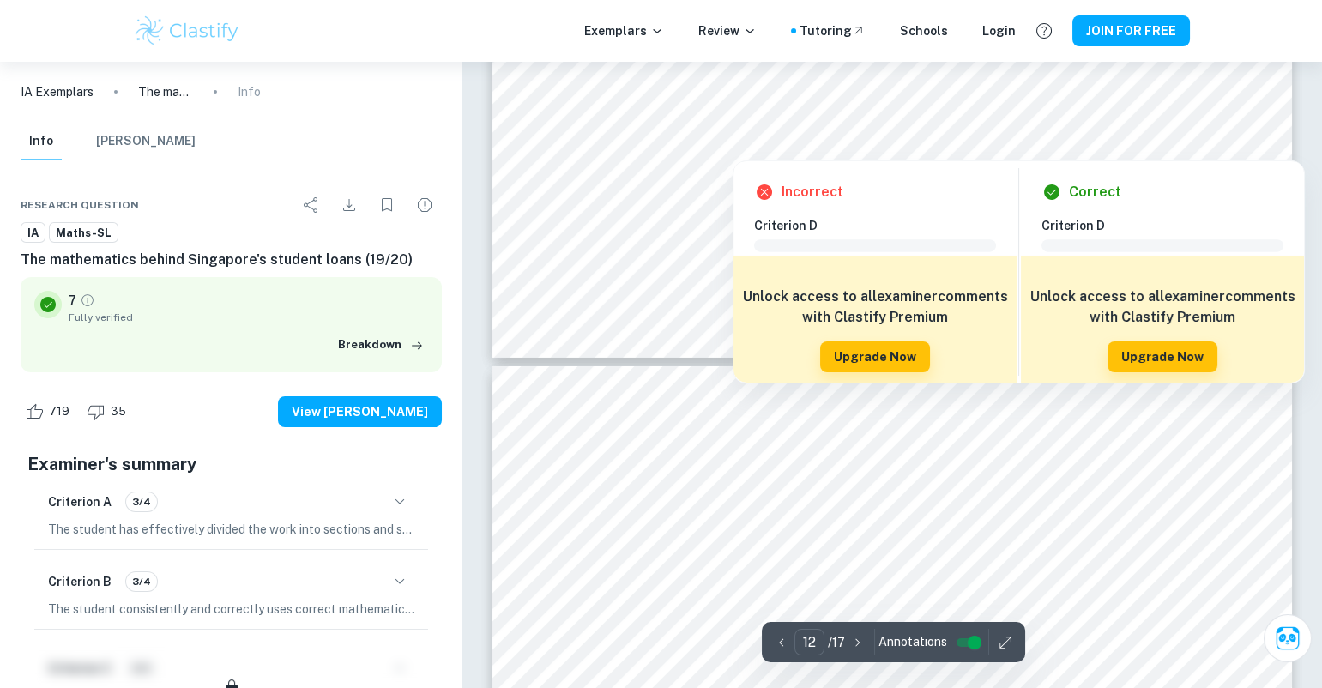
type input "13"
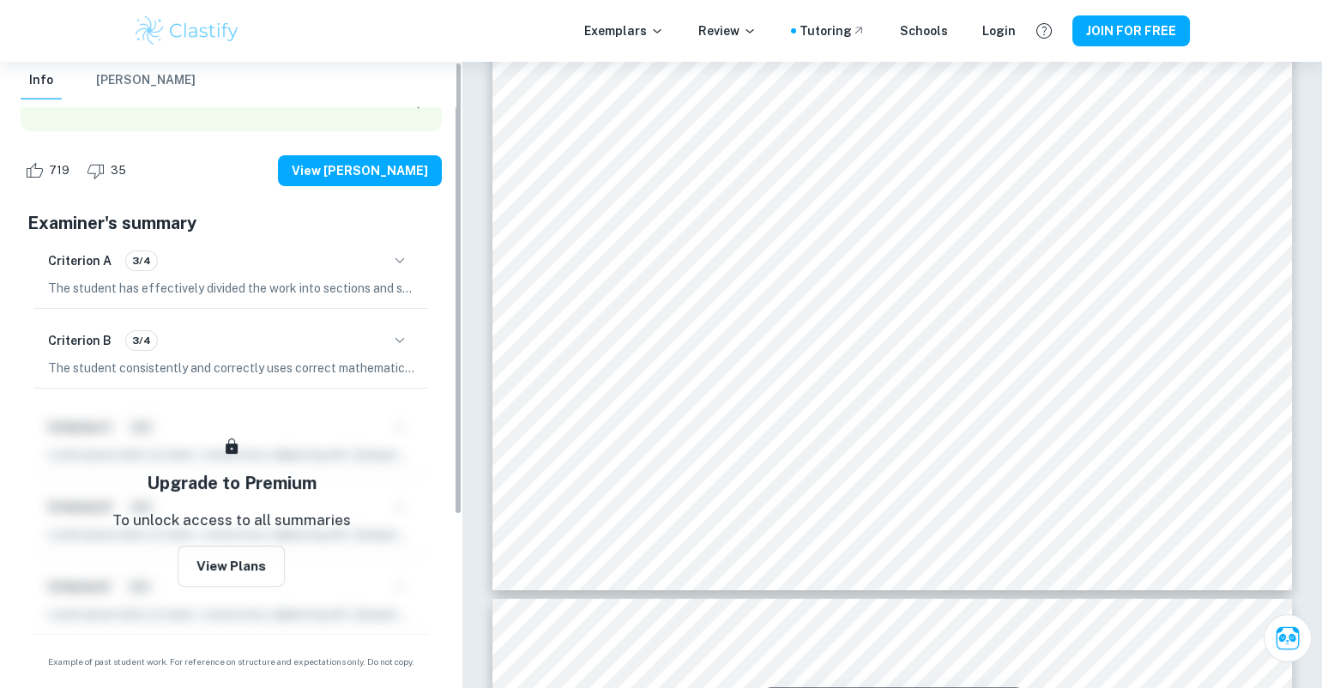
scroll to position [0, 0]
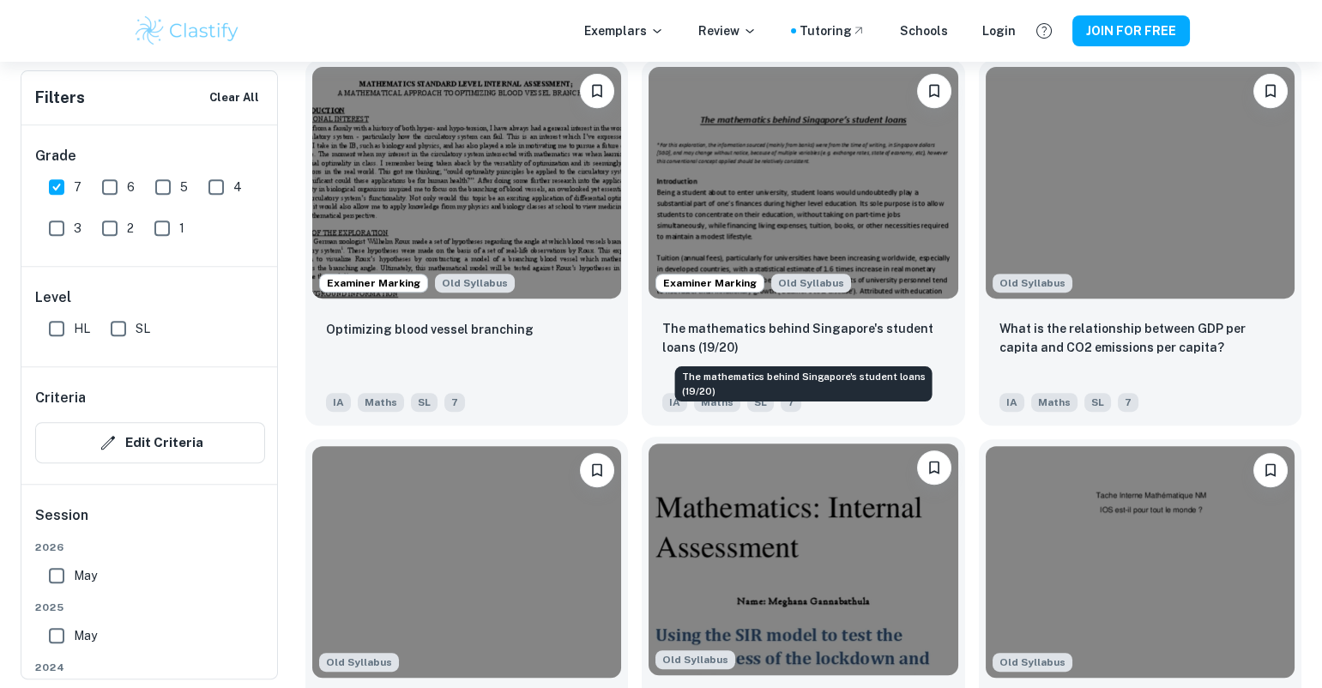
scroll to position [1843, 0]
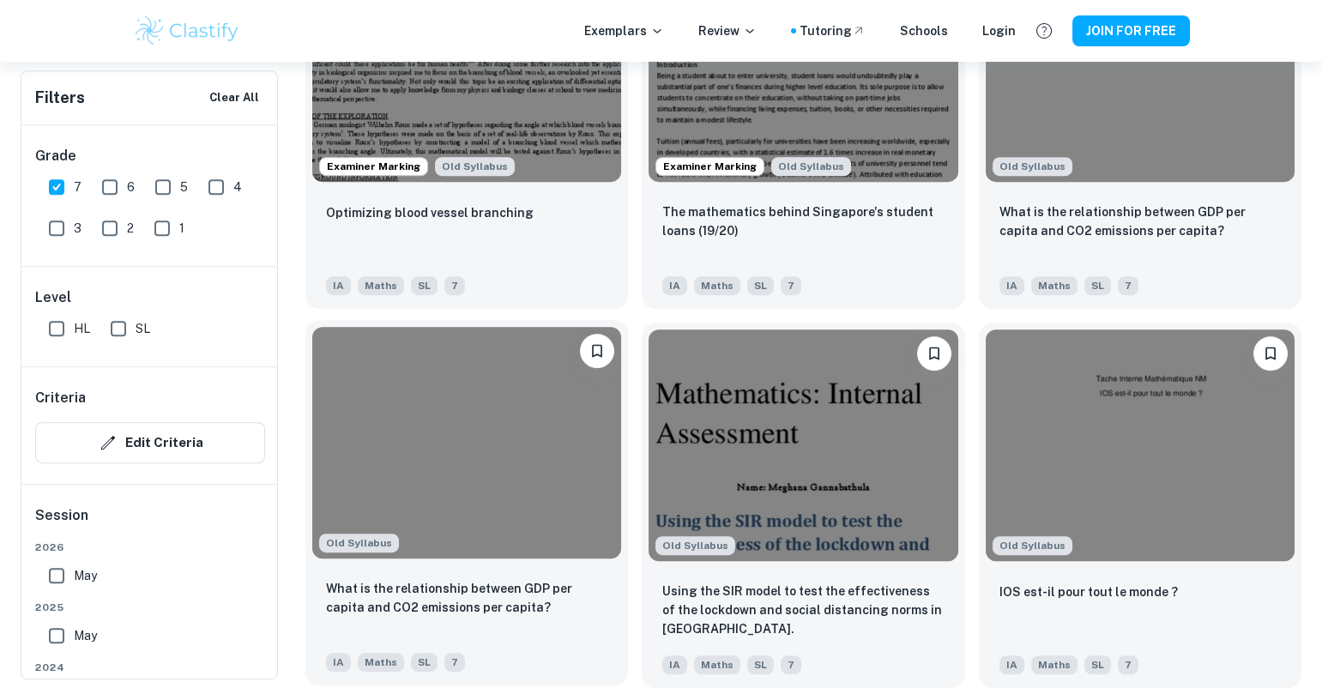
click at [520, 457] on img at bounding box center [466, 443] width 309 height 232
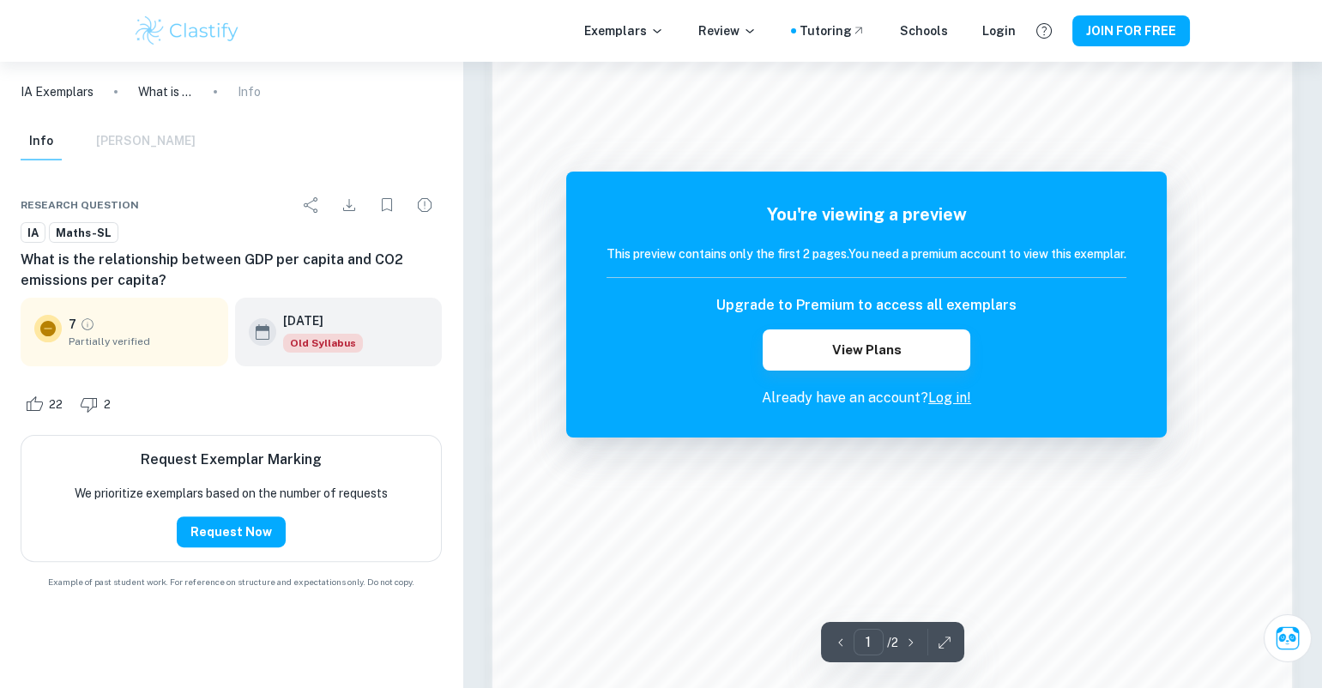
scroll to position [1778, 0]
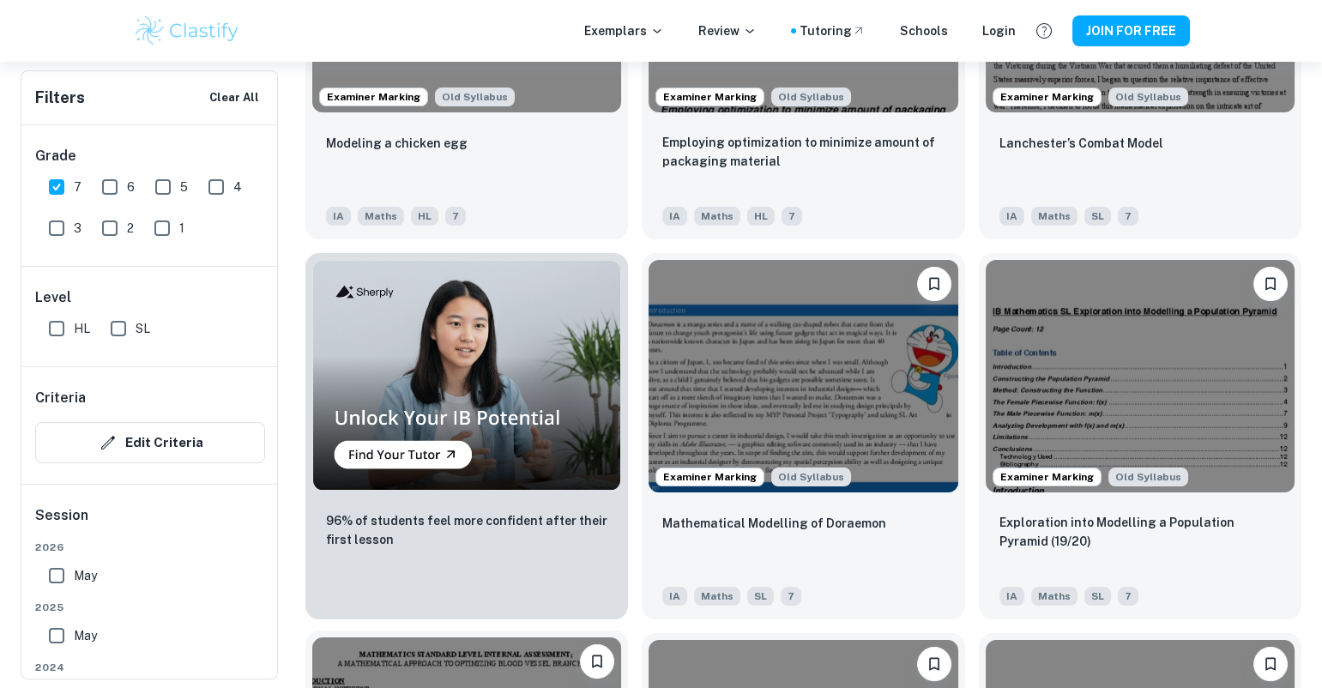
scroll to position [1153, 0]
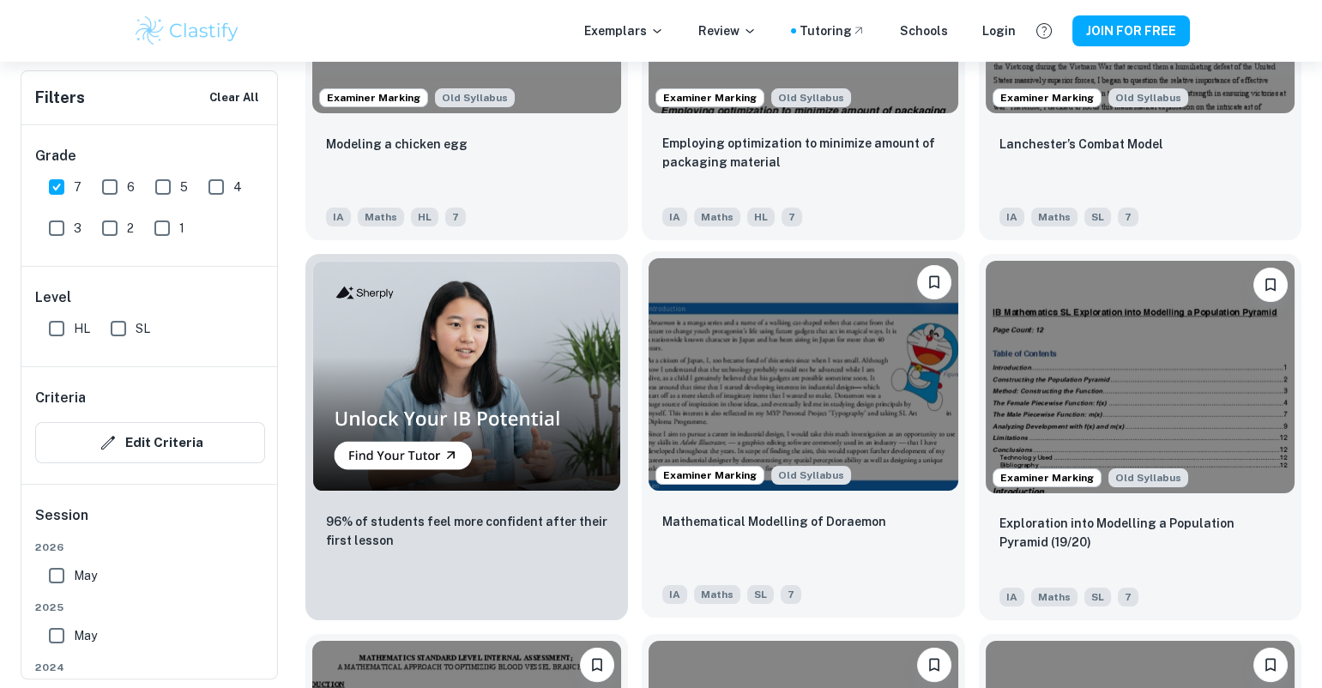
click at [782, 344] on img at bounding box center [802, 374] width 309 height 232
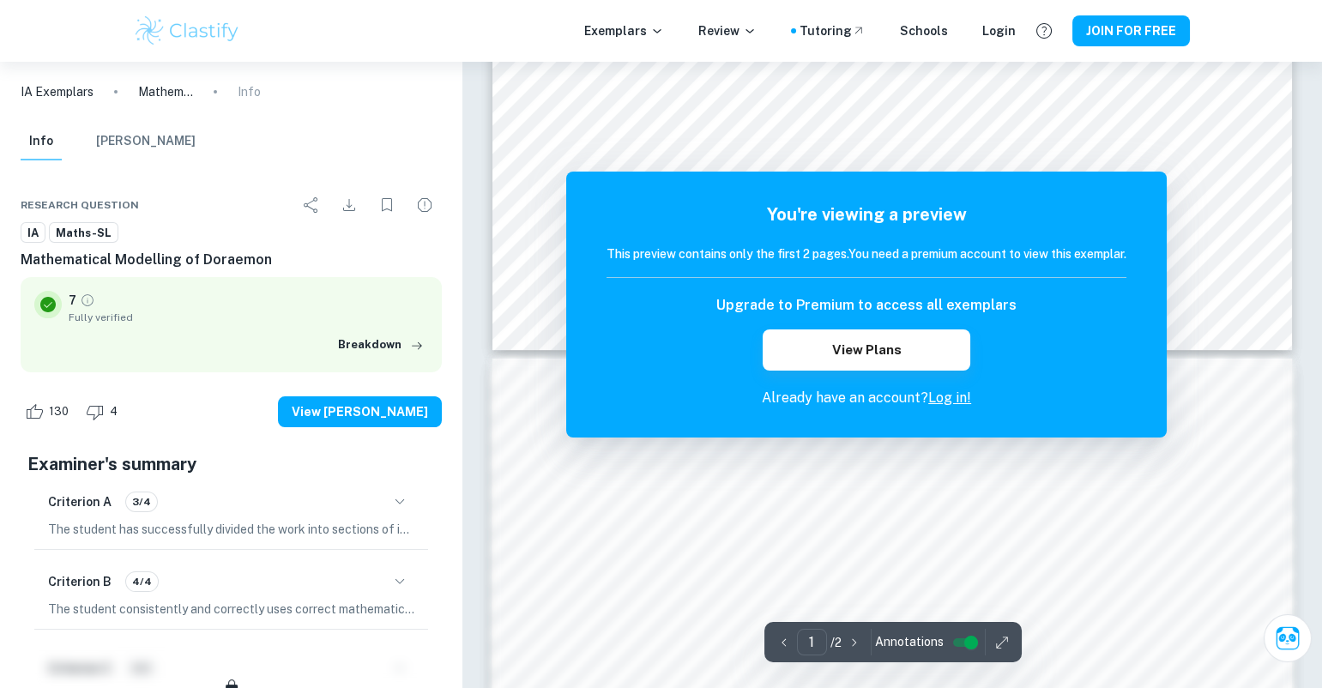
scroll to position [859, 0]
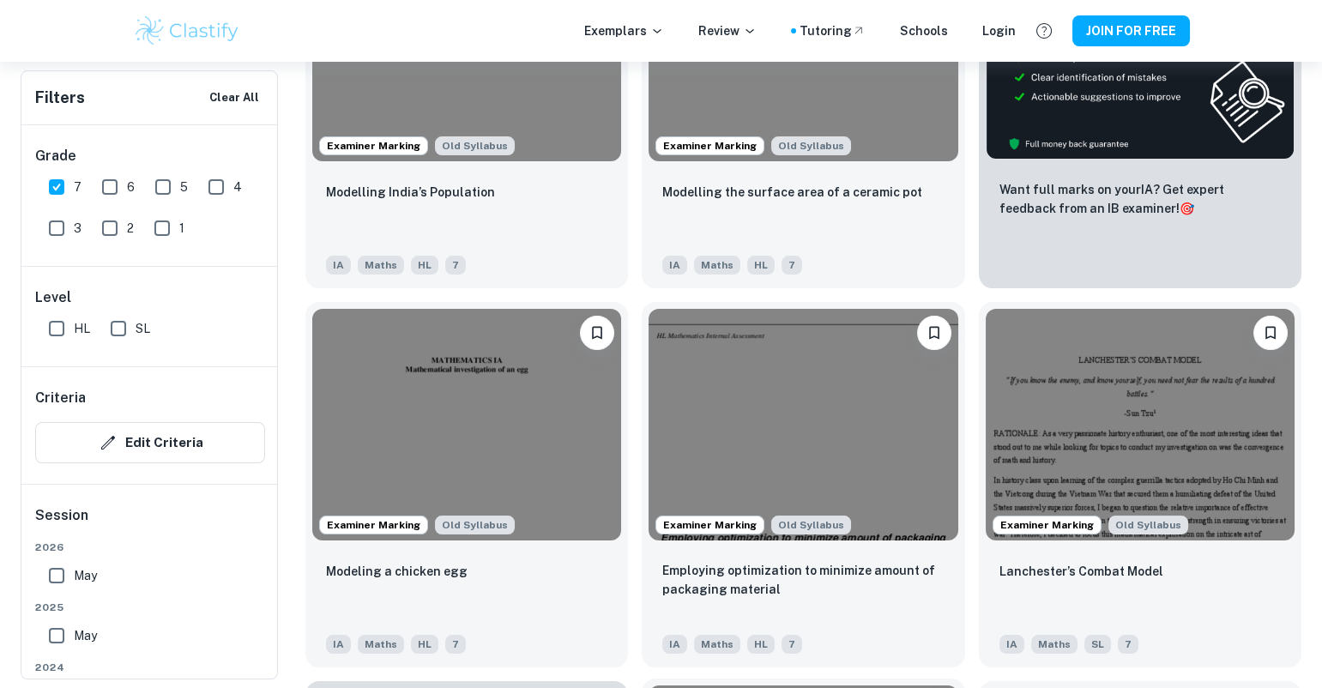
scroll to position [725, 0]
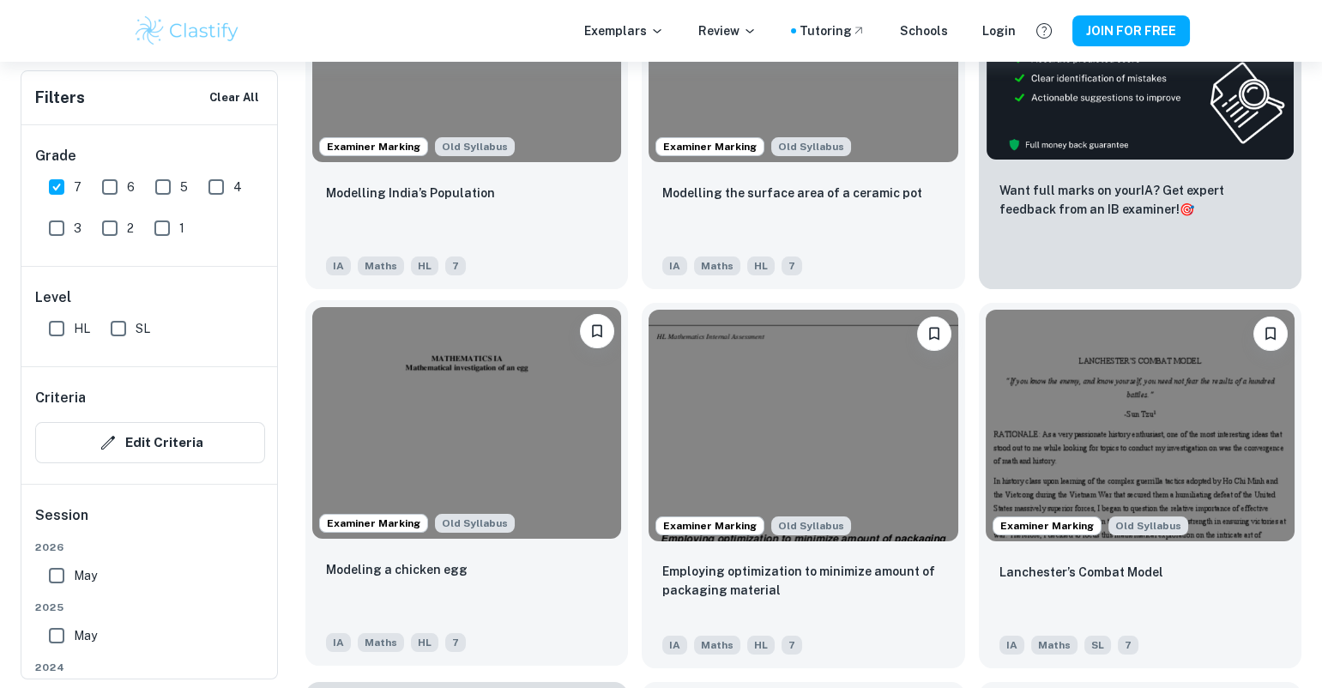
click at [452, 407] on img at bounding box center [466, 423] width 309 height 232
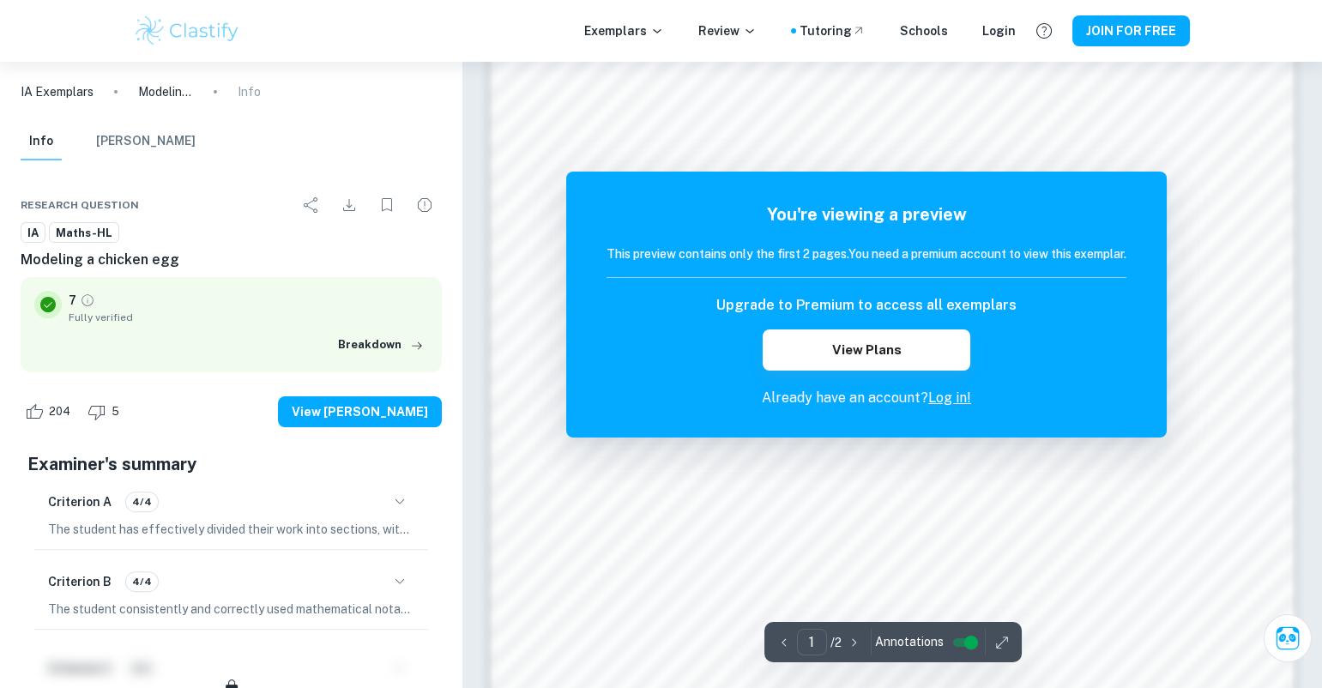
scroll to position [1449, 0]
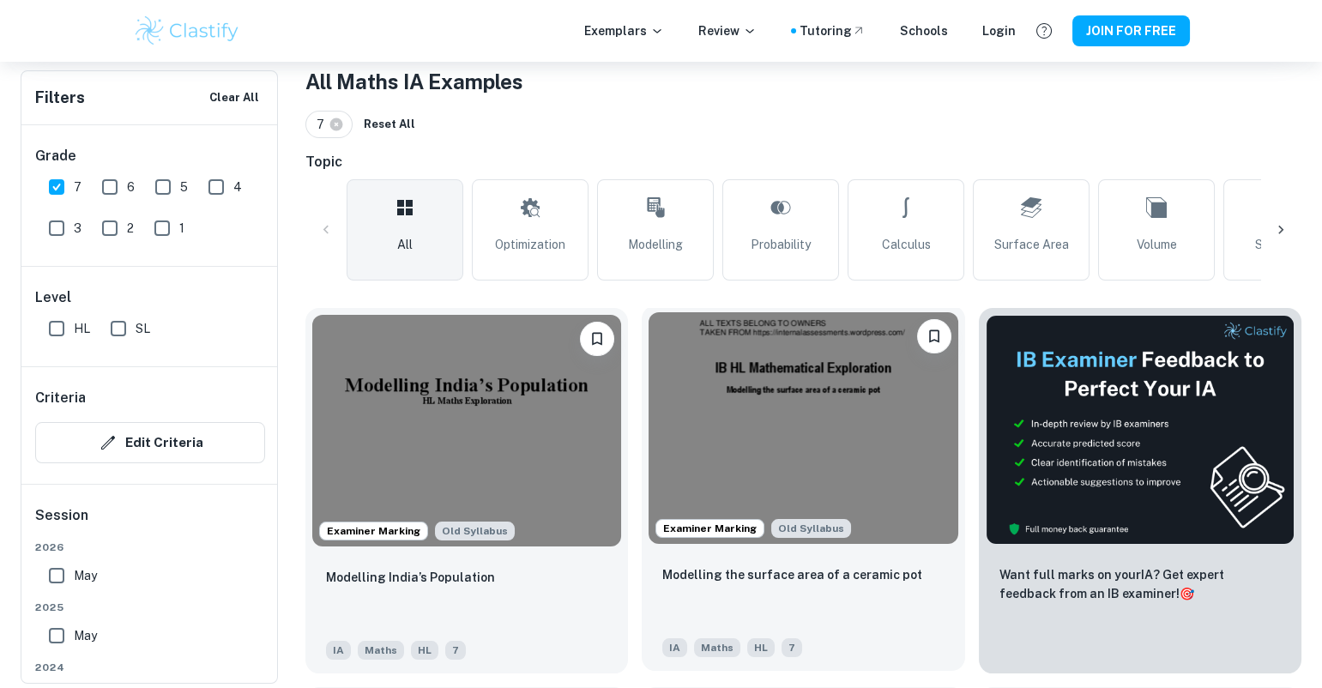
scroll to position [339, 0]
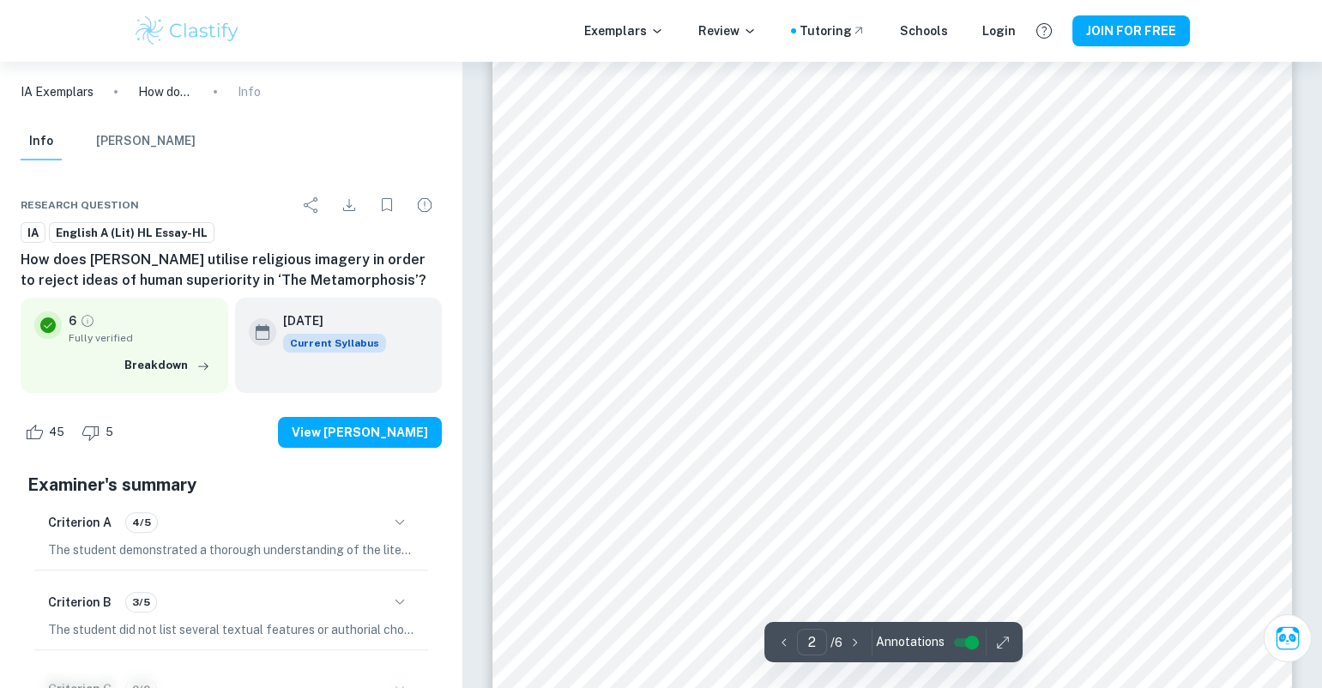
scroll to position [1349, 0]
type input "6"
click at [174, 366] on button "Breakdown" at bounding box center [167, 366] width 94 height 26
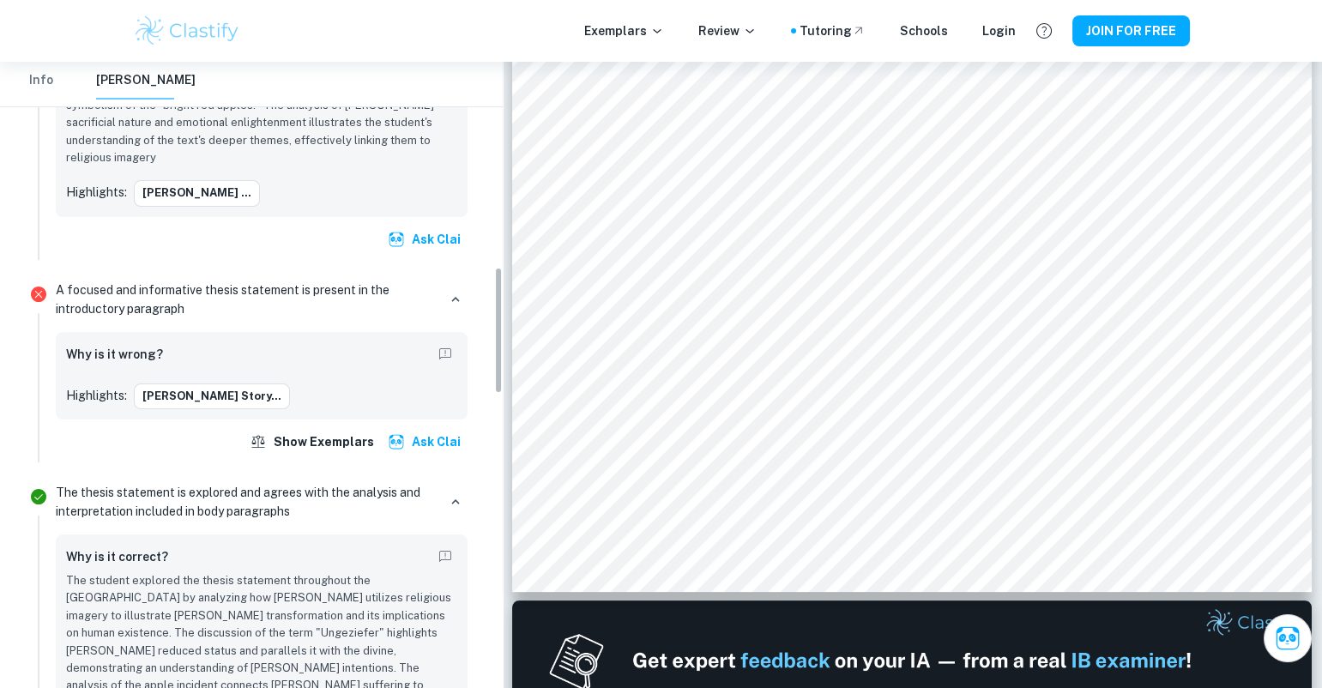
scroll to position [1007, 0]
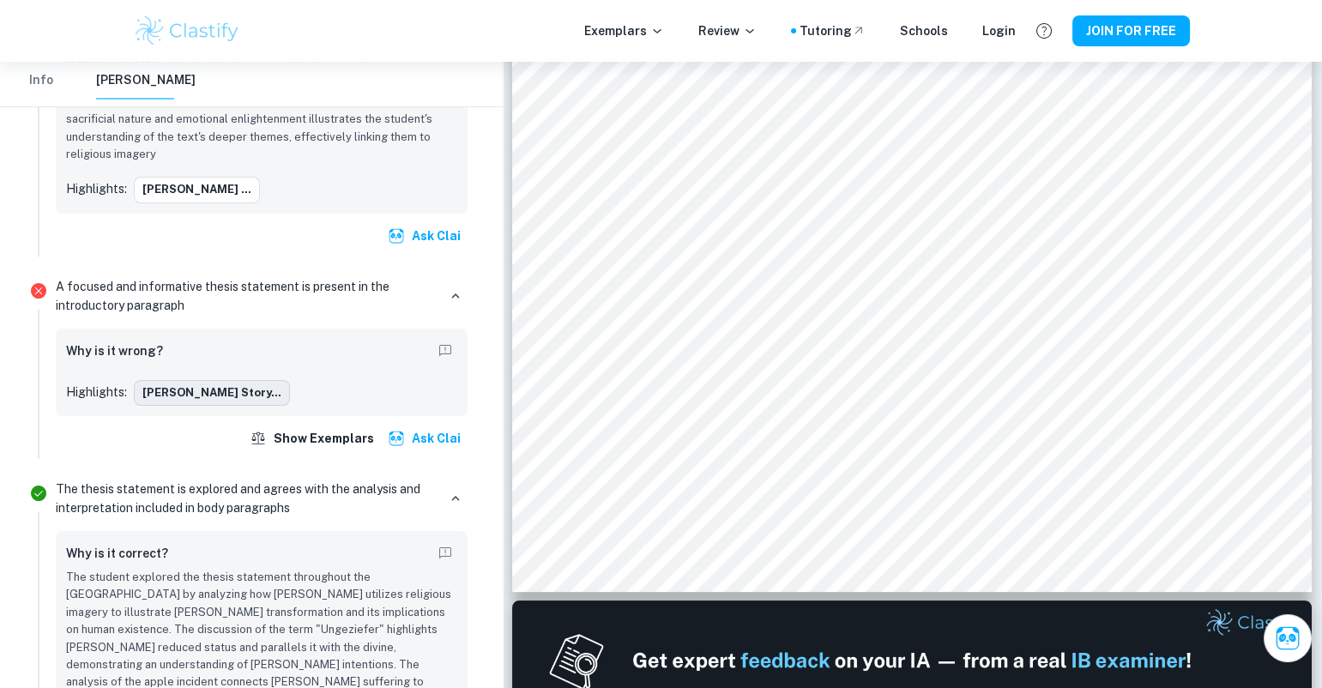
click at [208, 380] on button "Kafka’s story..." at bounding box center [212, 393] width 156 height 26
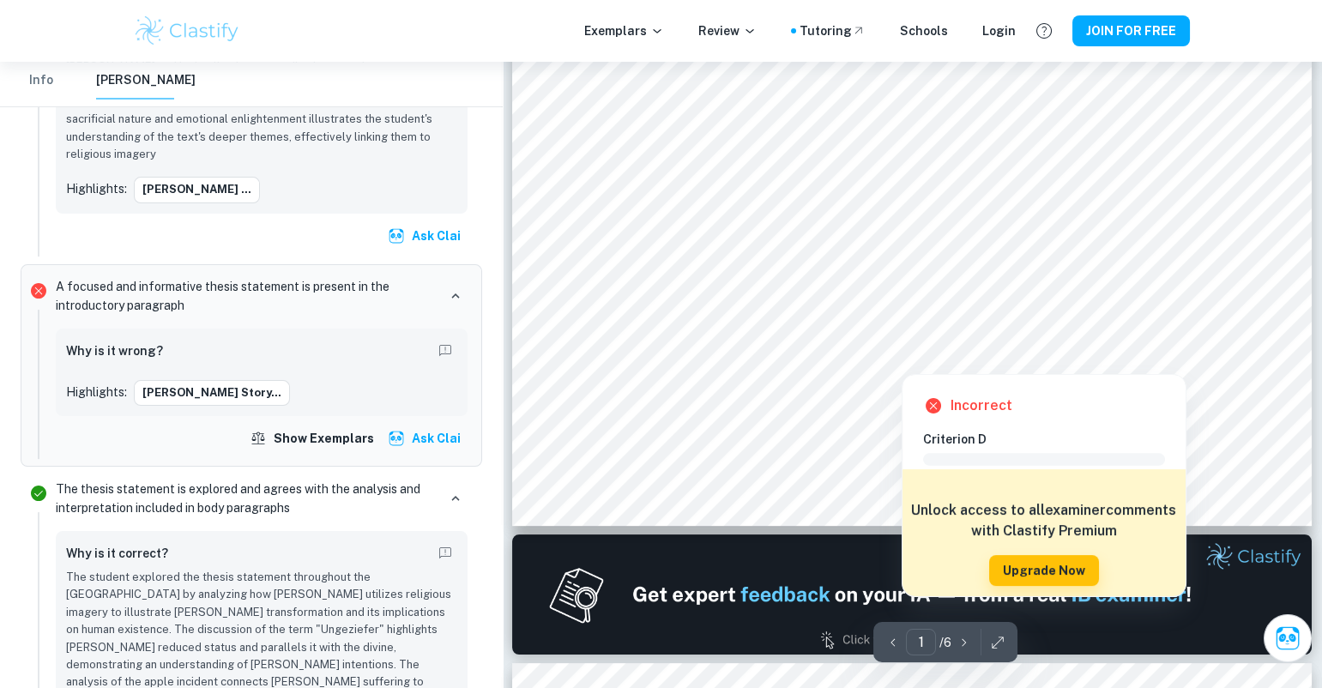
scroll to position [592, 0]
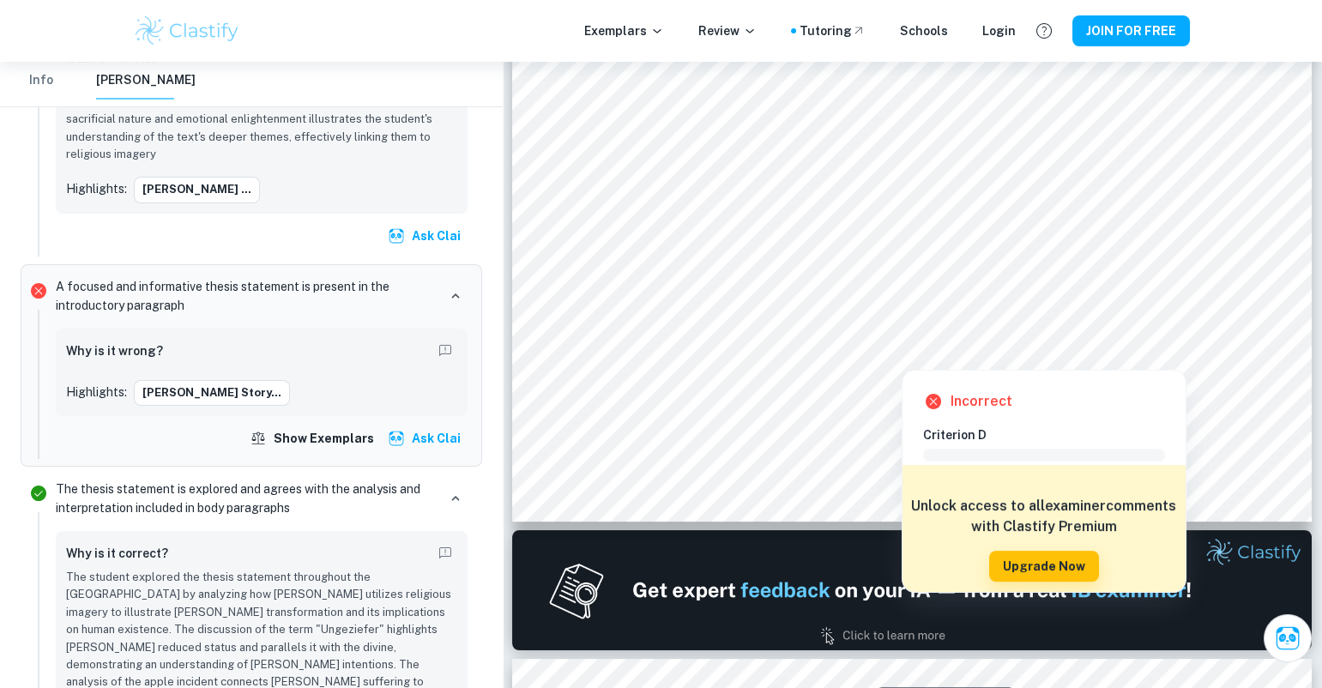
click at [1114, 315] on div at bounding box center [906, 319] width 601 height 53
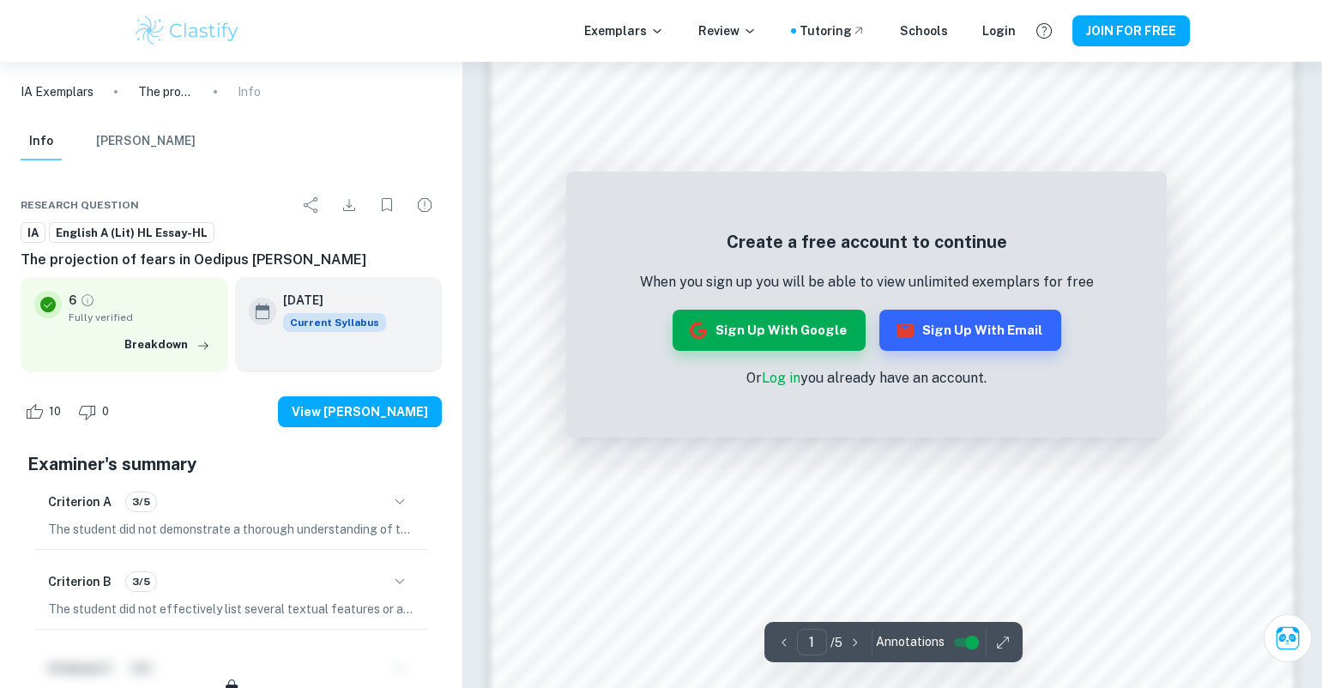
scroll to position [1224, 0]
click at [956, 349] on button "Sign up with Email" at bounding box center [970, 330] width 182 height 41
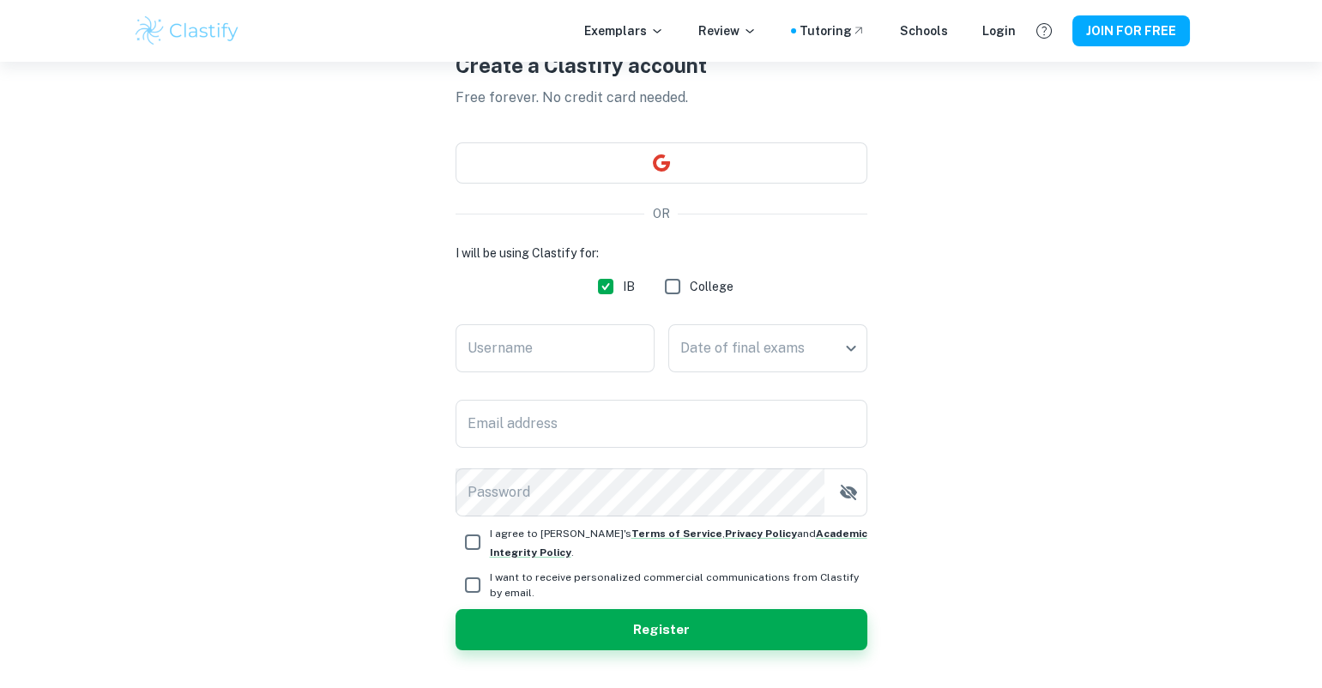
scroll to position [87, 0]
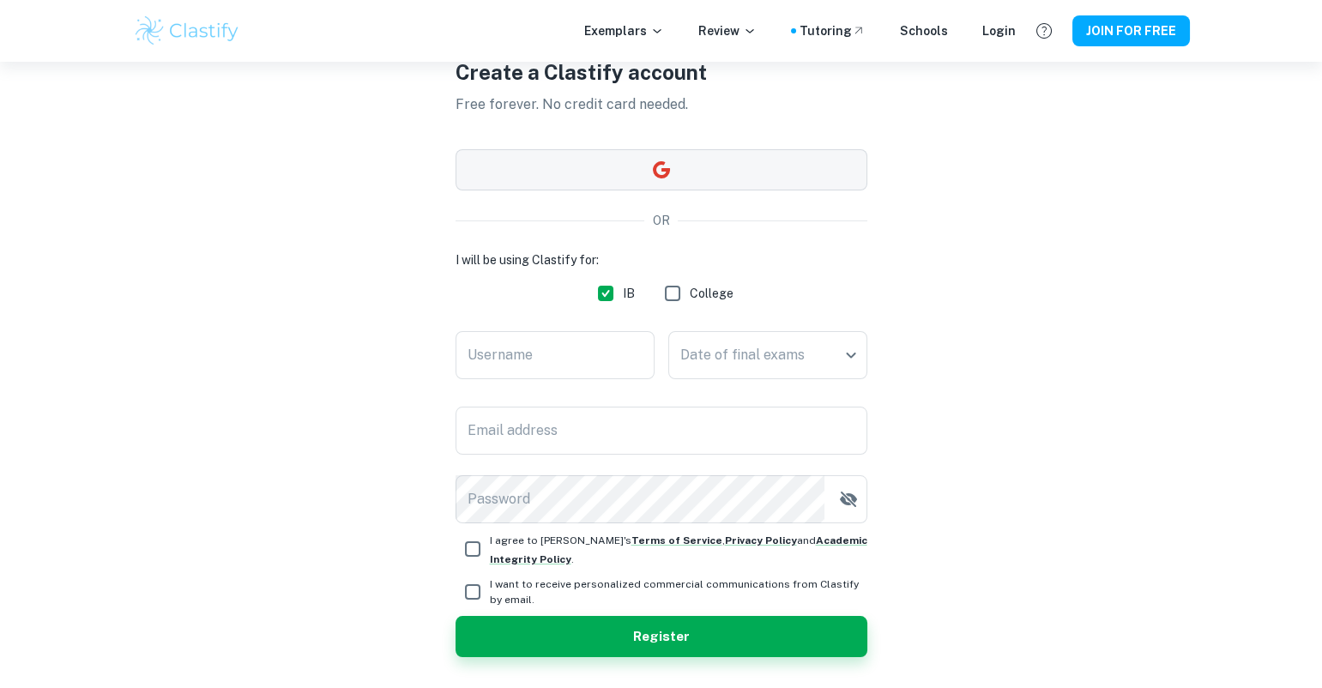
click at [709, 158] on button "button" at bounding box center [661, 169] width 412 height 41
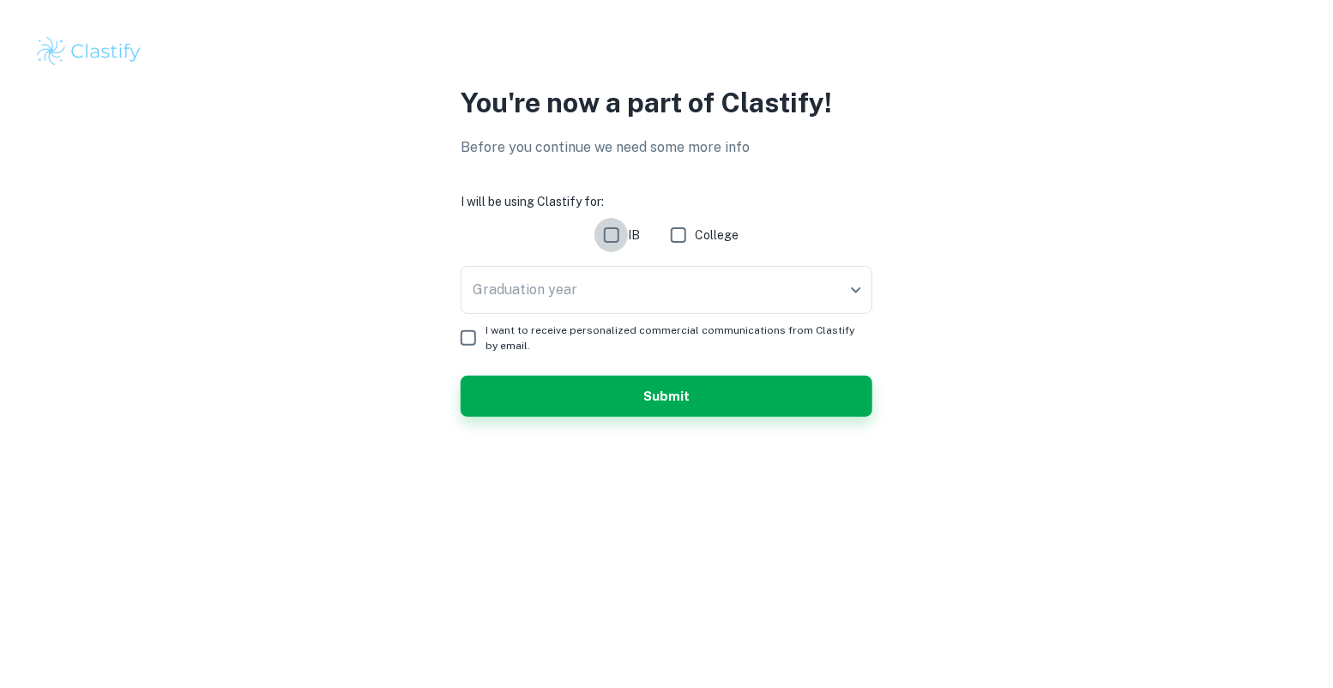
click at [618, 234] on input "IB" at bounding box center [611, 235] width 34 height 34
checkbox input "true"
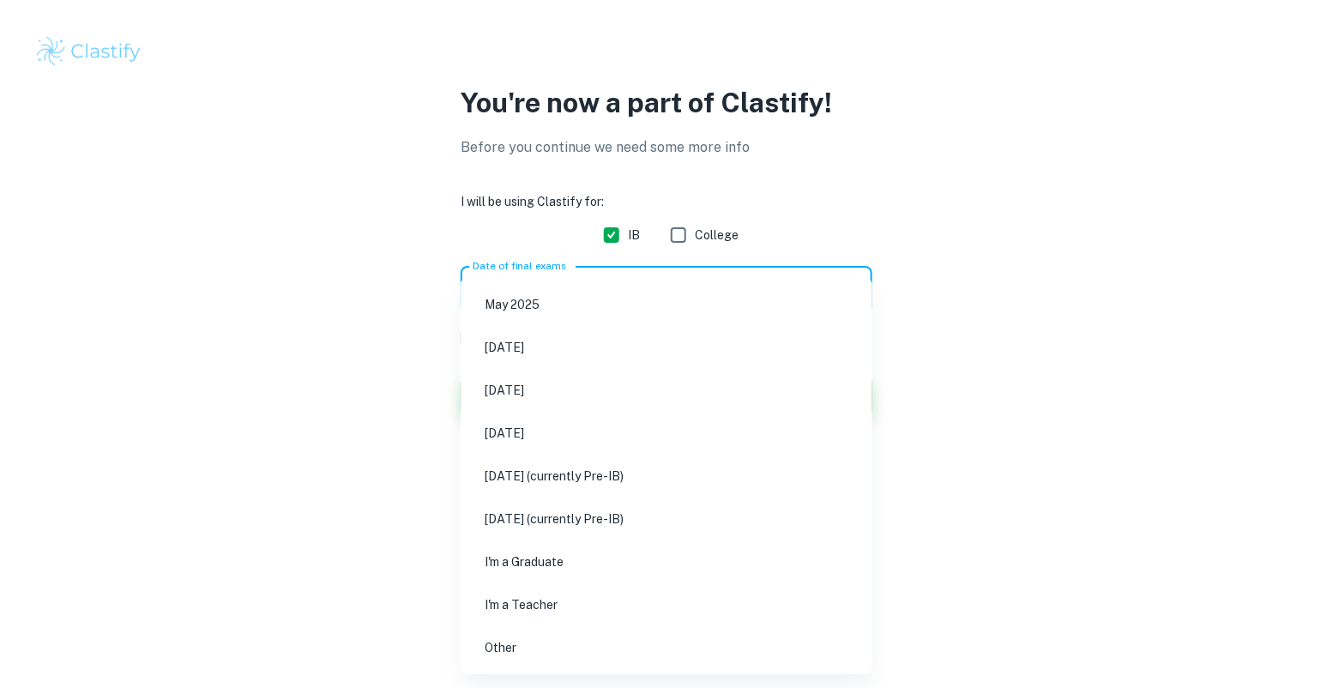
click at [640, 274] on body "We value your privacy We use cookies to enhance your browsing experience, serve…" at bounding box center [666, 344] width 1333 height 688
click at [700, 382] on li "May 2026" at bounding box center [666, 390] width 398 height 39
type input "M26"
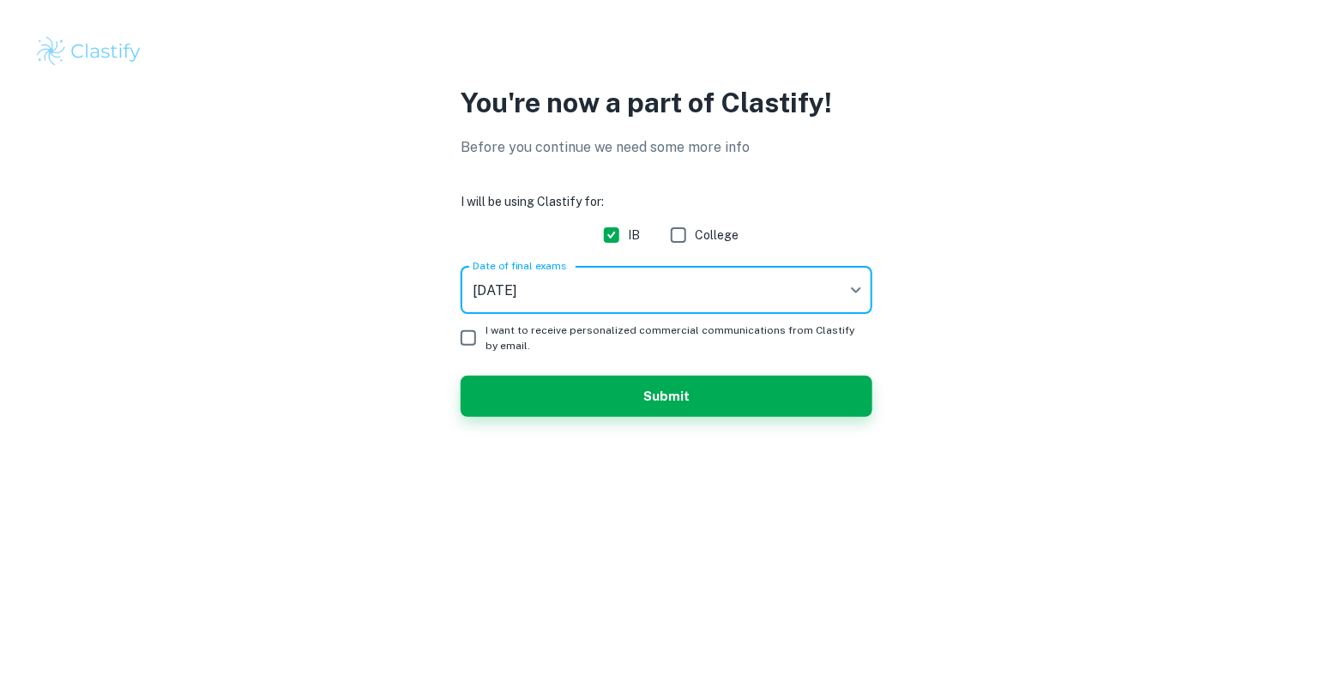
click at [732, 341] on span "I want to receive personalized commercial communications from Clastify by email." at bounding box center [671, 338] width 373 height 31
click at [485, 341] on input "I want to receive personalized commercial communications from Clastify by email." at bounding box center [468, 338] width 34 height 34
click at [758, 292] on body "We value your privacy We use cookies to enhance your browsing experience, serve…" at bounding box center [666, 344] width 1333 height 688
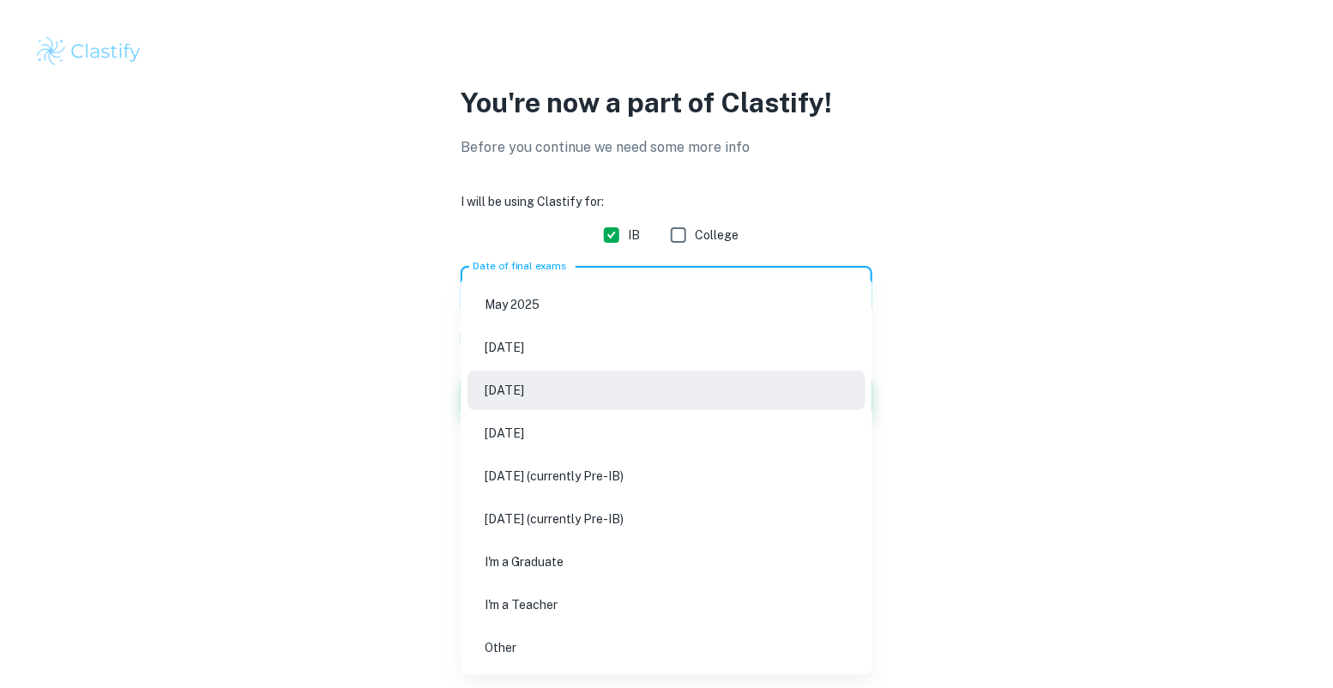
click at [999, 411] on div at bounding box center [666, 344] width 1333 height 688
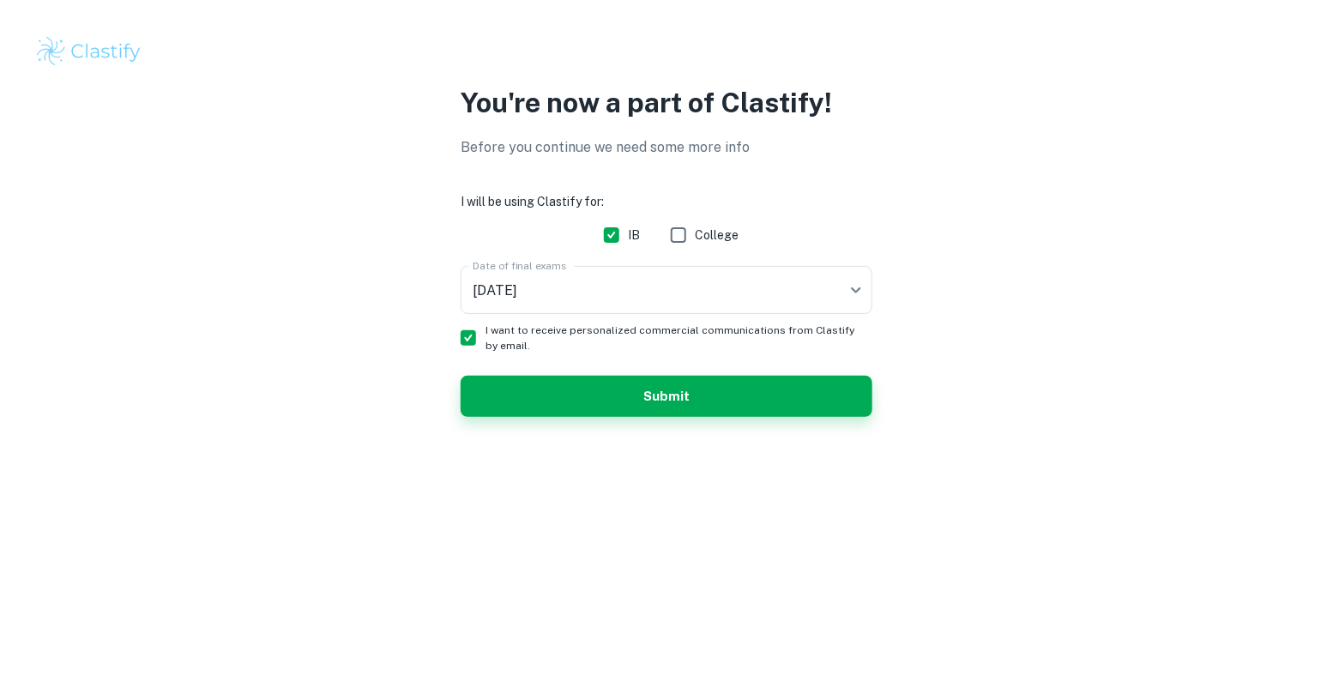
click at [788, 343] on span "I want to receive personalized commercial communications from Clastify by email." at bounding box center [671, 338] width 373 height 31
click at [485, 343] on input "I want to receive personalized commercial communications from Clastify by email." at bounding box center [468, 338] width 34 height 34
checkbox input "false"
click at [788, 399] on button "Submit" at bounding box center [667, 396] width 412 height 41
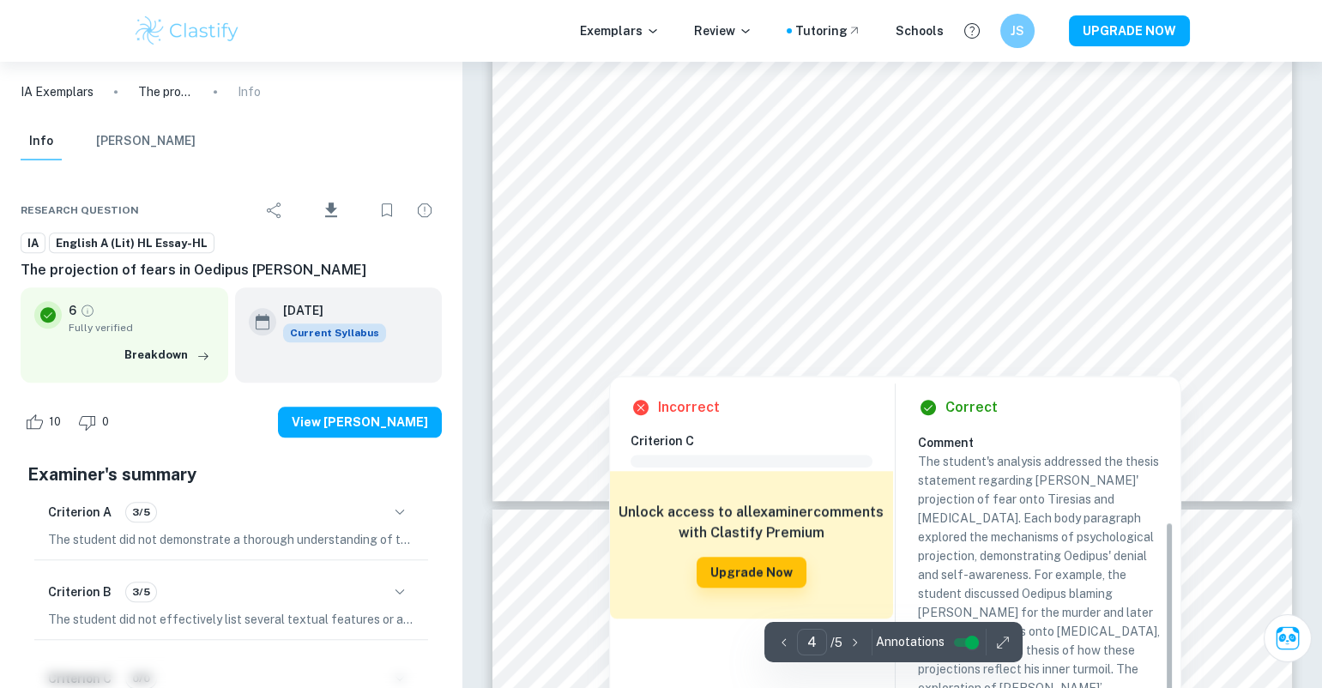
scroll to position [129, 0]
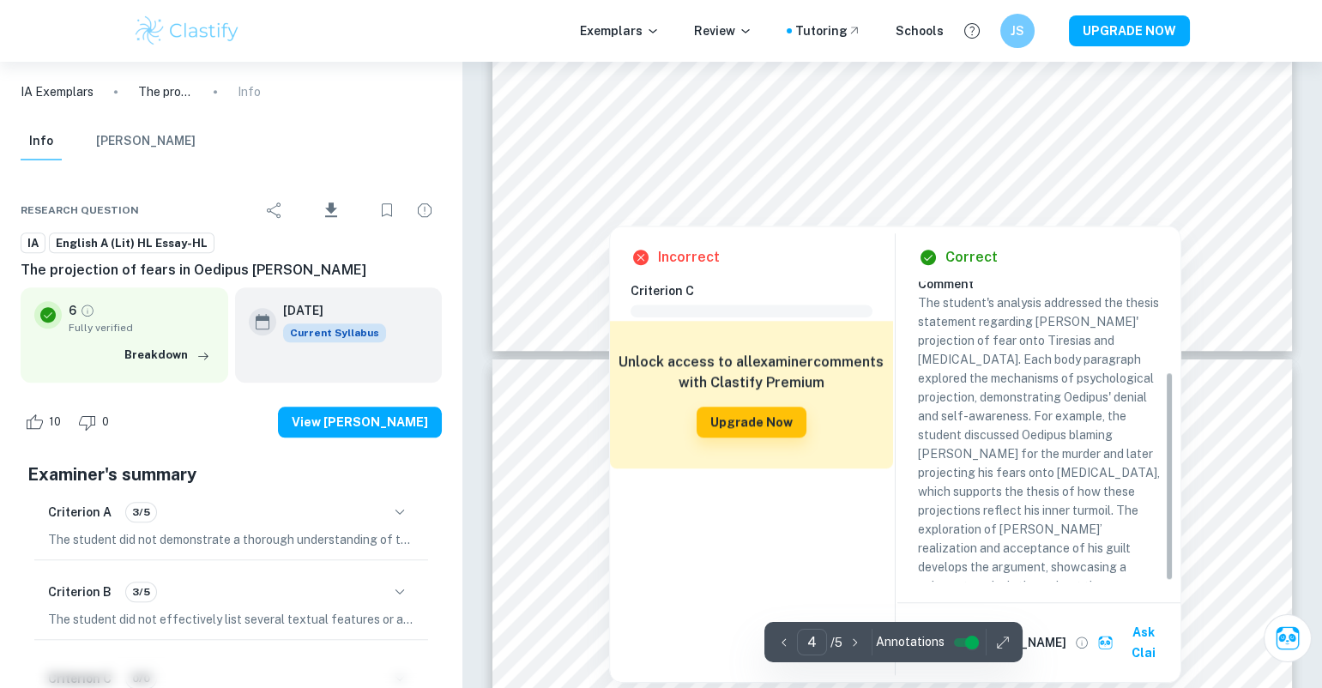
type input "5"
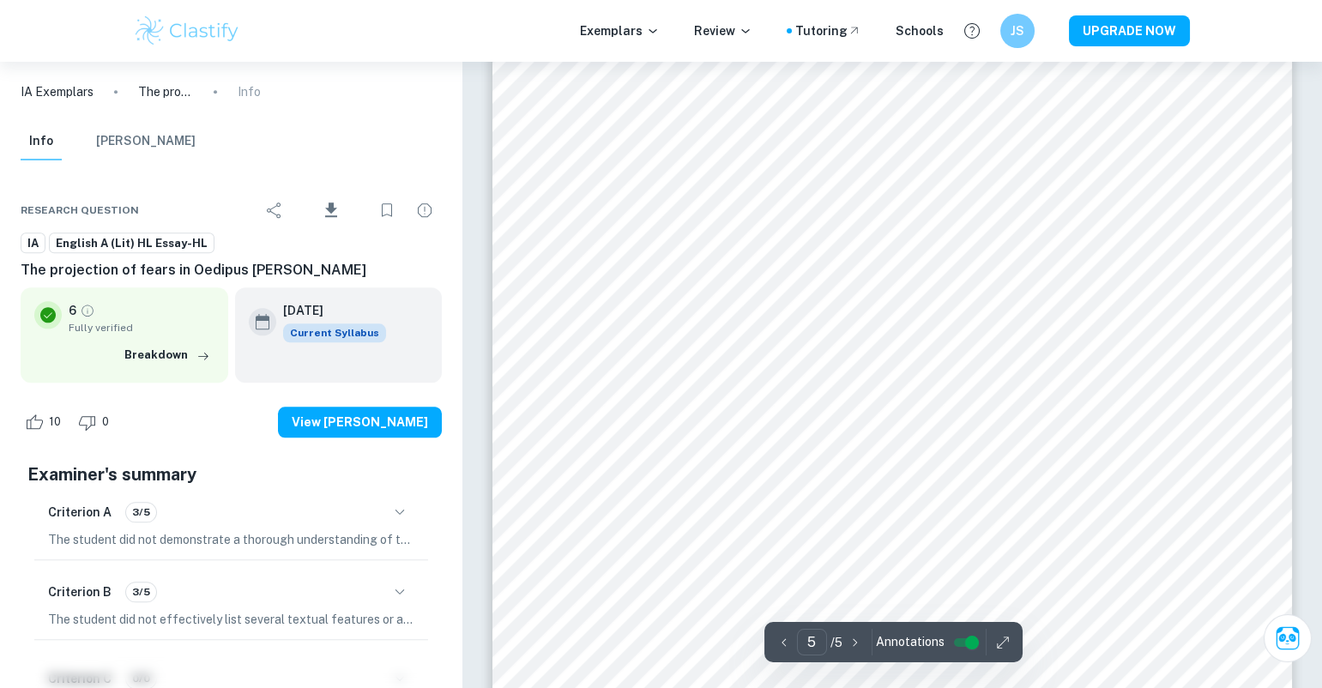
scroll to position [4871, 0]
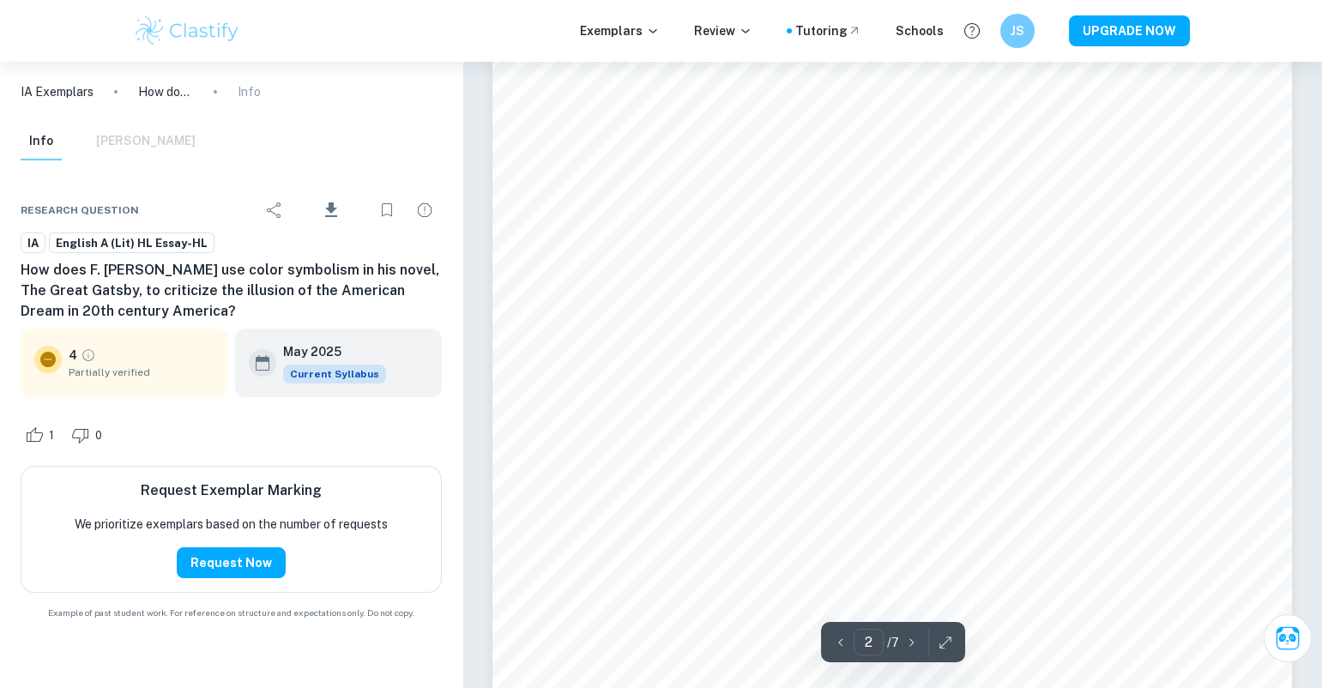
scroll to position [1204, 0]
click at [86, 355] on icon "Grade partially verified" at bounding box center [88, 354] width 15 height 15
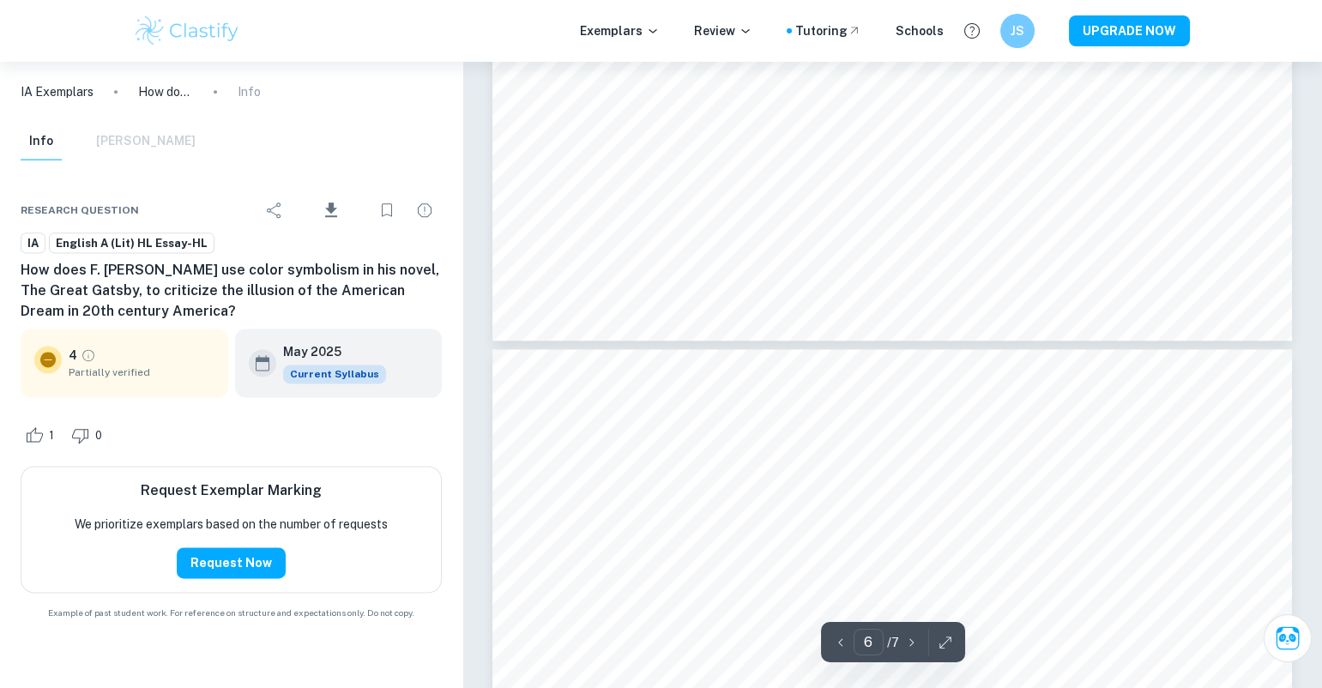
type input "5"
drag, startPoint x: 235, startPoint y: 562, endPoint x: 322, endPoint y: 491, distance: 111.6
click at [322, 491] on div "Request Exemplar Marking We prioritize exemplars based on the number of request…" at bounding box center [231, 529] width 421 height 127
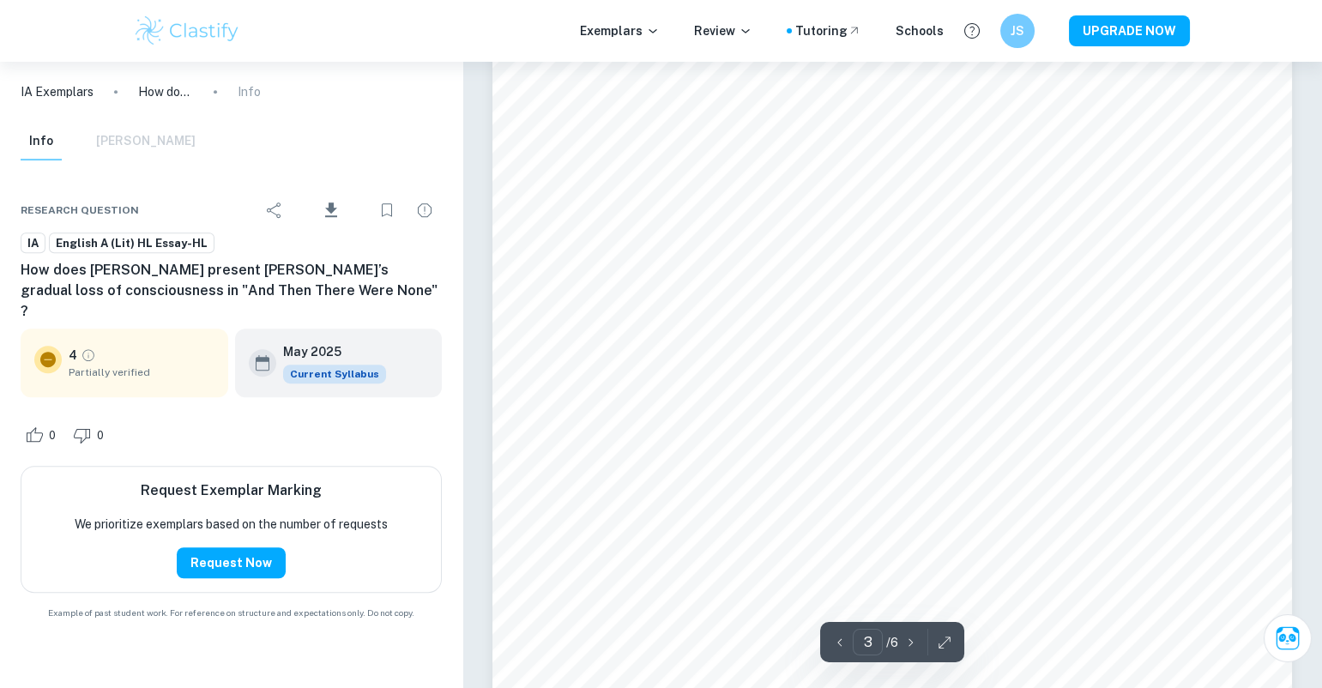
scroll to position [2718, 0]
type input "6"
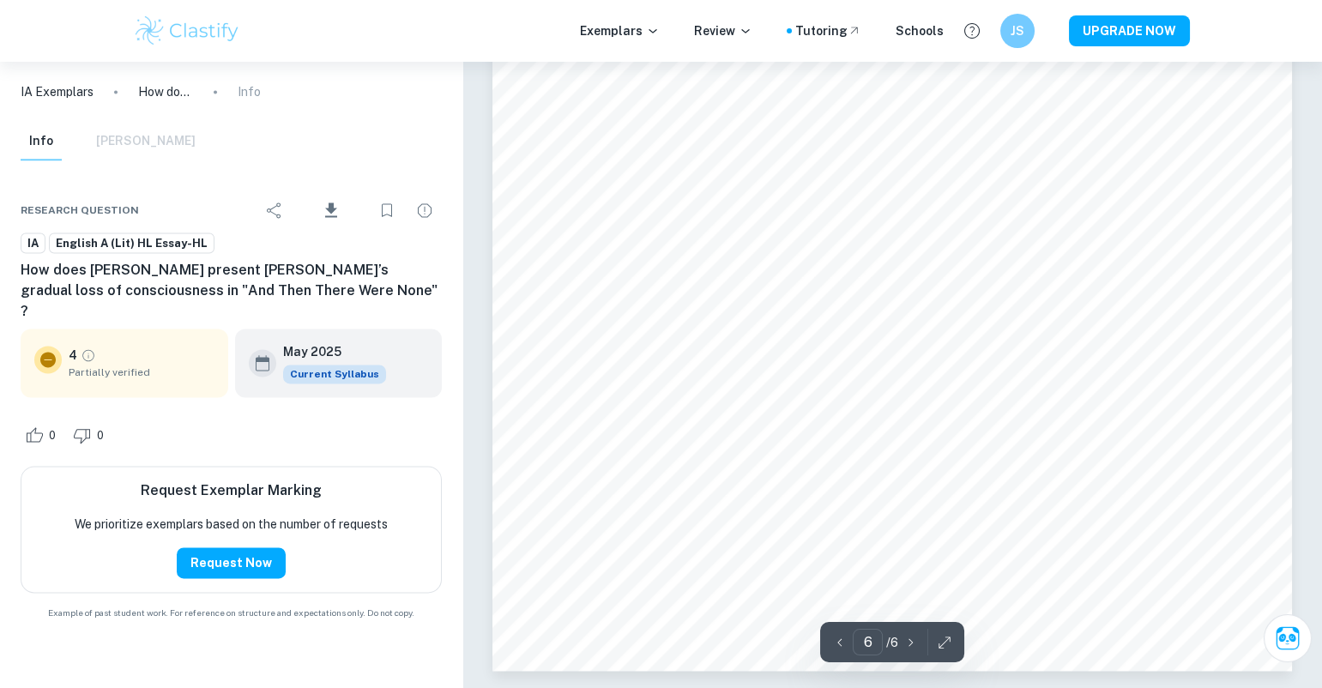
scroll to position [5914, 0]
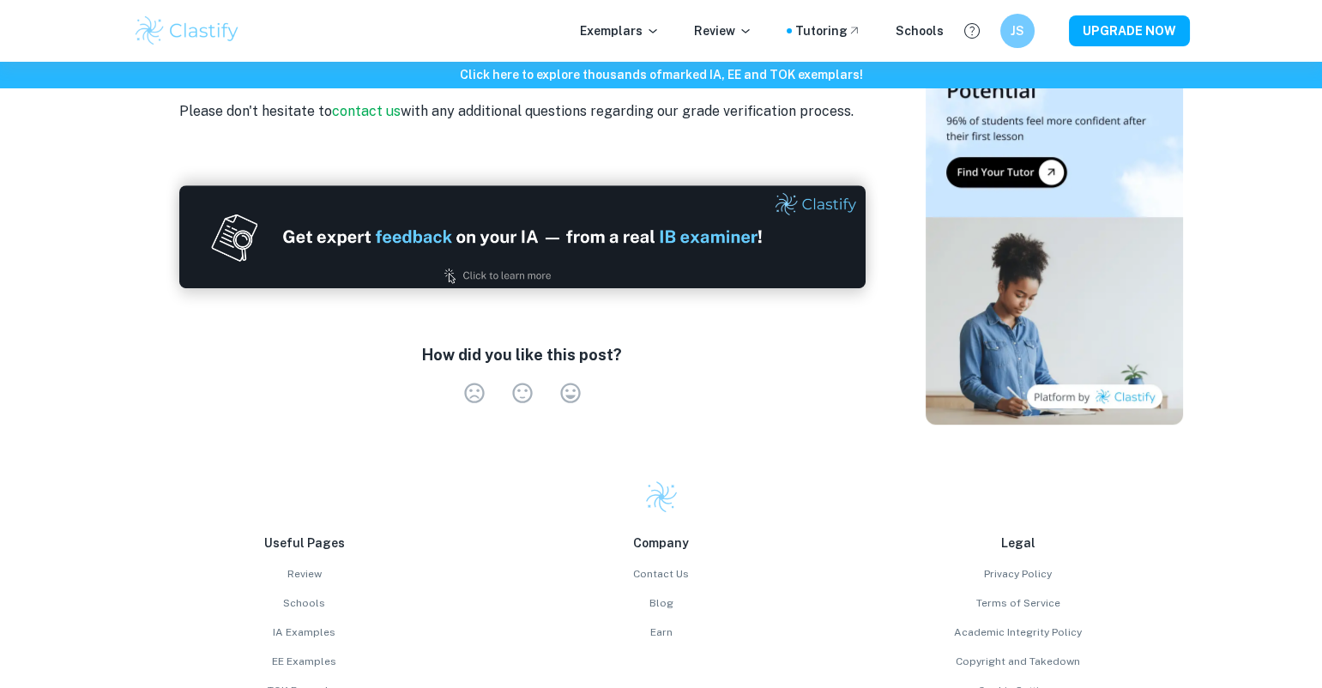
scroll to position [2825, 0]
